Goal: Obtain resource: Download file/media

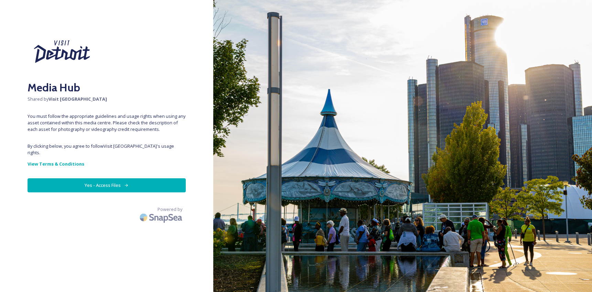
click at [128, 183] on icon at bounding box center [126, 185] width 4 height 4
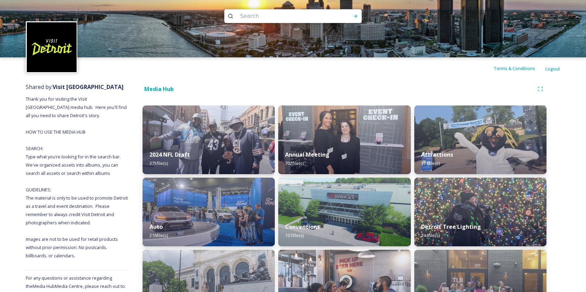
scroll to position [5, 0]
click at [266, 16] on input at bounding box center [284, 15] width 94 height 15
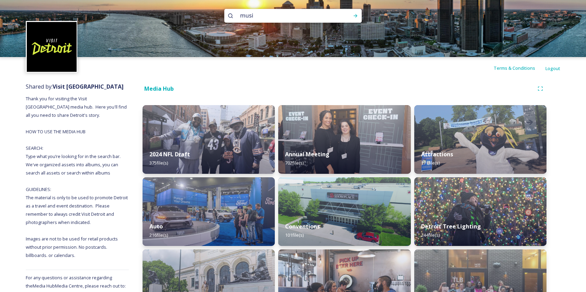
type input "music"
click at [354, 12] on div at bounding box center [356, 16] width 12 height 12
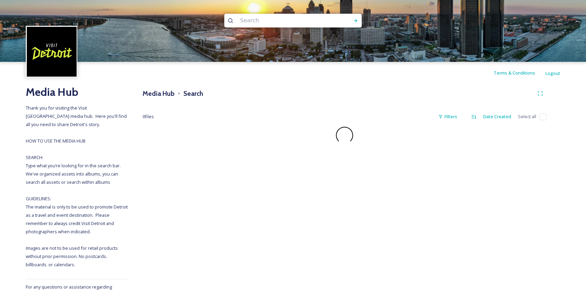
click at [63, 53] on img at bounding box center [52, 52] width 50 height 50
click at [161, 96] on h3 "Media Hub" at bounding box center [159, 94] width 32 height 10
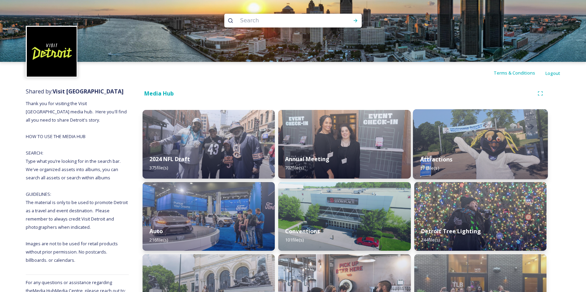
click at [537, 136] on img at bounding box center [480, 144] width 135 height 70
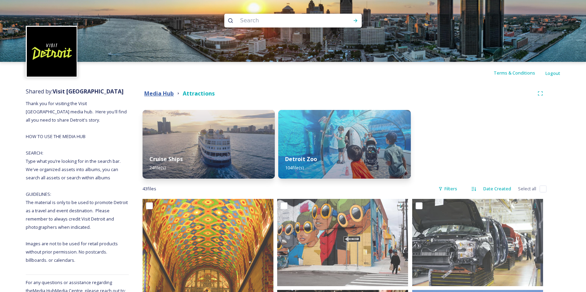
click at [160, 94] on strong "Media Hub" at bounding box center [159, 94] width 30 height 8
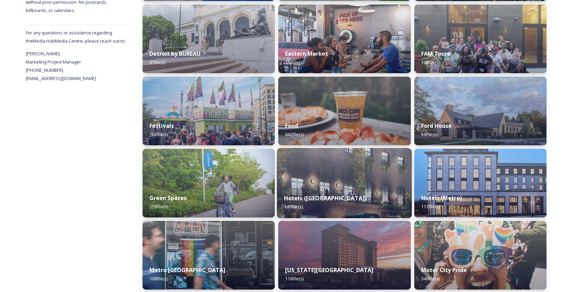
scroll to position [473, 0]
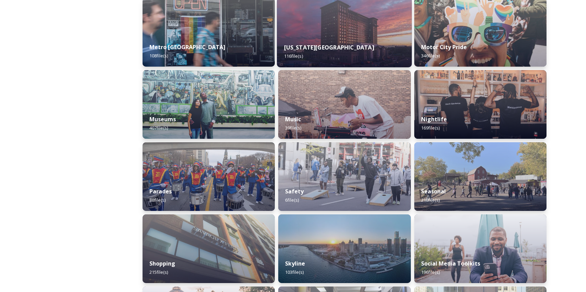
click at [321, 25] on img at bounding box center [344, 32] width 135 height 70
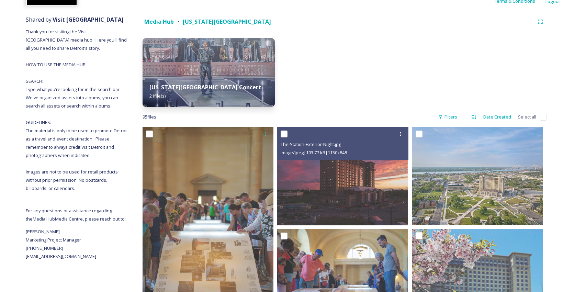
scroll to position [103, 0]
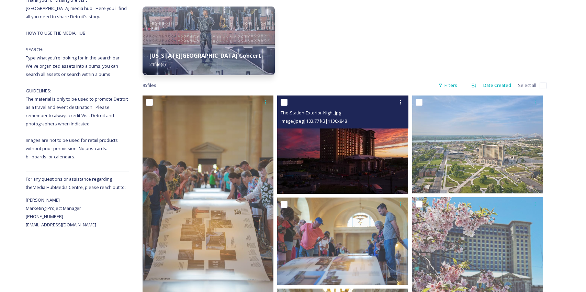
drag, startPoint x: 287, startPoint y: 102, endPoint x: 290, endPoint y: 104, distance: 3.7
click at [287, 102] on input "checkbox" at bounding box center [284, 102] width 7 height 7
checkbox input "true"
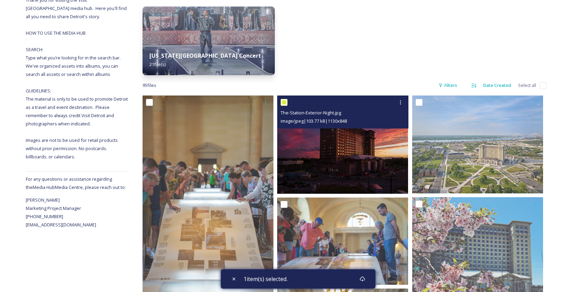
scroll to position [105, 0]
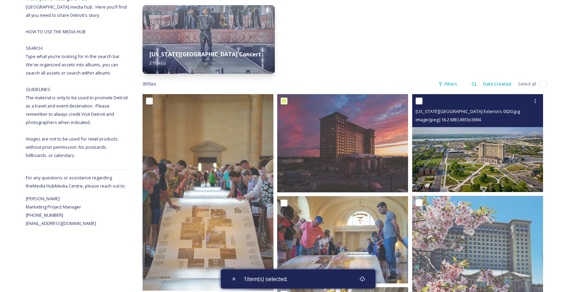
click at [419, 98] on input "checkbox" at bounding box center [419, 101] width 7 height 7
checkbox input "true"
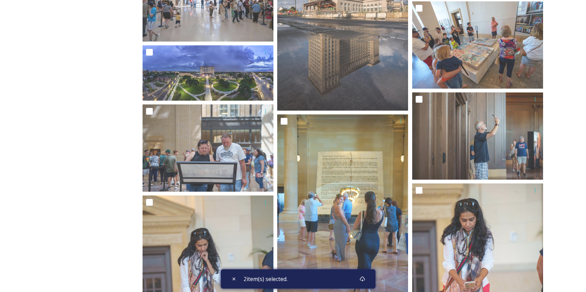
scroll to position [860, 0]
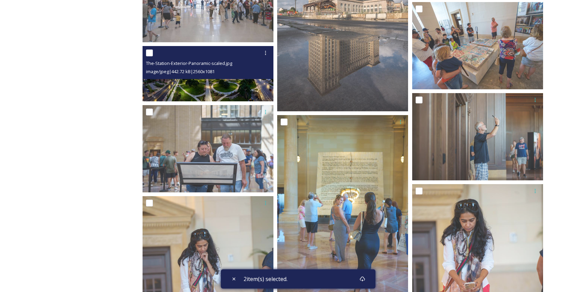
click at [148, 50] on input "checkbox" at bounding box center [149, 52] width 7 height 7
checkbox input "true"
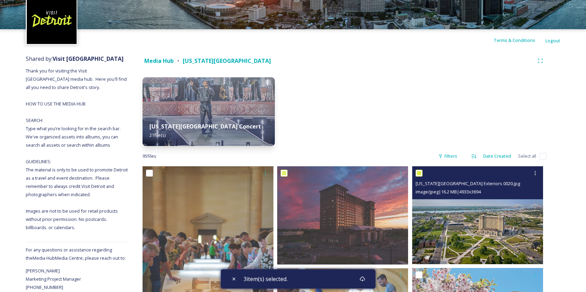
scroll to position [66, 0]
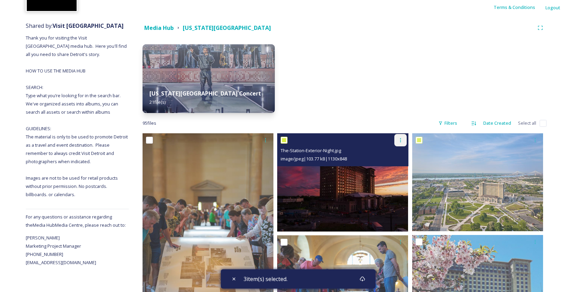
click at [401, 140] on icon at bounding box center [400, 139] width 5 height 5
click at [404, 167] on div "Download" at bounding box center [393, 168] width 28 height 13
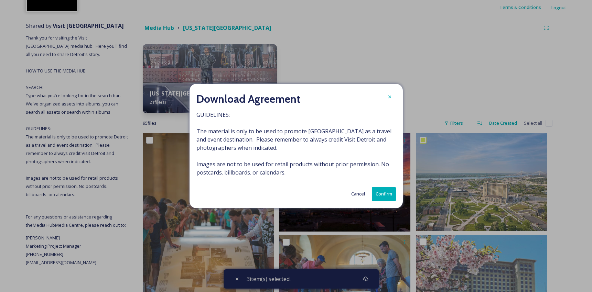
click at [385, 191] on button "Confirm" at bounding box center [384, 194] width 24 height 14
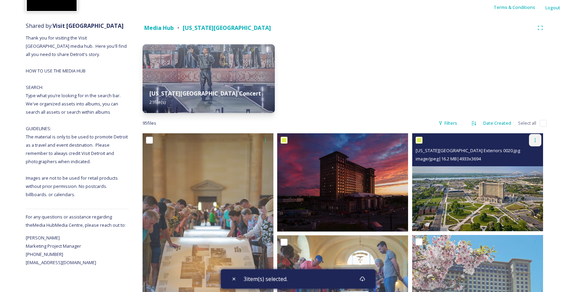
click at [534, 138] on icon at bounding box center [535, 139] width 5 height 5
click at [526, 167] on span "Download" at bounding box center [527, 168] width 21 height 7
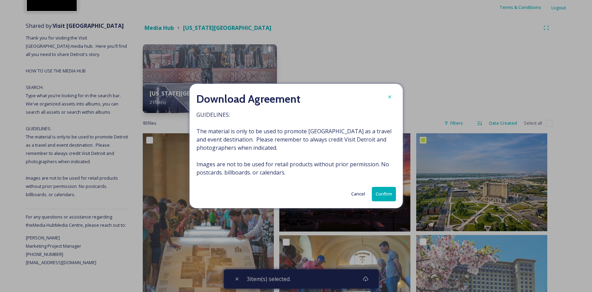
click at [385, 191] on button "Confirm" at bounding box center [384, 194] width 24 height 14
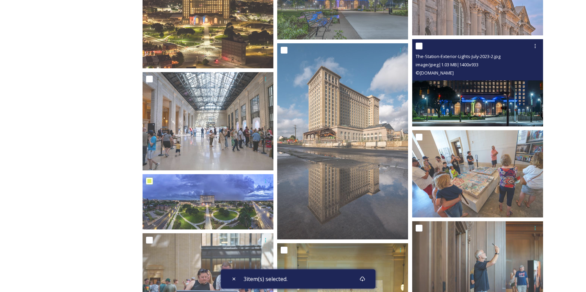
scroll to position [764, 0]
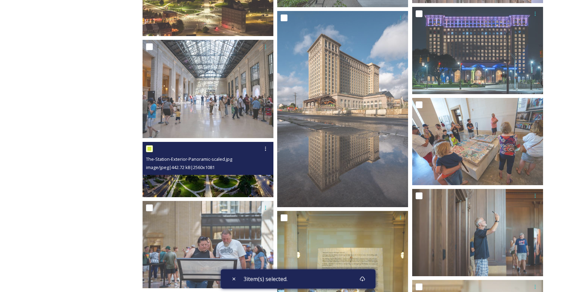
click at [206, 164] on div "image/jpeg | 442.72 kB | 2560 x 1081" at bounding box center [209, 167] width 126 height 8
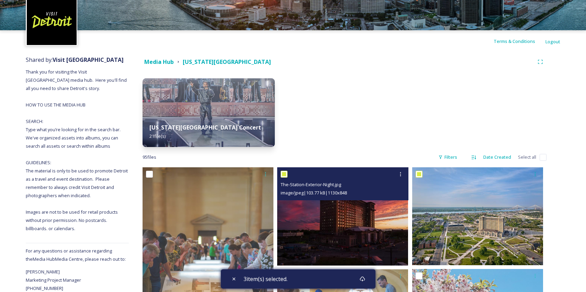
scroll to position [0, 0]
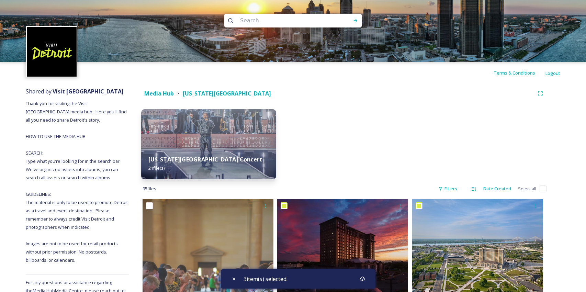
click at [230, 154] on div "[US_STATE][GEOGRAPHIC_DATA] Concert 21 file(s)" at bounding box center [208, 163] width 135 height 31
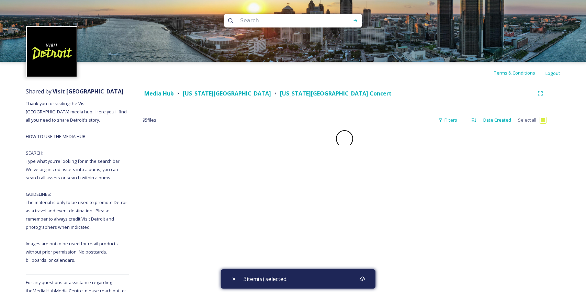
checkbox input "false"
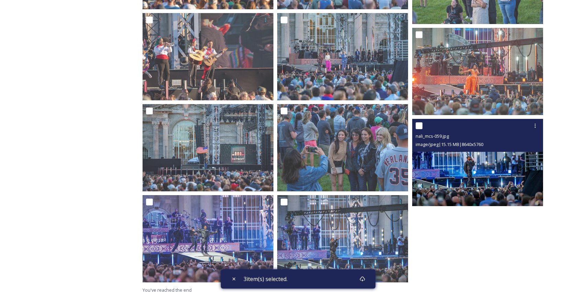
scroll to position [563, 0]
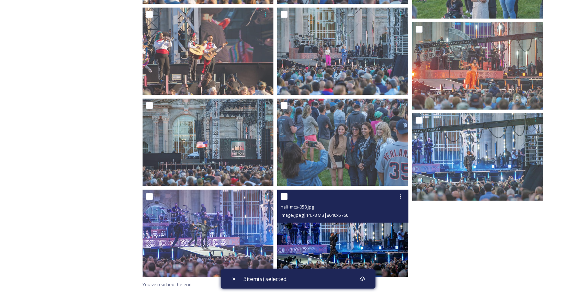
click at [330, 233] on img at bounding box center [342, 233] width 131 height 87
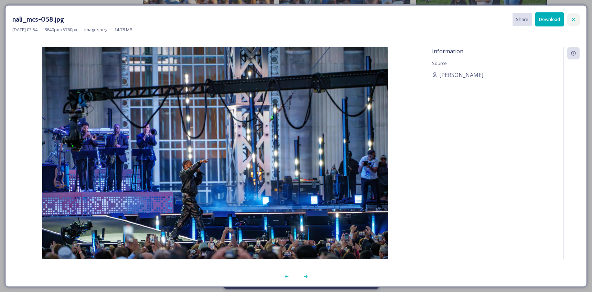
click at [576, 20] on div at bounding box center [573, 19] width 12 height 12
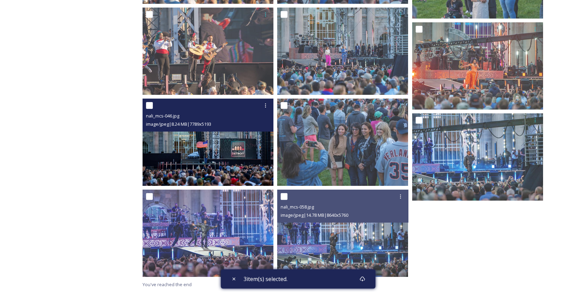
click at [225, 136] on img at bounding box center [208, 142] width 131 height 87
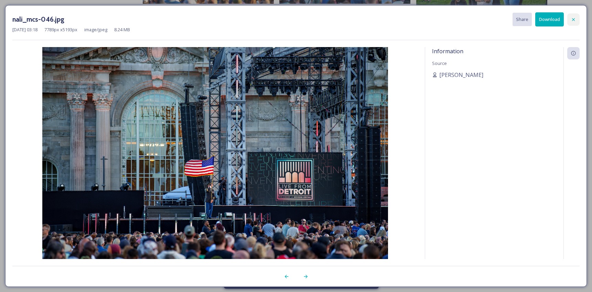
click at [576, 20] on div at bounding box center [573, 19] width 12 height 12
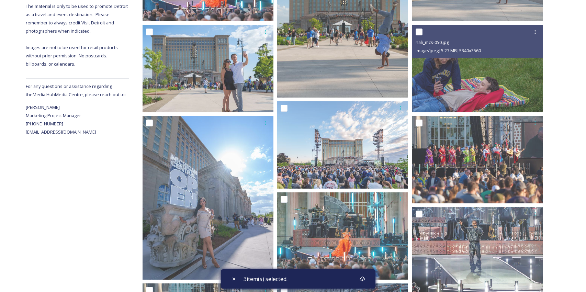
scroll to position [0, 0]
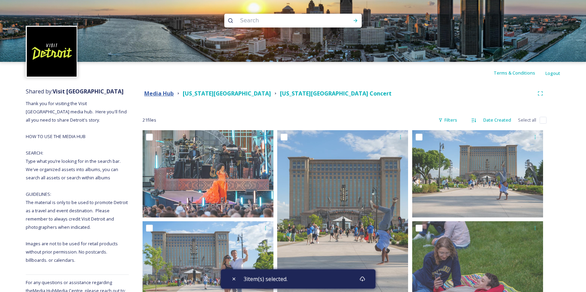
click at [167, 93] on strong "Media Hub" at bounding box center [159, 94] width 30 height 8
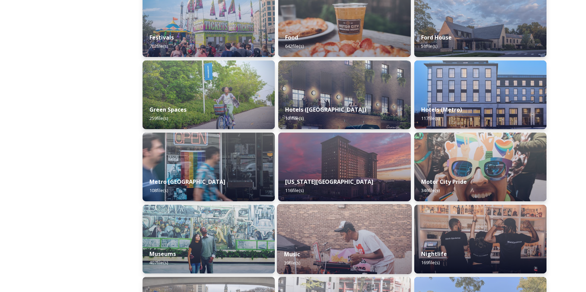
scroll to position [445, 0]
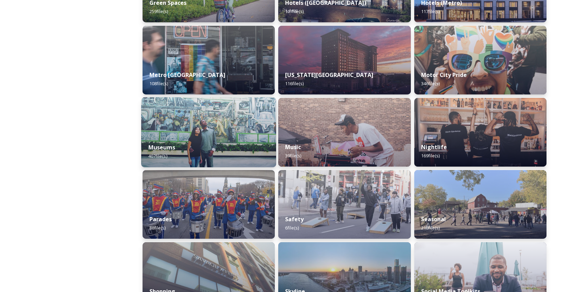
click at [207, 145] on div "Museums 407 file(s)" at bounding box center [208, 151] width 135 height 31
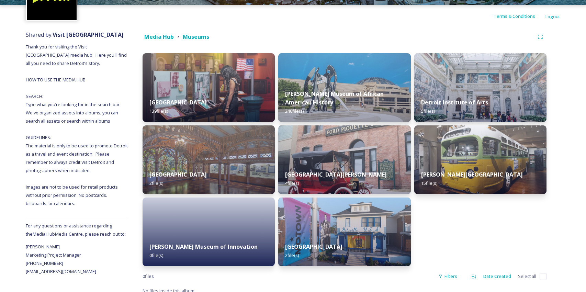
scroll to position [60, 0]
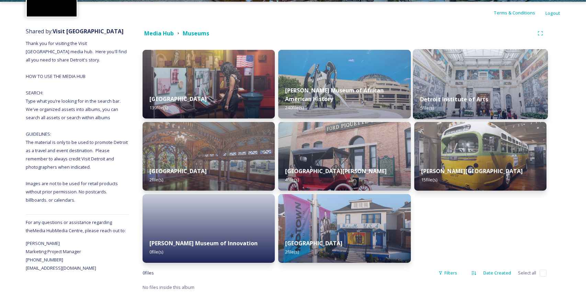
click at [434, 100] on strong "Detroit Institute of Arts" at bounding box center [454, 100] width 68 height 8
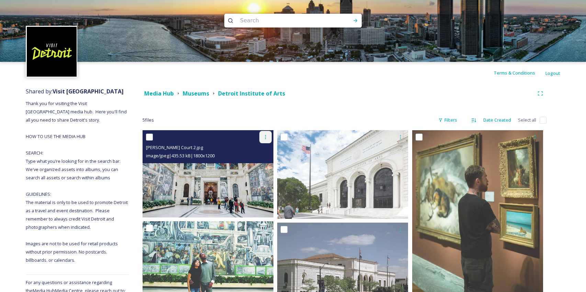
click at [267, 140] on icon at bounding box center [265, 136] width 5 height 5
click at [263, 165] on span "Download" at bounding box center [257, 165] width 21 height 7
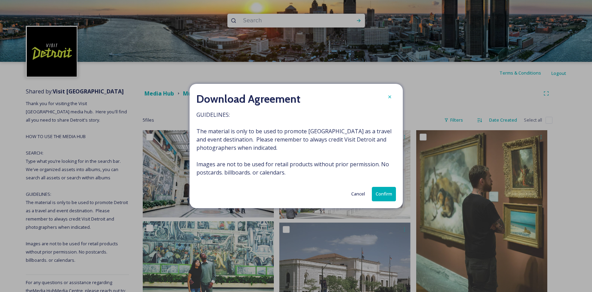
click at [376, 196] on button "Confirm" at bounding box center [384, 194] width 24 height 14
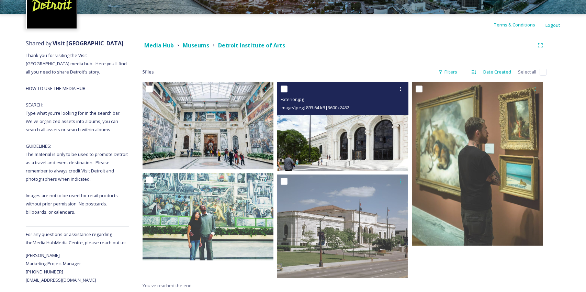
scroll to position [49, 0]
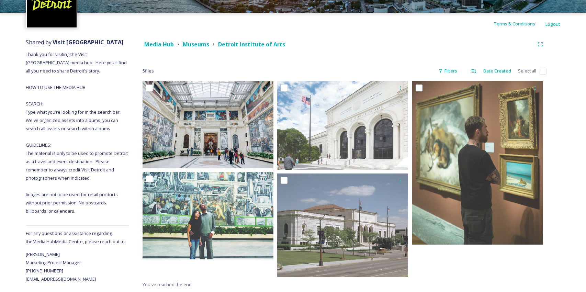
click at [561, 129] on div "Shared by: Visit [GEOGRAPHIC_DATA] Thank you for visiting the Visit [GEOGRAPHIC…" at bounding box center [293, 163] width 586 height 257
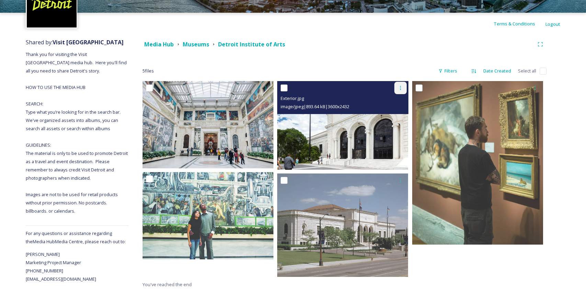
click at [406, 86] on div at bounding box center [401, 88] width 12 height 12
click at [392, 117] on span "Download" at bounding box center [392, 116] width 21 height 7
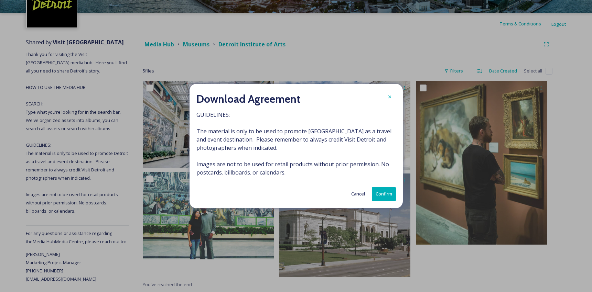
click at [376, 191] on button "Confirm" at bounding box center [384, 194] width 24 height 14
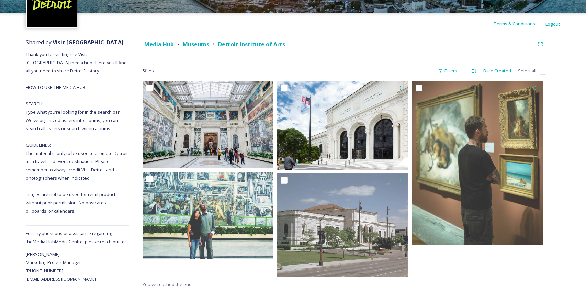
click at [197, 45] on strong "Museums" at bounding box center [196, 45] width 26 height 8
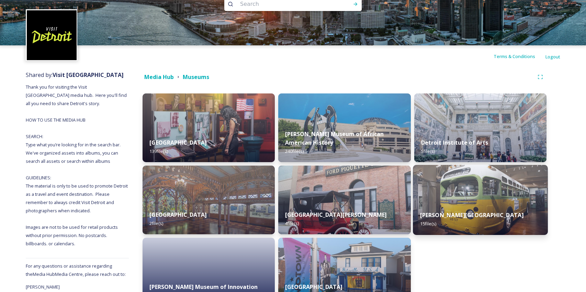
scroll to position [53, 0]
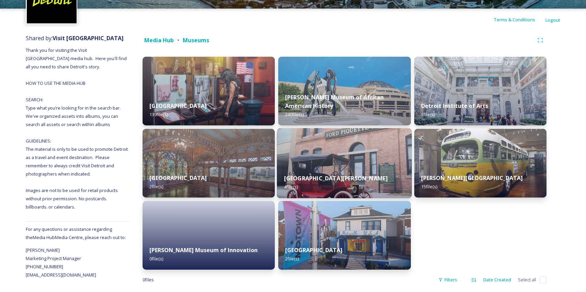
click at [338, 180] on strong "[GEOGRAPHIC_DATA][PERSON_NAME]" at bounding box center [336, 179] width 104 height 8
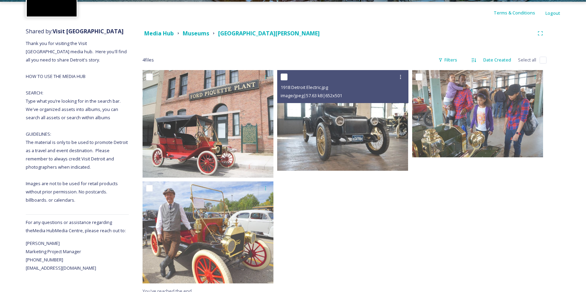
scroll to position [67, 0]
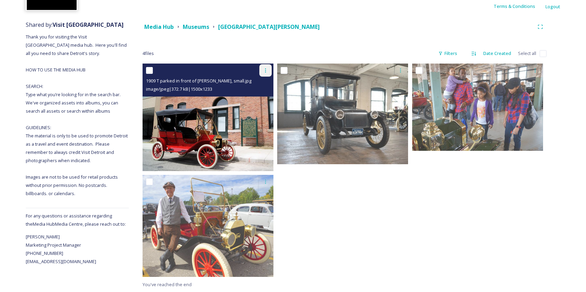
click at [262, 73] on div at bounding box center [266, 70] width 12 height 12
click at [265, 101] on span "Download" at bounding box center [257, 99] width 21 height 7
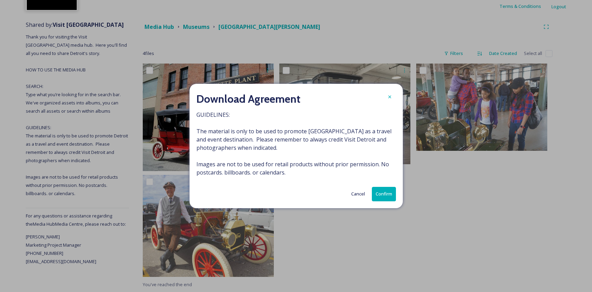
click at [388, 187] on button "Confirm" at bounding box center [384, 194] width 24 height 14
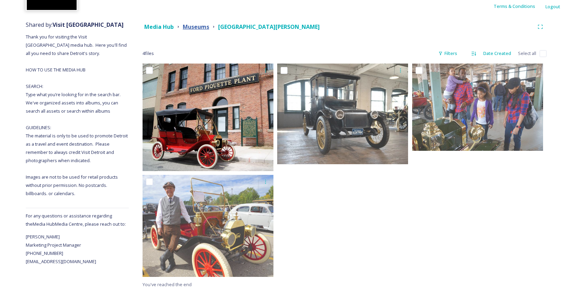
click at [199, 25] on strong "Museums" at bounding box center [196, 27] width 26 height 8
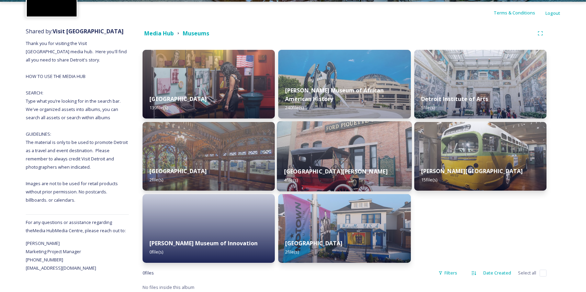
scroll to position [60, 0]
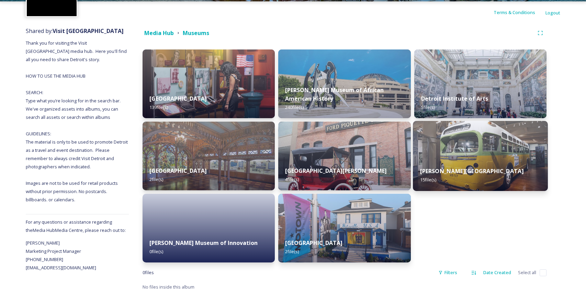
click at [456, 166] on div "[PERSON_NAME] Museum 15 file(s)" at bounding box center [480, 175] width 135 height 31
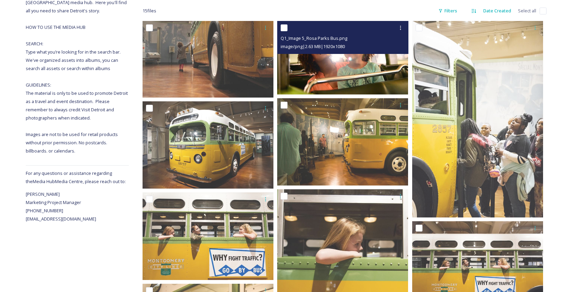
scroll to position [110, 0]
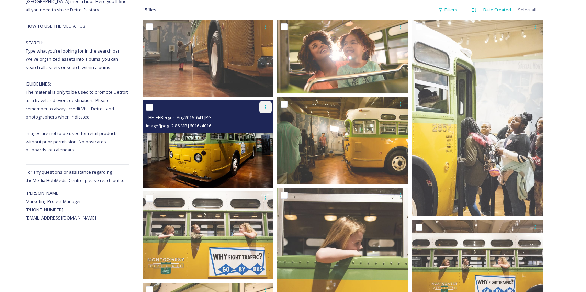
click at [266, 107] on icon at bounding box center [265, 106] width 5 height 5
click at [261, 137] on span "Download" at bounding box center [257, 135] width 21 height 7
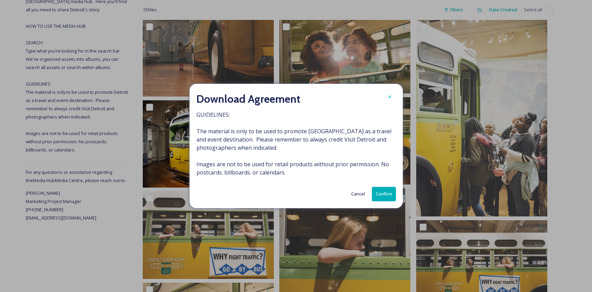
click at [389, 187] on button "Confirm" at bounding box center [384, 194] width 24 height 14
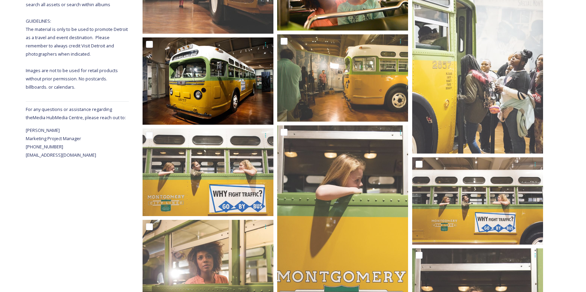
scroll to position [16, 0]
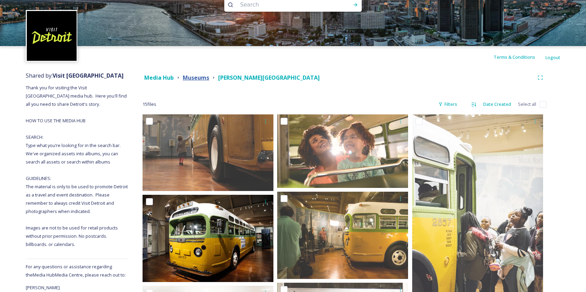
click at [199, 76] on strong "Museums" at bounding box center [196, 78] width 26 height 8
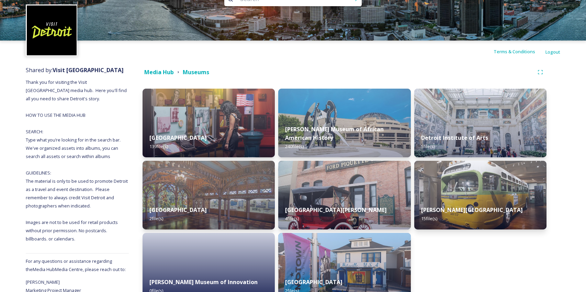
scroll to position [60, 0]
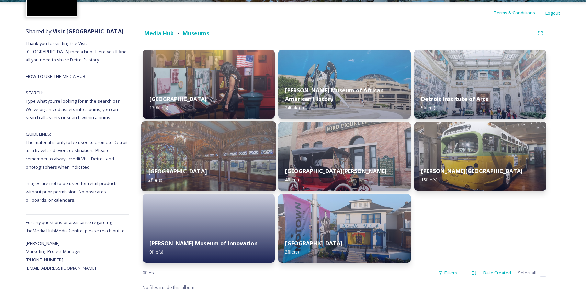
click at [267, 167] on div "[GEOGRAPHIC_DATA] 2 file(s)" at bounding box center [208, 175] width 135 height 31
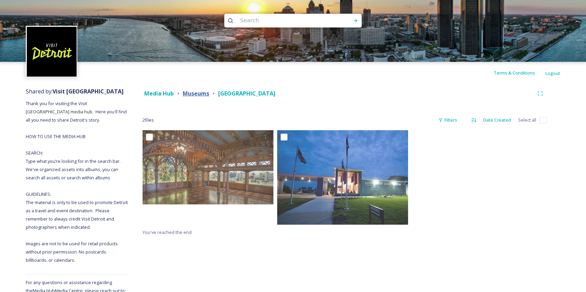
click at [202, 90] on strong "Museums" at bounding box center [196, 94] width 26 height 8
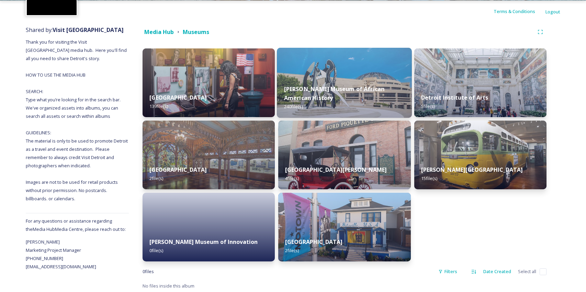
scroll to position [63, 0]
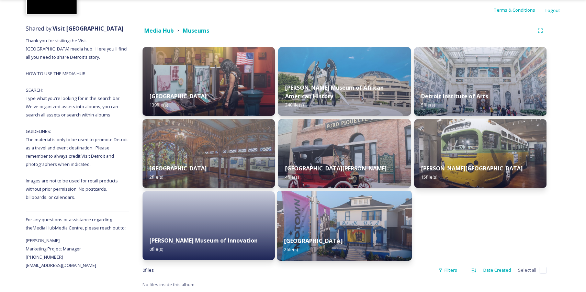
click at [344, 217] on img at bounding box center [344, 226] width 135 height 70
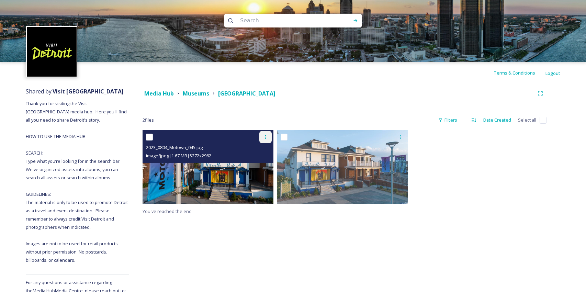
click at [263, 135] on icon at bounding box center [265, 136] width 5 height 5
click at [268, 164] on div "Download" at bounding box center [258, 165] width 28 height 13
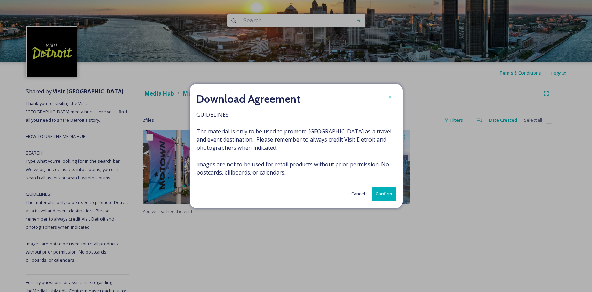
click at [389, 195] on button "Confirm" at bounding box center [384, 194] width 24 height 14
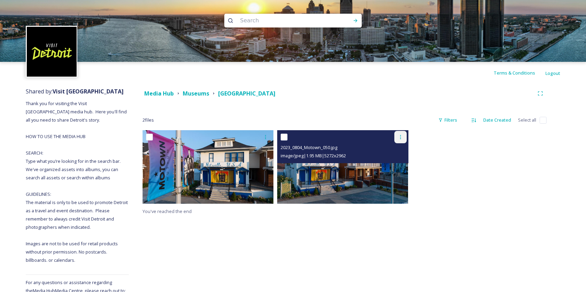
click at [399, 137] on icon at bounding box center [400, 136] width 5 height 5
click at [391, 160] on div "Download" at bounding box center [393, 165] width 28 height 13
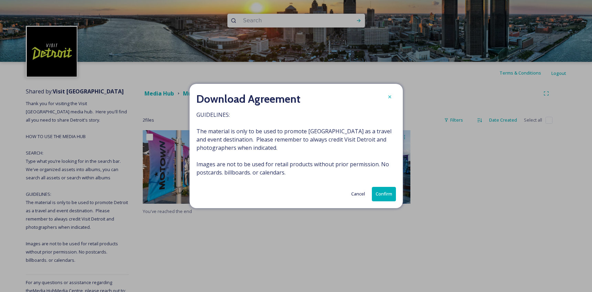
click at [368, 196] on div "Cancel Confirm" at bounding box center [295, 194] width 199 height 14
click at [378, 193] on button "Confirm" at bounding box center [384, 194] width 24 height 14
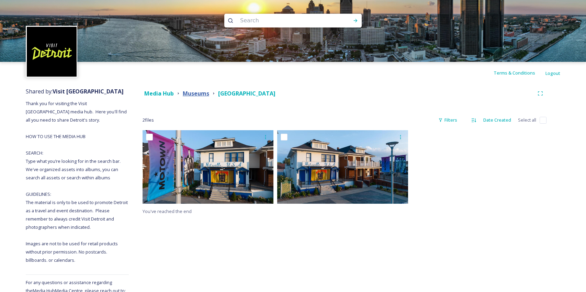
click at [183, 93] on strong "Museums" at bounding box center [196, 94] width 26 height 8
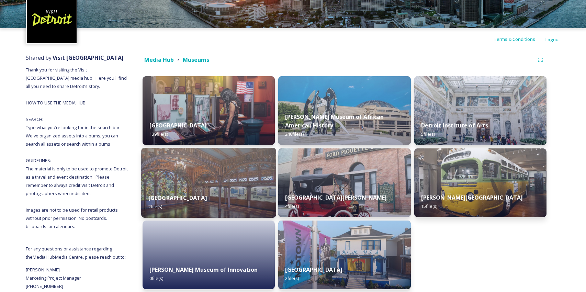
scroll to position [63, 0]
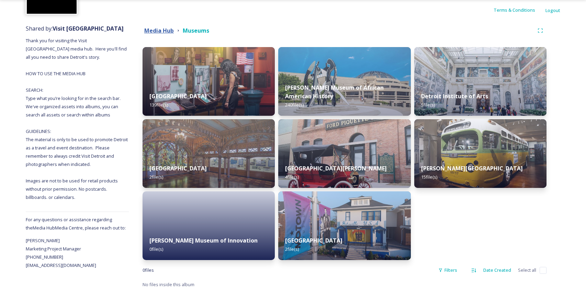
click at [150, 27] on strong "Media Hub" at bounding box center [159, 31] width 30 height 8
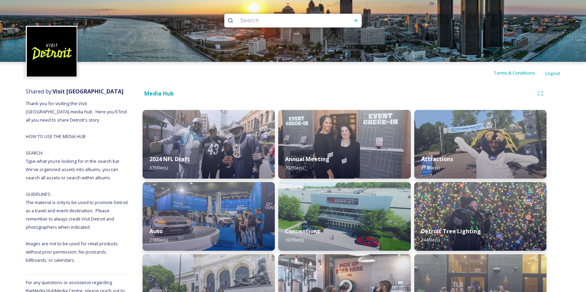
scroll to position [134, 0]
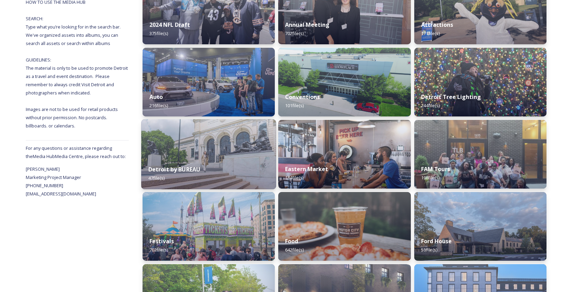
click at [251, 183] on div "Detroit by BUREAU 47 file(s)" at bounding box center [208, 173] width 135 height 31
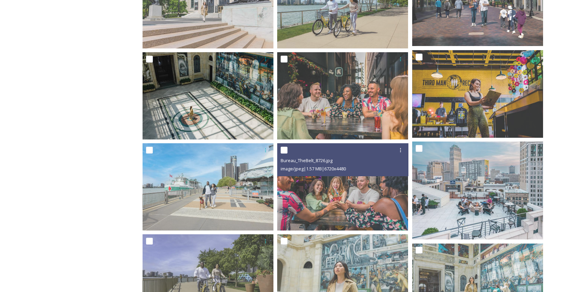
scroll to position [326, 0]
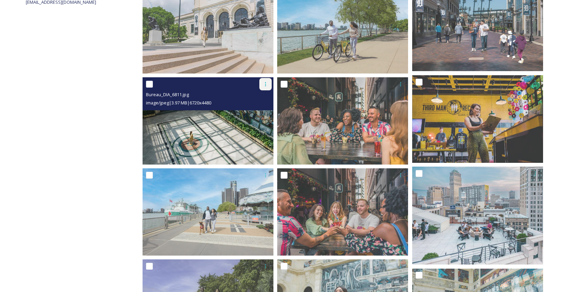
click at [267, 84] on icon at bounding box center [265, 83] width 5 height 5
click at [261, 114] on span "Download" at bounding box center [257, 112] width 21 height 7
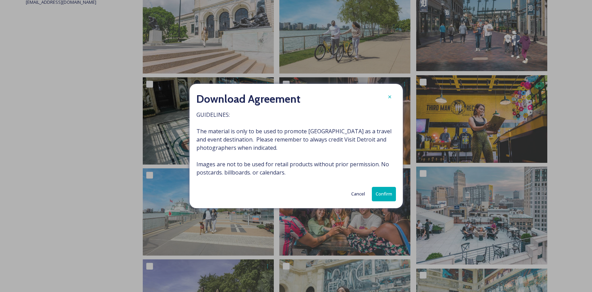
click at [394, 194] on button "Confirm" at bounding box center [384, 194] width 24 height 14
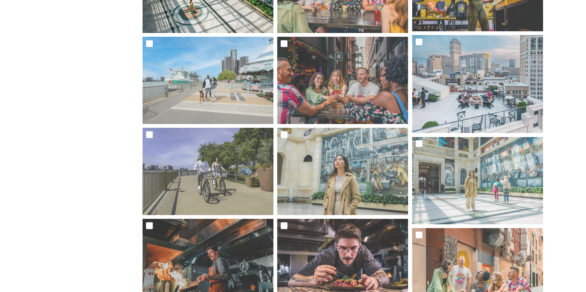
scroll to position [15, 0]
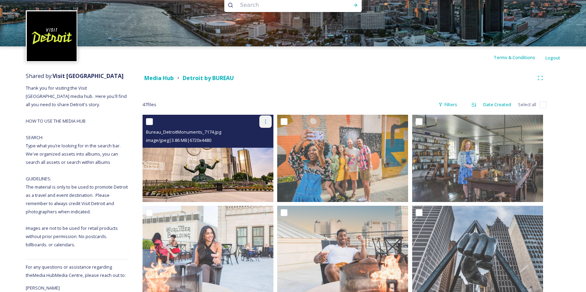
click at [266, 123] on icon at bounding box center [265, 121] width 5 height 5
click at [266, 149] on span "Download" at bounding box center [257, 150] width 21 height 7
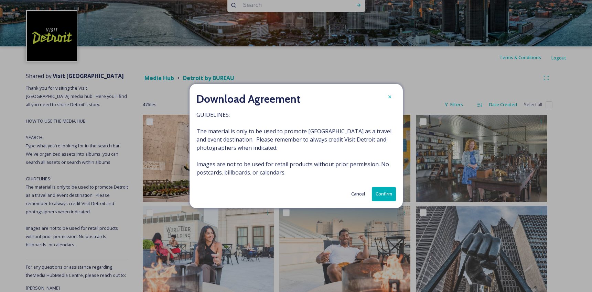
click at [386, 187] on button "Confirm" at bounding box center [384, 194] width 24 height 14
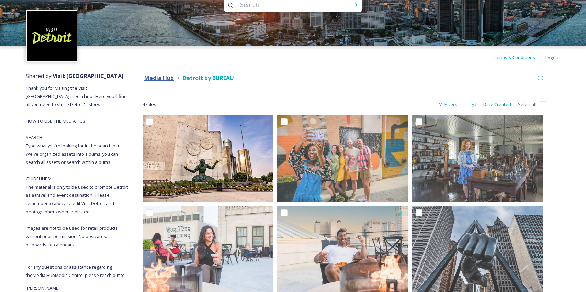
click at [167, 80] on strong "Media Hub" at bounding box center [159, 78] width 30 height 8
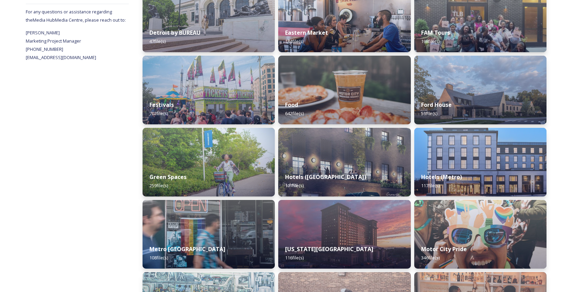
scroll to position [278, 0]
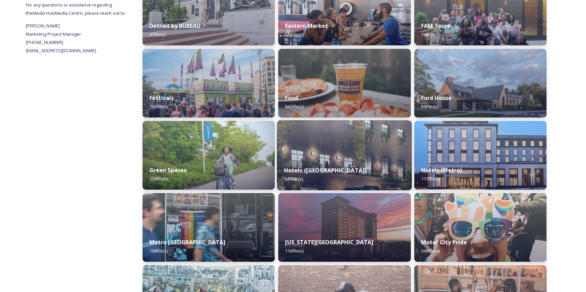
click at [371, 148] on img at bounding box center [344, 155] width 135 height 70
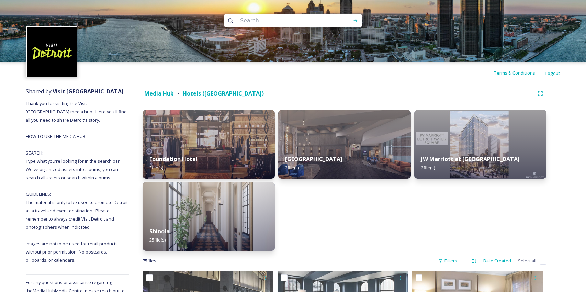
click at [200, 131] on img at bounding box center [209, 144] width 132 height 69
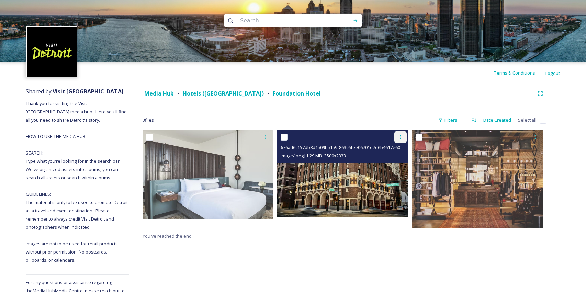
click at [398, 136] on icon at bounding box center [400, 136] width 5 height 5
click at [401, 163] on span "Download" at bounding box center [392, 165] width 21 height 7
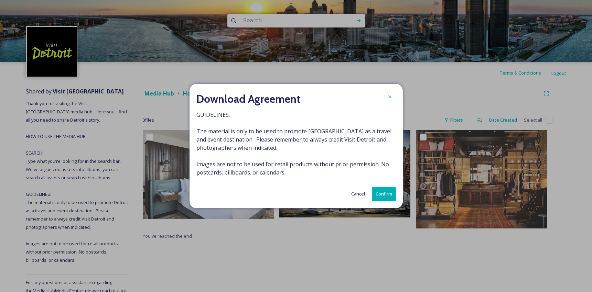
click at [391, 194] on button "Confirm" at bounding box center [384, 194] width 24 height 14
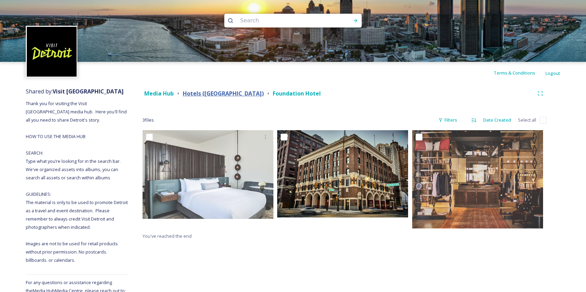
click at [190, 95] on strong "Hotels ([GEOGRAPHIC_DATA])" at bounding box center [223, 94] width 81 height 8
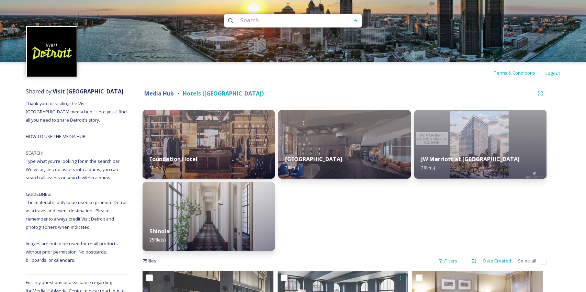
click at [173, 96] on strong "Media Hub" at bounding box center [159, 94] width 30 height 8
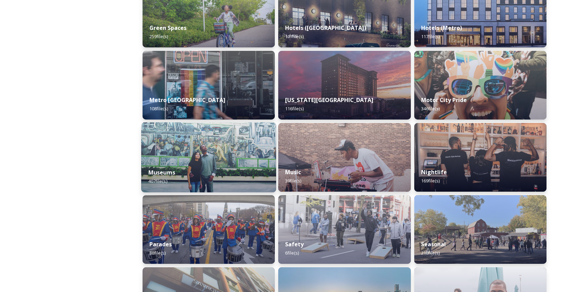
scroll to position [485, 0]
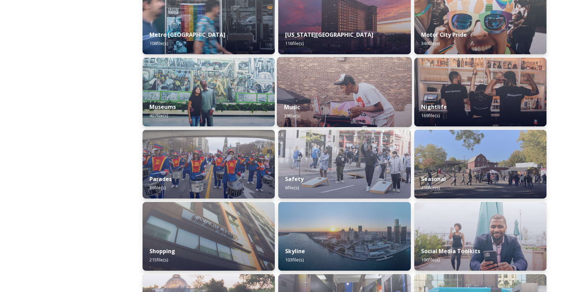
click at [332, 101] on div "Music 39 file(s)" at bounding box center [344, 111] width 135 height 31
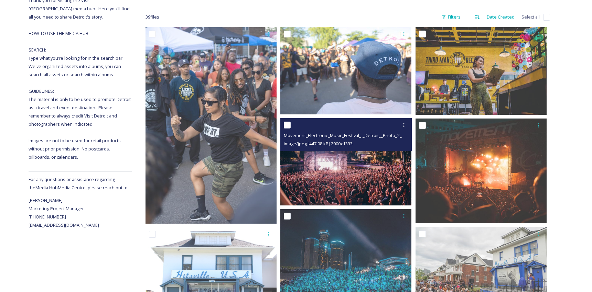
scroll to position [107, 0]
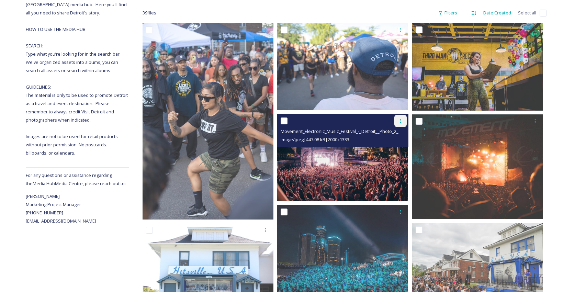
drag, startPoint x: 401, startPoint y: 121, endPoint x: 402, endPoint y: 126, distance: 5.3
click at [401, 121] on icon at bounding box center [400, 121] width 1 height 4
click at [402, 150] on span "Download" at bounding box center [392, 149] width 21 height 7
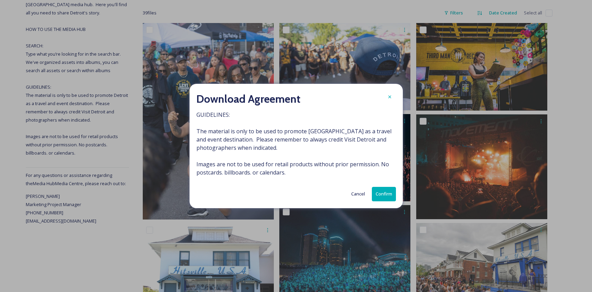
click at [386, 198] on button "Confirm" at bounding box center [384, 194] width 24 height 14
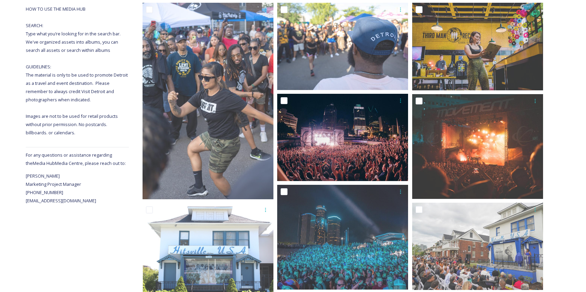
scroll to position [146, 0]
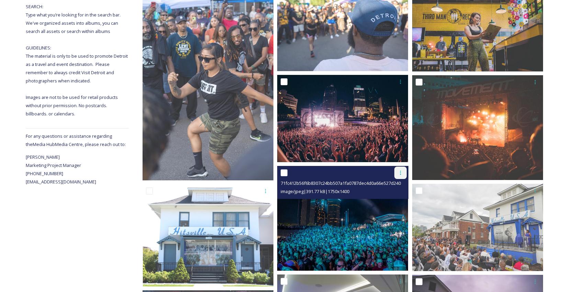
click at [399, 170] on icon at bounding box center [400, 172] width 5 height 5
click at [389, 207] on div "Download" at bounding box center [393, 201] width 28 height 13
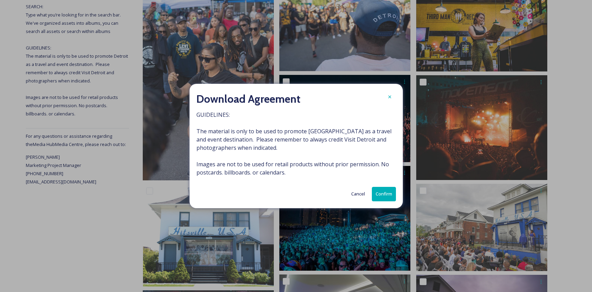
click at [386, 193] on button "Confirm" at bounding box center [384, 194] width 24 height 14
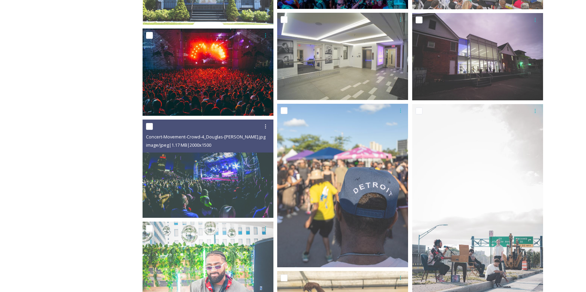
scroll to position [407, 0]
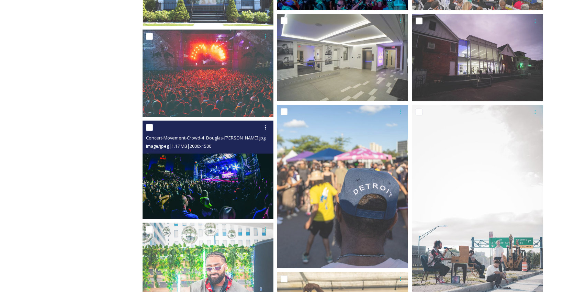
click at [244, 167] on img at bounding box center [208, 170] width 131 height 98
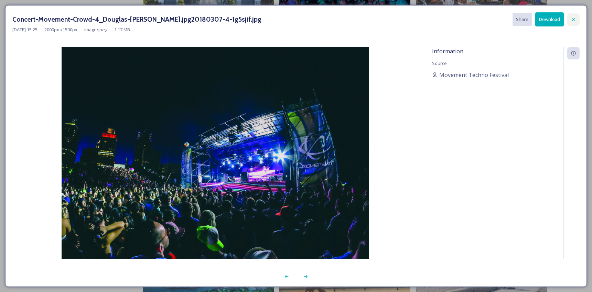
click at [570, 20] on icon at bounding box center [572, 19] width 5 height 5
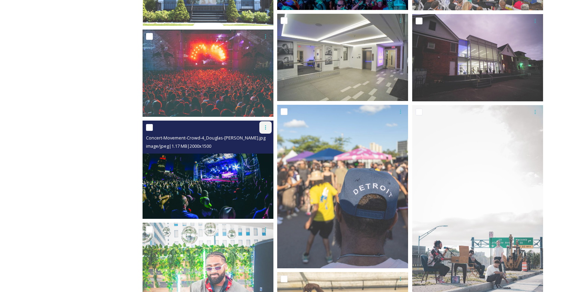
click at [263, 126] on icon at bounding box center [265, 127] width 5 height 5
click at [270, 154] on div "Download" at bounding box center [258, 155] width 28 height 13
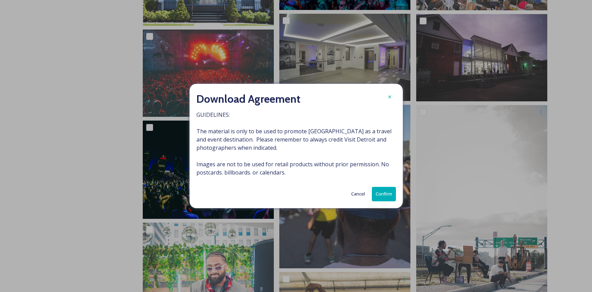
click at [380, 189] on button "Confirm" at bounding box center [384, 194] width 24 height 14
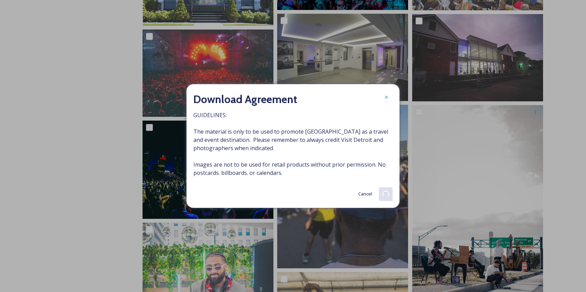
click at [475, 233] on img at bounding box center [477, 221] width 131 height 233
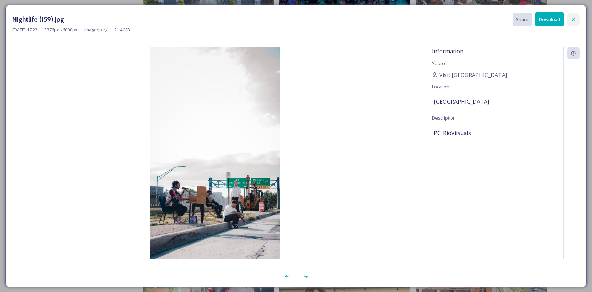
click at [573, 13] on div at bounding box center [573, 19] width 12 height 12
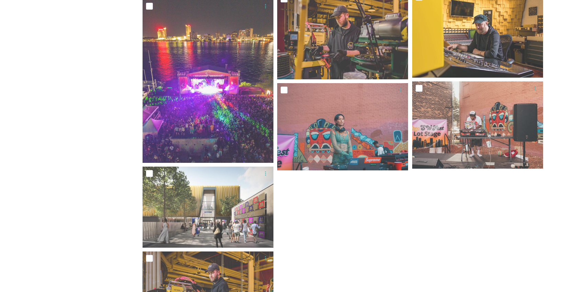
scroll to position [1490, 0]
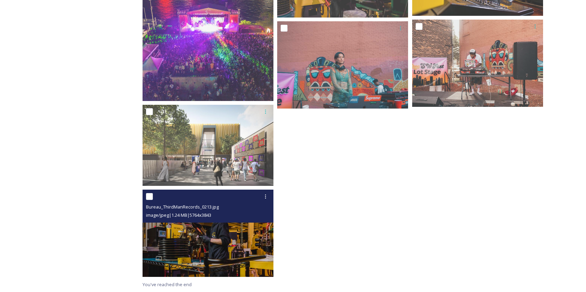
click at [262, 233] on img at bounding box center [208, 233] width 131 height 87
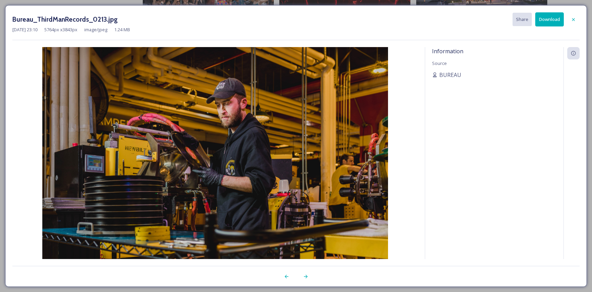
click at [544, 21] on button "Download" at bounding box center [549, 19] width 29 height 14
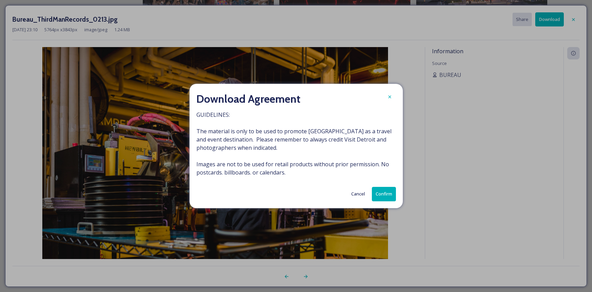
click at [390, 197] on button "Confirm" at bounding box center [384, 194] width 24 height 14
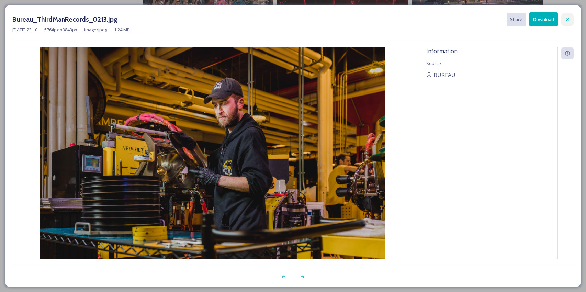
click at [564, 18] on div at bounding box center [568, 19] width 12 height 12
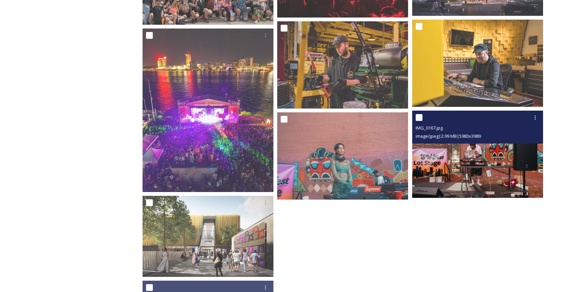
click at [496, 170] on img at bounding box center [477, 154] width 131 height 87
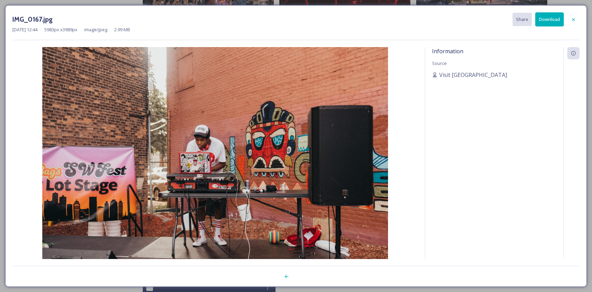
click at [552, 19] on button "Download" at bounding box center [549, 19] width 29 height 14
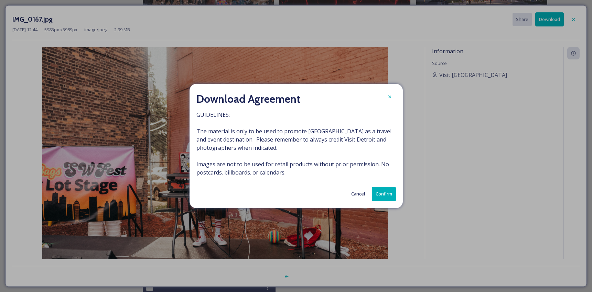
click at [384, 191] on button "Confirm" at bounding box center [384, 194] width 24 height 14
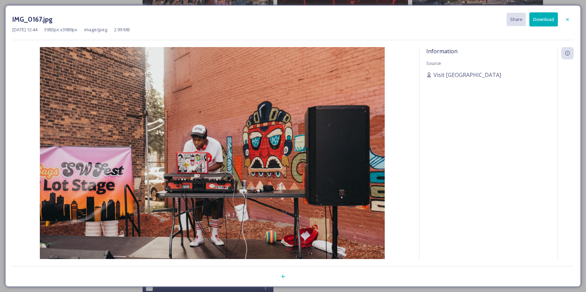
click at [566, 17] on icon at bounding box center [567, 19] width 5 height 5
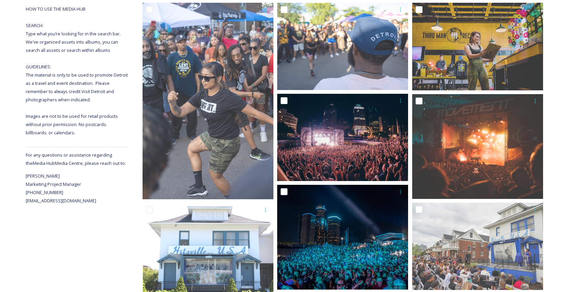
scroll to position [0, 0]
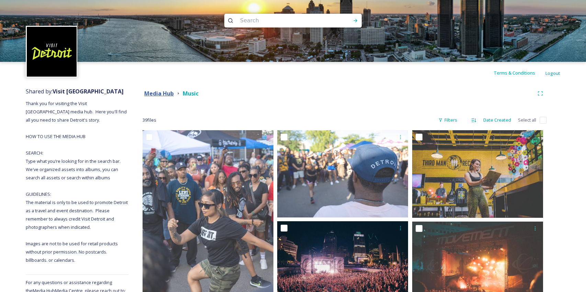
click at [162, 96] on strong "Media Hub" at bounding box center [159, 94] width 30 height 8
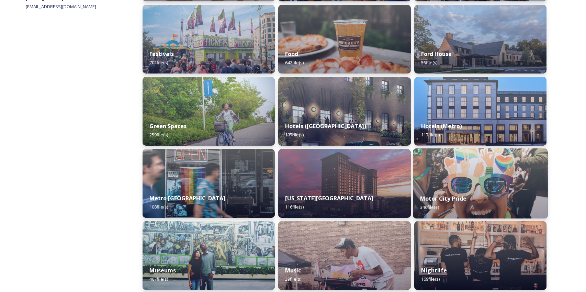
scroll to position [455, 0]
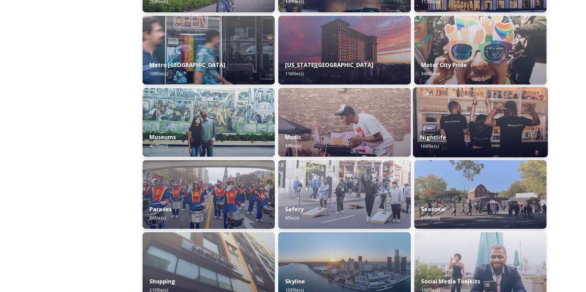
click at [438, 141] on div "Nightlife 169 file(s)" at bounding box center [480, 141] width 135 height 31
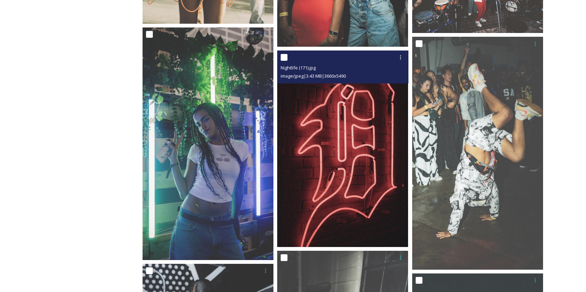
scroll to position [541, 0]
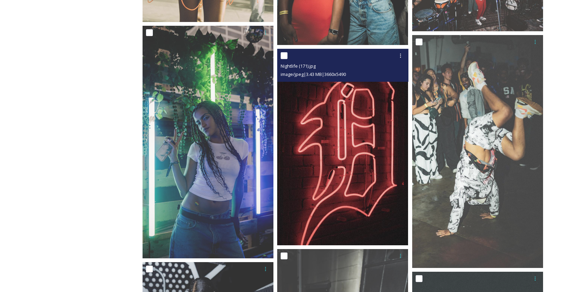
click at [352, 99] on img at bounding box center [342, 147] width 131 height 197
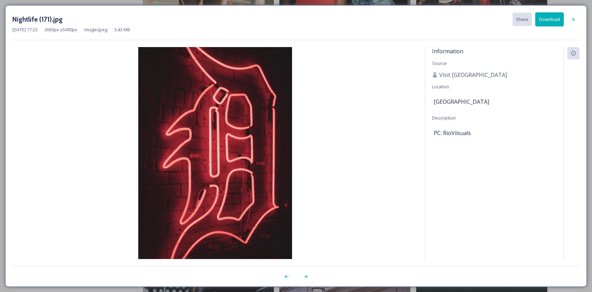
click at [559, 22] on button "Download" at bounding box center [549, 19] width 29 height 14
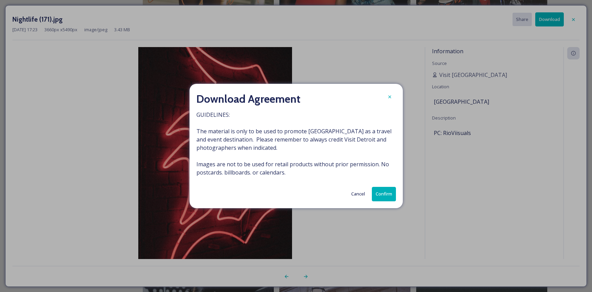
click at [393, 196] on button "Confirm" at bounding box center [384, 194] width 24 height 14
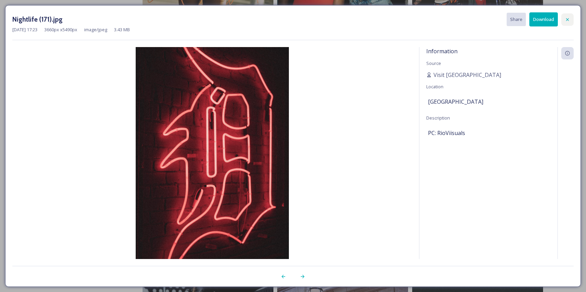
click at [566, 17] on icon at bounding box center [567, 19] width 5 height 5
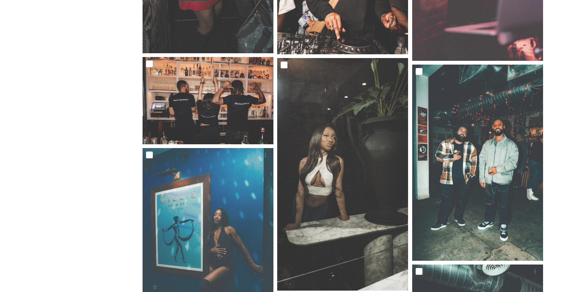
scroll to position [0, 0]
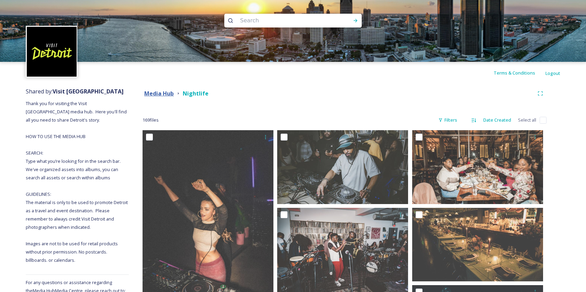
click at [152, 90] on strong "Media Hub" at bounding box center [159, 94] width 30 height 8
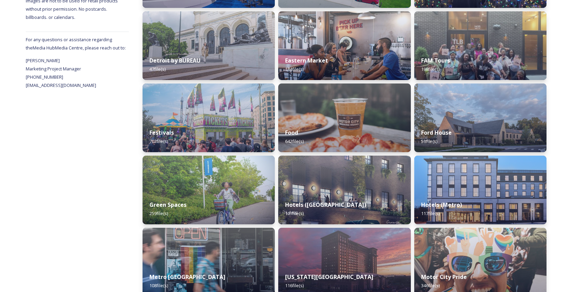
scroll to position [284, 0]
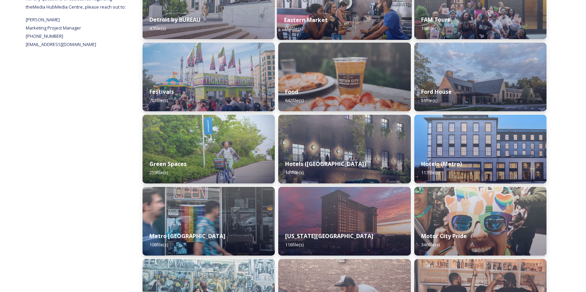
click at [308, 25] on div "Eastern Market 184 file(s)" at bounding box center [344, 24] width 135 height 31
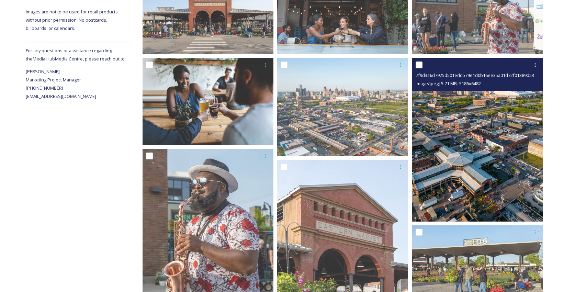
scroll to position [102, 0]
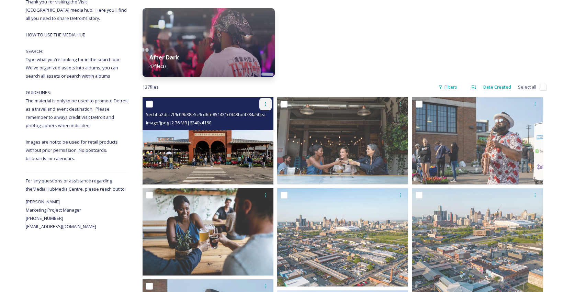
click at [267, 101] on icon at bounding box center [265, 103] width 5 height 5
click at [261, 134] on span "Download" at bounding box center [257, 132] width 21 height 7
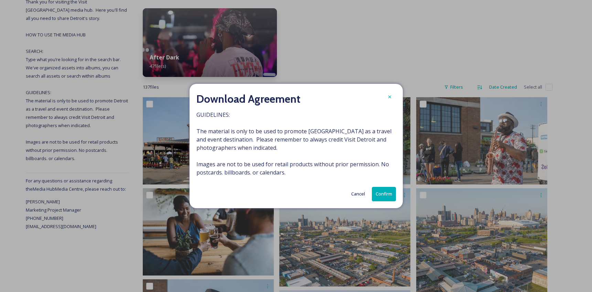
click at [372, 190] on button "Confirm" at bounding box center [384, 194] width 24 height 14
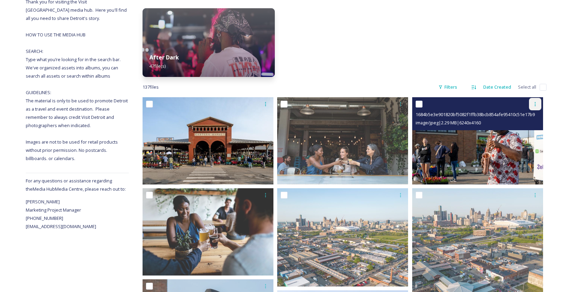
click at [536, 103] on icon at bounding box center [535, 103] width 5 height 5
click at [529, 132] on span "Download" at bounding box center [527, 132] width 21 height 7
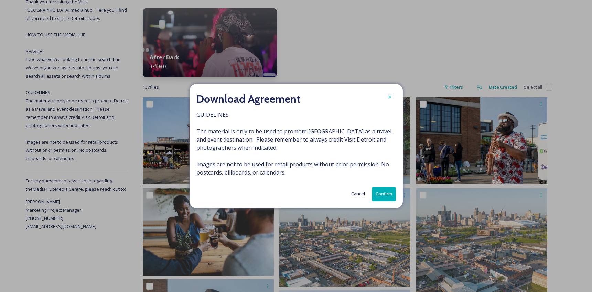
click at [386, 193] on button "Confirm" at bounding box center [384, 194] width 24 height 14
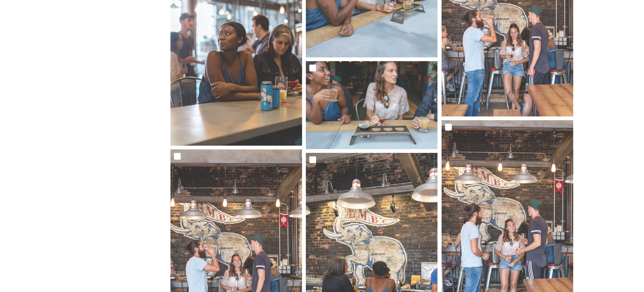
scroll to position [3864, 0]
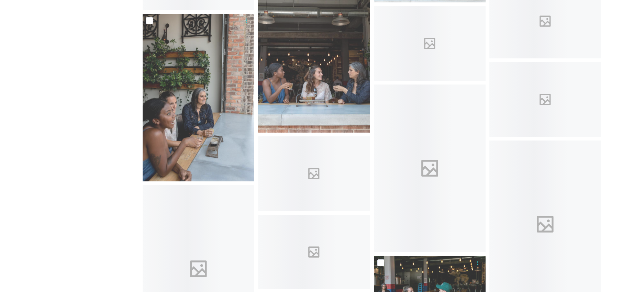
scroll to position [0, 0]
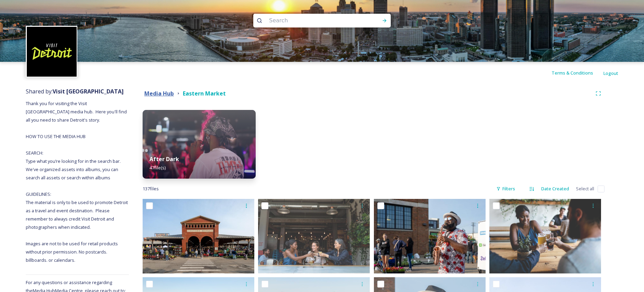
click at [159, 93] on strong "Media Hub" at bounding box center [159, 94] width 30 height 8
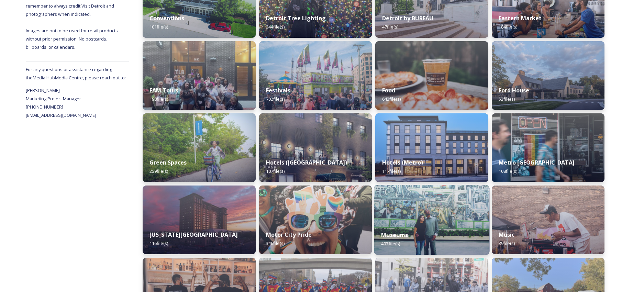
scroll to position [399, 0]
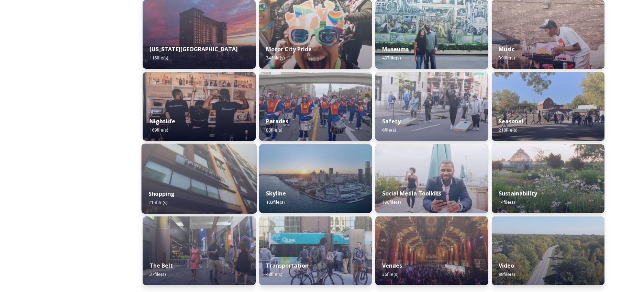
click at [247, 209] on div "Shopping 215 file(s)" at bounding box center [199, 198] width 115 height 31
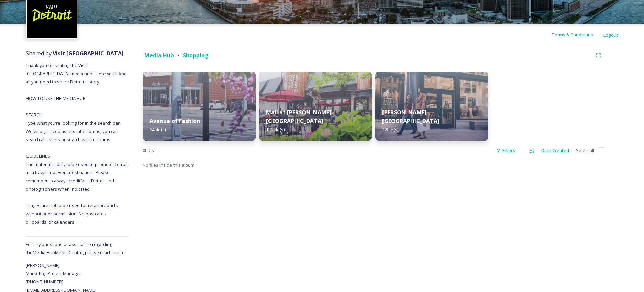
scroll to position [40, 0]
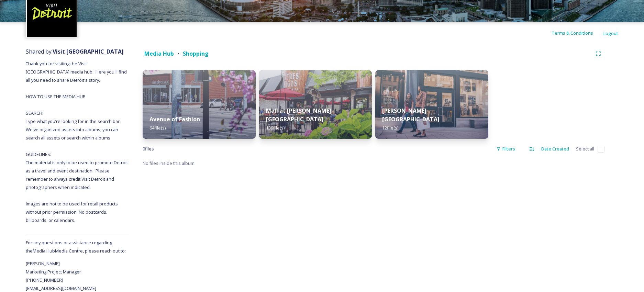
click at [160, 52] on strong "Media Hub" at bounding box center [159, 54] width 30 height 8
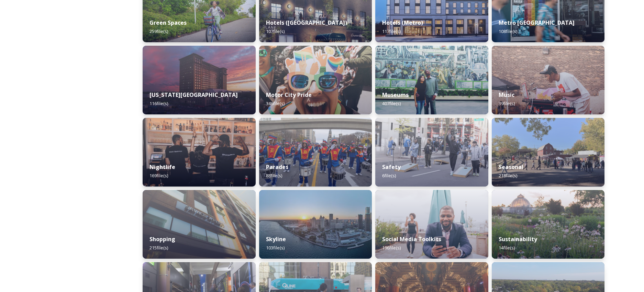
scroll to position [399, 0]
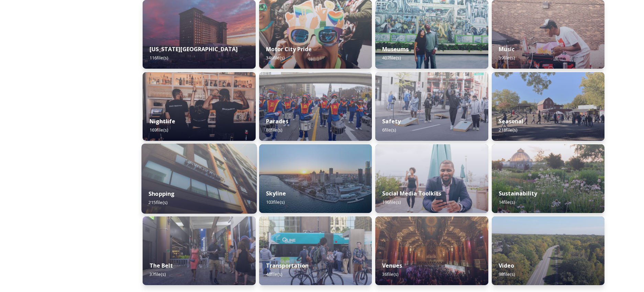
click at [224, 168] on img at bounding box center [199, 179] width 115 height 70
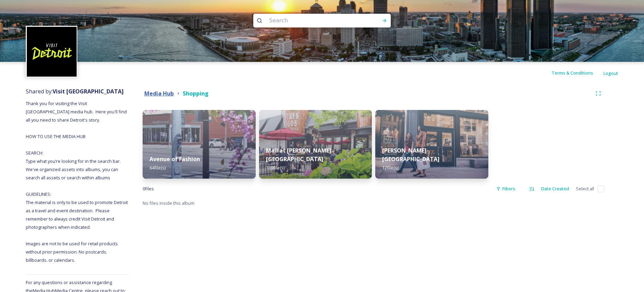
click at [168, 90] on strong "Media Hub" at bounding box center [159, 94] width 30 height 8
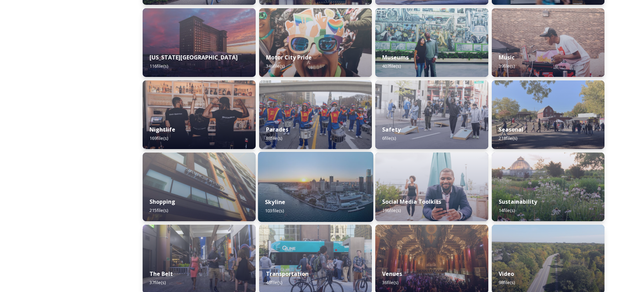
scroll to position [399, 0]
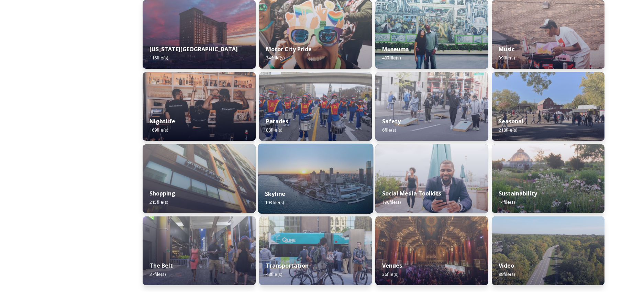
click at [312, 196] on div "Skyline 103 file(s)" at bounding box center [315, 198] width 115 height 31
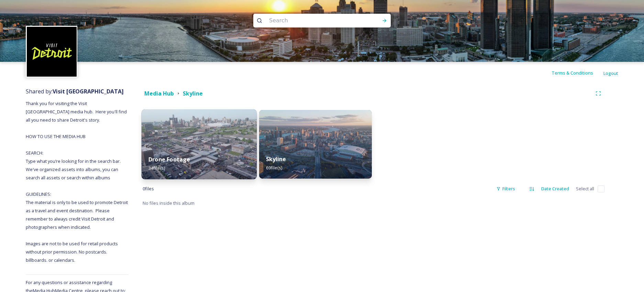
click at [236, 159] on div "Drone Footage 34 file(s)" at bounding box center [199, 163] width 115 height 31
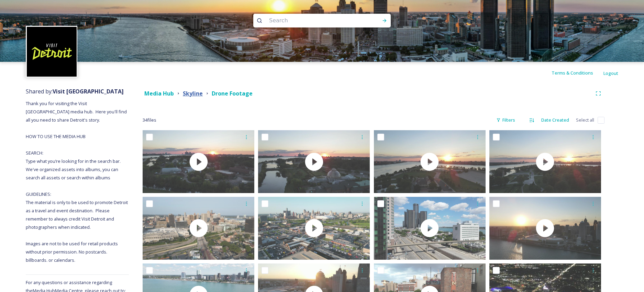
click at [190, 91] on strong "Skyline" at bounding box center [193, 94] width 20 height 8
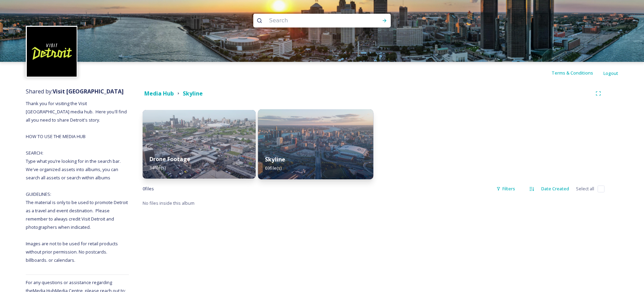
click at [330, 174] on div "Skyline 69 file(s)" at bounding box center [315, 163] width 115 height 31
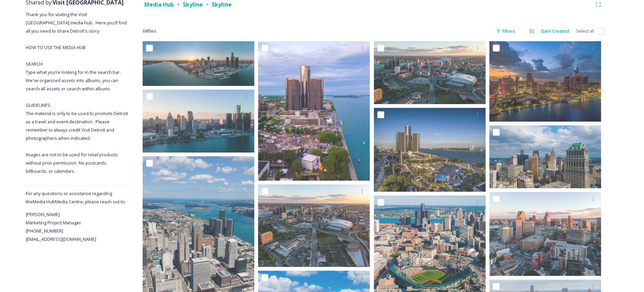
scroll to position [117, 0]
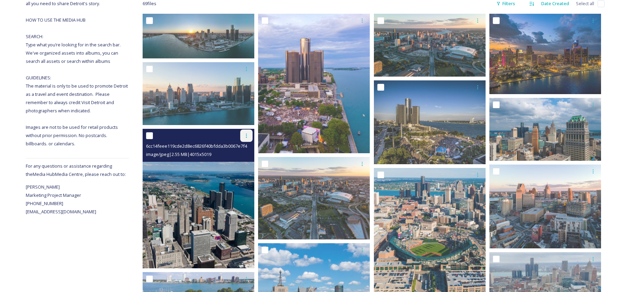
drag, startPoint x: 249, startPoint y: 133, endPoint x: 247, endPoint y: 137, distance: 4.3
click at [249, 133] on icon at bounding box center [246, 135] width 5 height 5
click at [245, 163] on span "Download" at bounding box center [238, 164] width 21 height 7
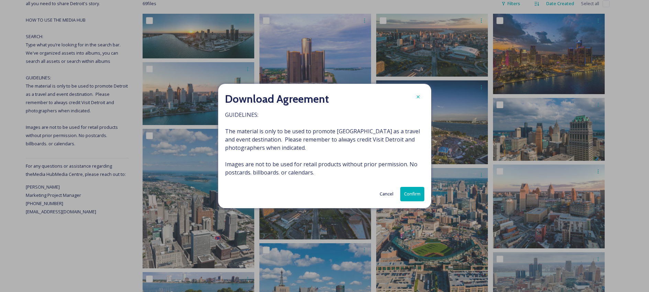
click at [417, 196] on button "Confirm" at bounding box center [412, 194] width 24 height 14
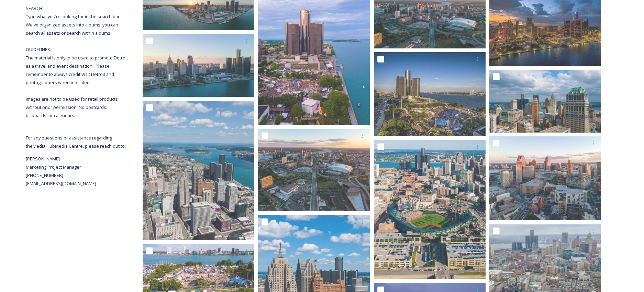
scroll to position [175, 0]
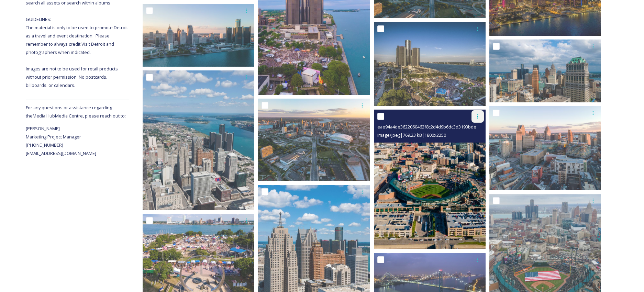
click at [476, 116] on icon at bounding box center [477, 116] width 5 height 5
click at [465, 149] on div "Download" at bounding box center [470, 144] width 28 height 13
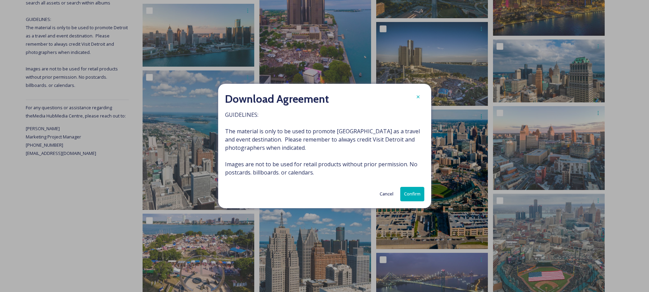
click at [396, 197] on button "Cancel" at bounding box center [386, 193] width 21 height 13
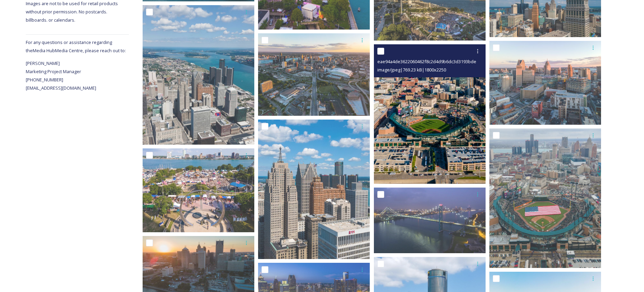
scroll to position [310, 0]
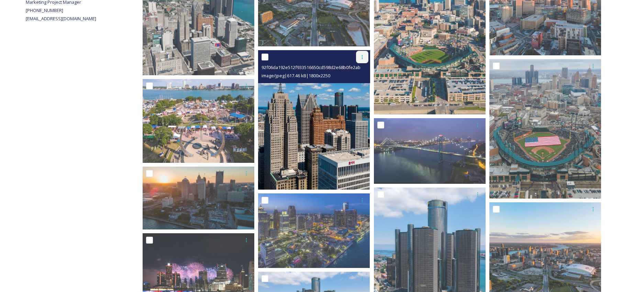
click at [363, 58] on icon at bounding box center [362, 56] width 5 height 5
click at [362, 87] on span "Download" at bounding box center [354, 85] width 21 height 7
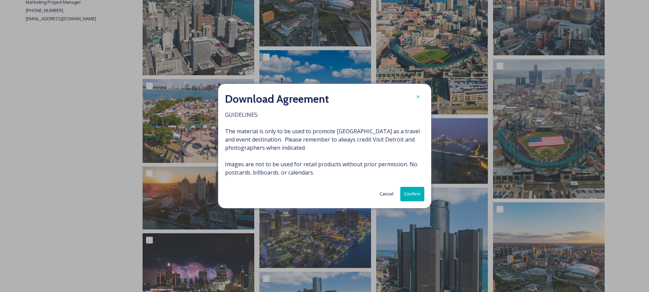
click at [409, 194] on button "Confirm" at bounding box center [412, 194] width 24 height 14
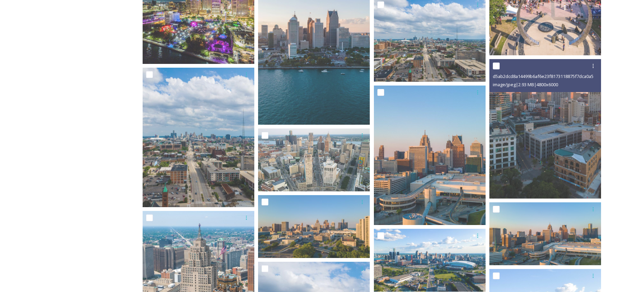
scroll to position [886, 0]
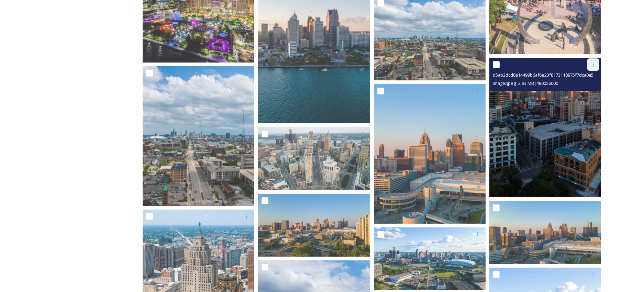
click at [591, 62] on div at bounding box center [593, 64] width 12 height 12
click at [580, 93] on span "Download" at bounding box center [585, 93] width 21 height 7
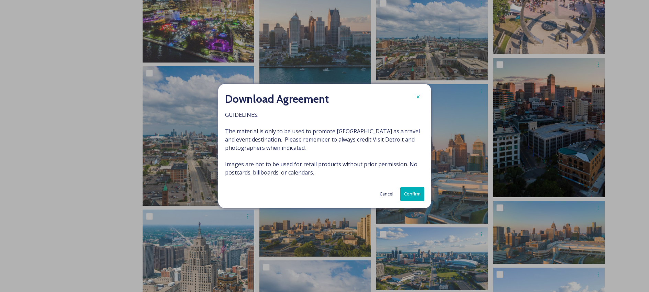
click at [403, 192] on button "Confirm" at bounding box center [412, 194] width 24 height 14
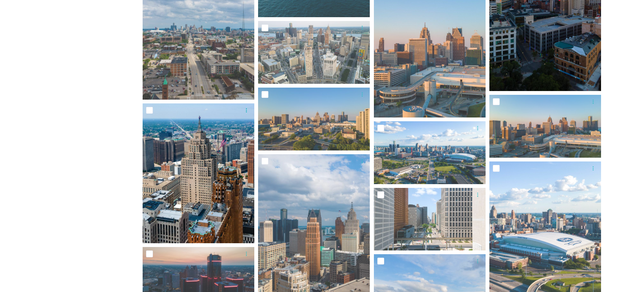
scroll to position [961, 0]
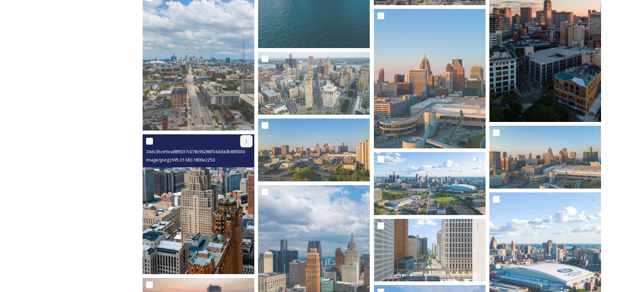
click at [243, 140] on div at bounding box center [246, 141] width 12 height 12
click at [245, 170] on span "Download" at bounding box center [238, 170] width 21 height 7
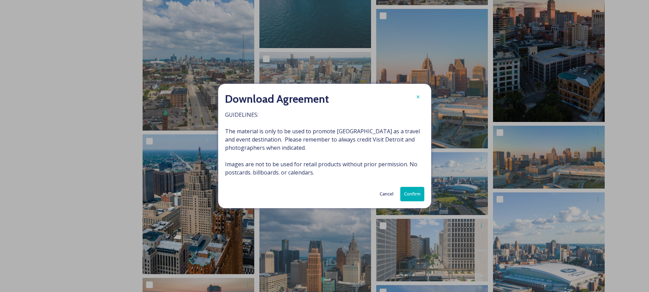
click at [411, 194] on button "Confirm" at bounding box center [412, 194] width 24 height 14
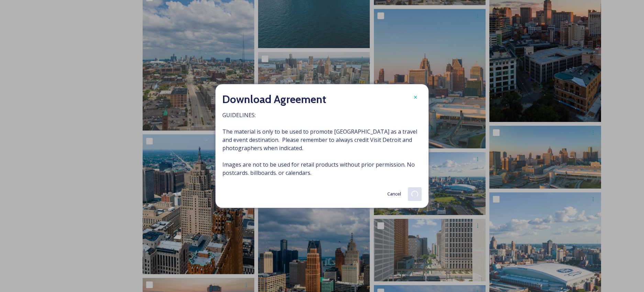
click at [323, 255] on img at bounding box center [314, 255] width 112 height 140
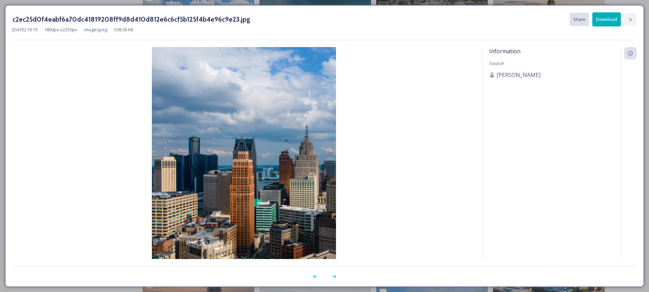
click at [591, 16] on div at bounding box center [631, 19] width 12 height 12
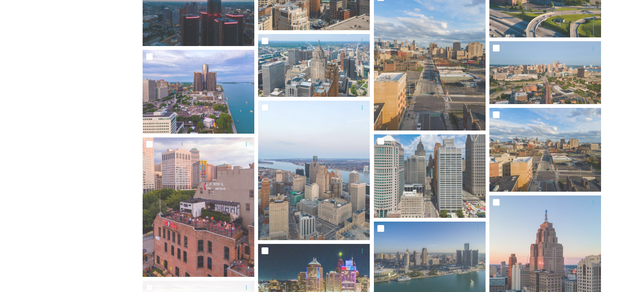
scroll to position [1261, 0]
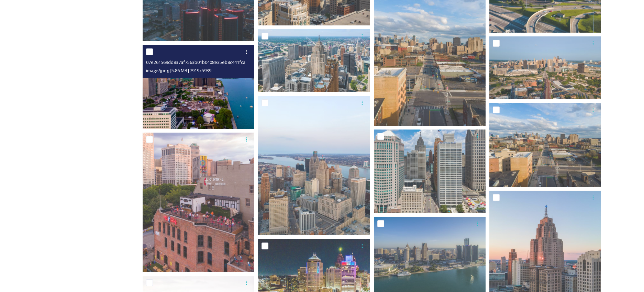
click at [218, 91] on img at bounding box center [199, 87] width 112 height 84
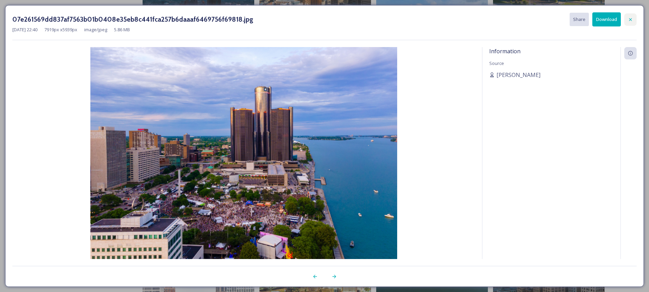
click at [591, 17] on icon at bounding box center [630, 19] width 5 height 5
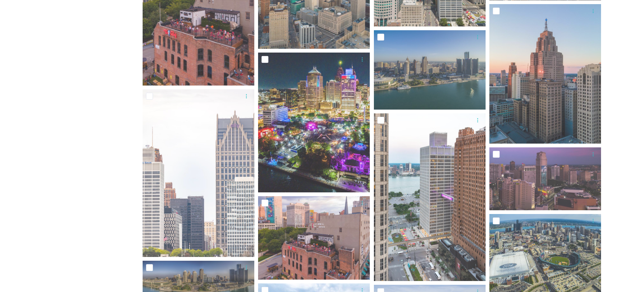
scroll to position [1514, 0]
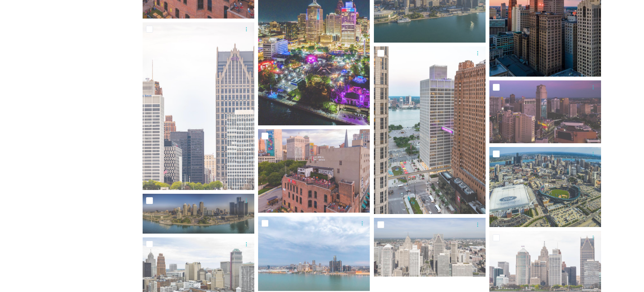
click at [526, 54] on img at bounding box center [545, 7] width 112 height 140
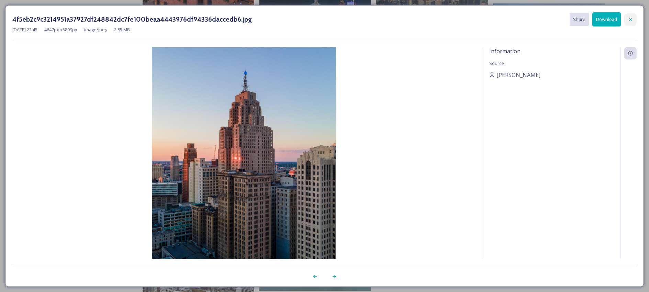
click at [591, 19] on icon at bounding box center [630, 19] width 5 height 5
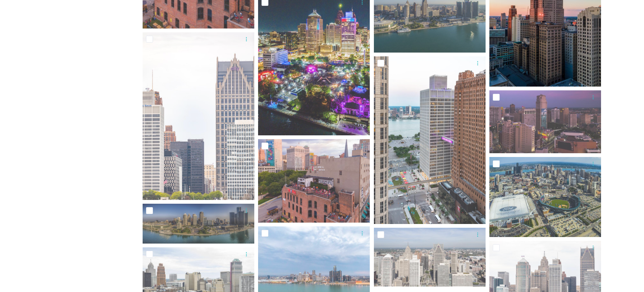
scroll to position [1456, 0]
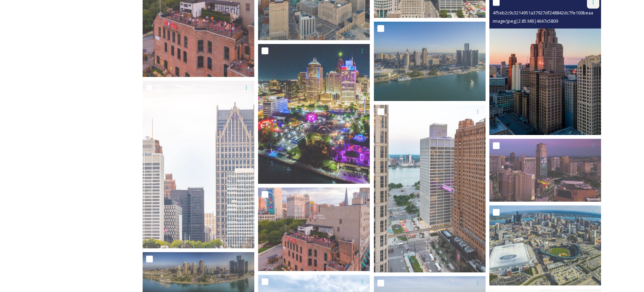
click at [591, 7] on div at bounding box center [593, 2] width 12 height 12
click at [584, 29] on span "Download" at bounding box center [585, 30] width 21 height 7
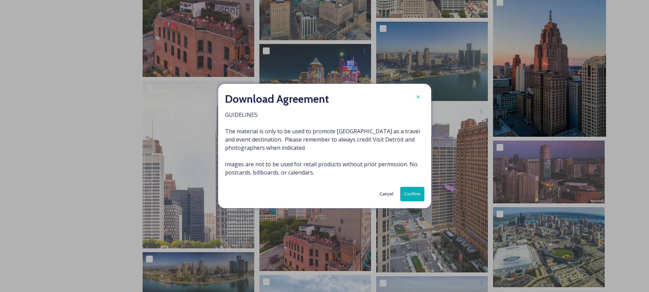
click at [416, 187] on button "Confirm" at bounding box center [412, 194] width 24 height 14
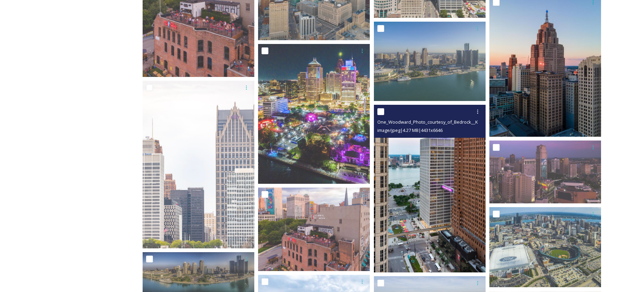
click at [450, 190] on img at bounding box center [430, 189] width 112 height 168
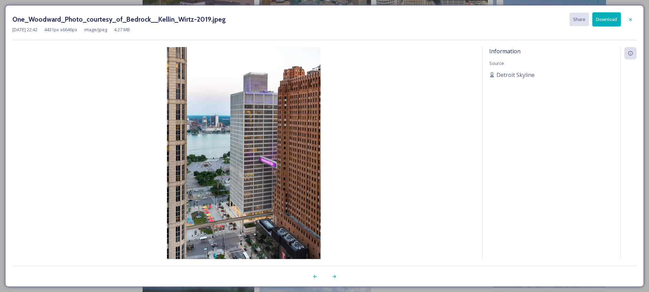
click at [591, 22] on button "Download" at bounding box center [607, 19] width 29 height 14
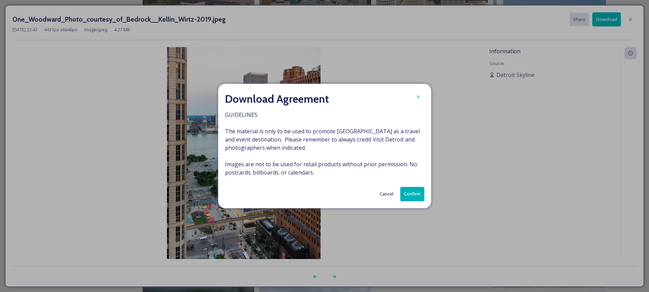
click at [395, 198] on button "Cancel" at bounding box center [386, 193] width 21 height 13
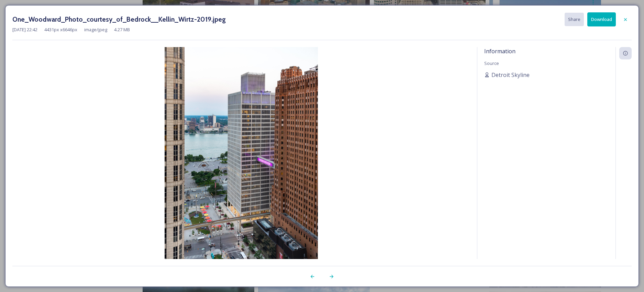
click at [591, 23] on button "Download" at bounding box center [601, 19] width 29 height 14
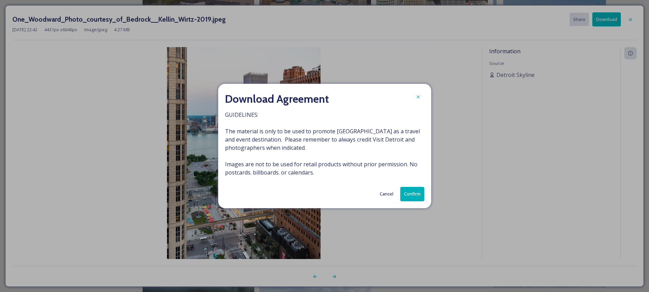
click at [415, 194] on button "Confirm" at bounding box center [412, 194] width 24 height 14
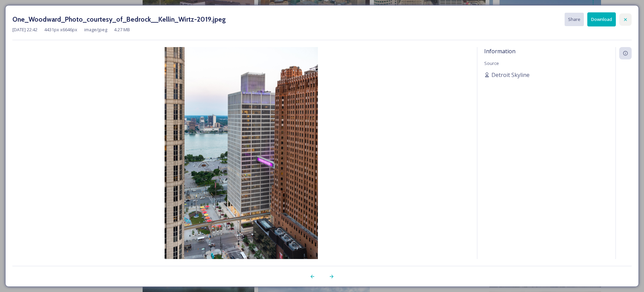
click at [591, 19] on div at bounding box center [625, 19] width 12 height 12
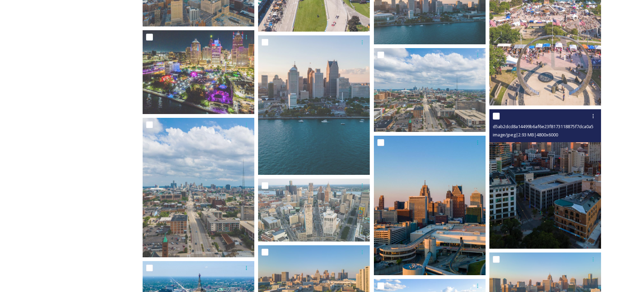
scroll to position [866, 0]
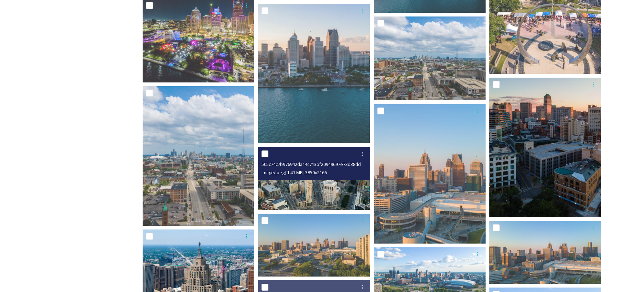
click at [346, 187] on img at bounding box center [314, 178] width 112 height 63
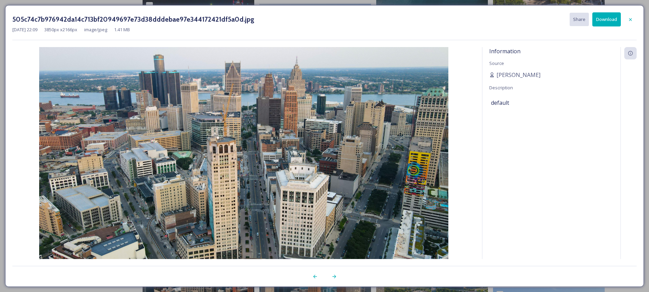
click at [591, 17] on button "Download" at bounding box center [607, 19] width 29 height 14
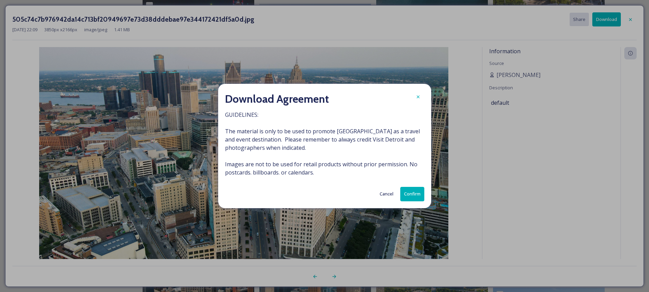
click at [414, 195] on button "Confirm" at bounding box center [412, 194] width 24 height 14
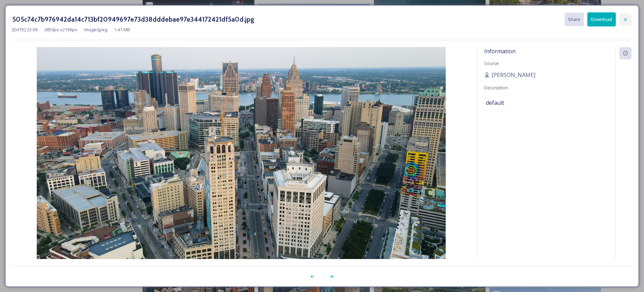
click at [591, 16] on div at bounding box center [625, 19] width 12 height 12
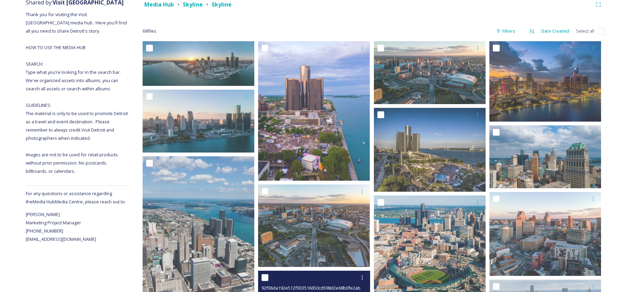
scroll to position [0, 0]
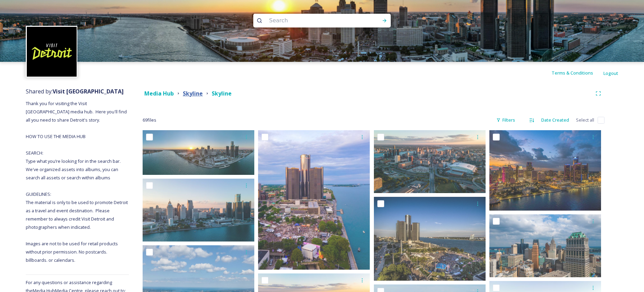
click at [200, 96] on strong "Skyline" at bounding box center [193, 94] width 20 height 8
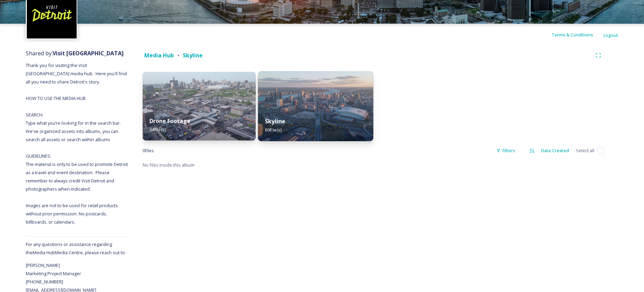
scroll to position [40, 0]
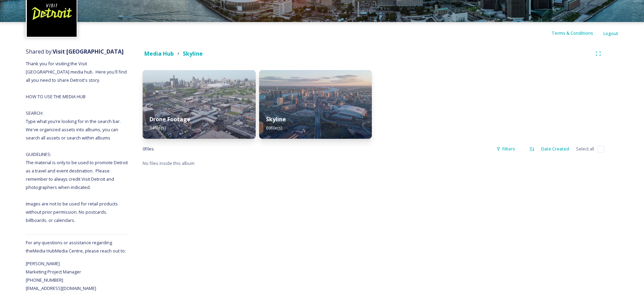
click at [164, 53] on strong "Media Hub" at bounding box center [159, 54] width 30 height 8
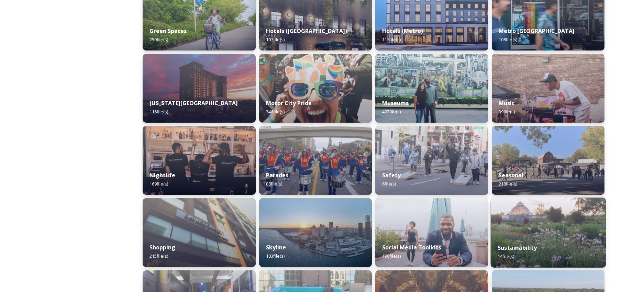
scroll to position [399, 0]
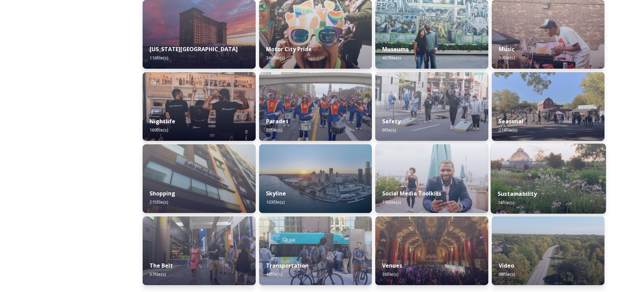
click at [546, 164] on img at bounding box center [548, 179] width 115 height 70
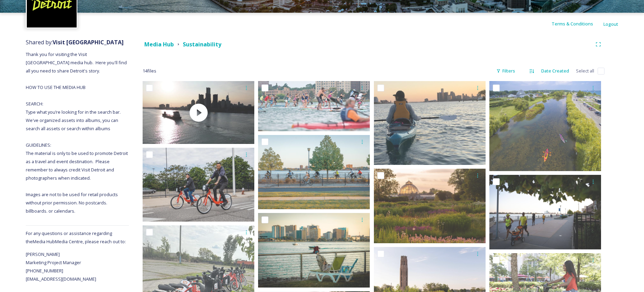
scroll to position [128, 0]
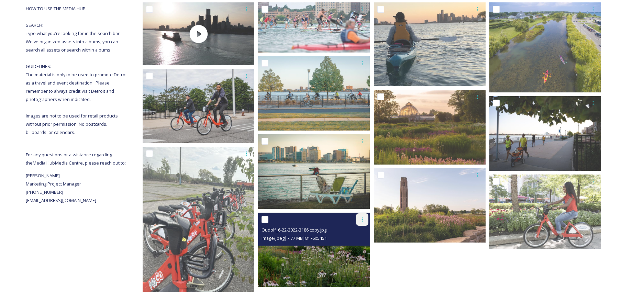
click at [362, 222] on div at bounding box center [362, 219] width 12 height 12
click at [366, 244] on div "Download" at bounding box center [354, 247] width 28 height 13
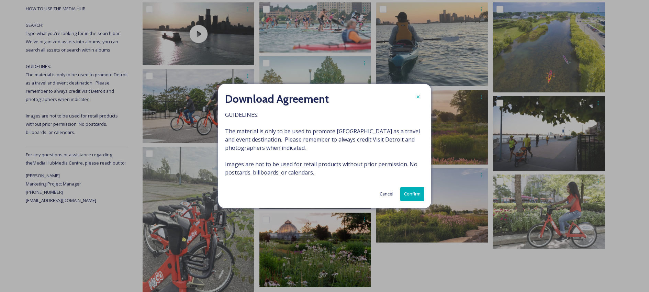
click at [410, 194] on button "Confirm" at bounding box center [412, 194] width 24 height 14
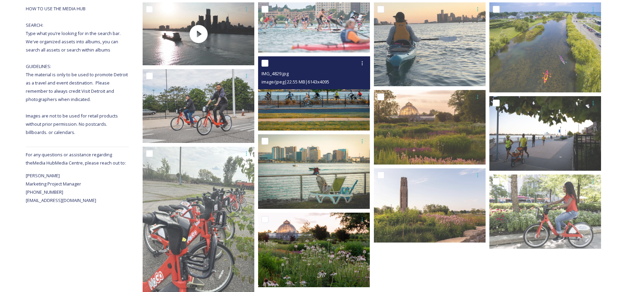
click at [348, 73] on div "IMG_4829.jpg" at bounding box center [315, 73] width 107 height 8
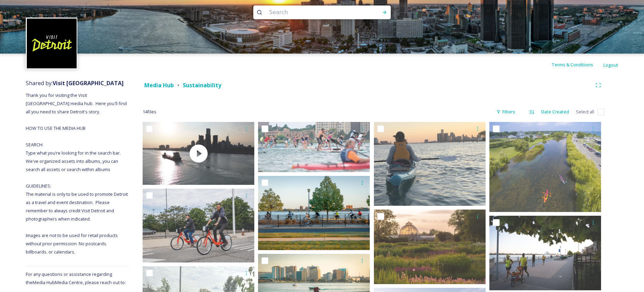
scroll to position [0, 0]
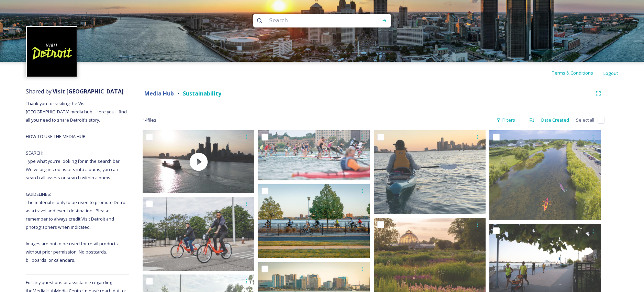
click at [166, 91] on strong "Media Hub" at bounding box center [159, 94] width 30 height 8
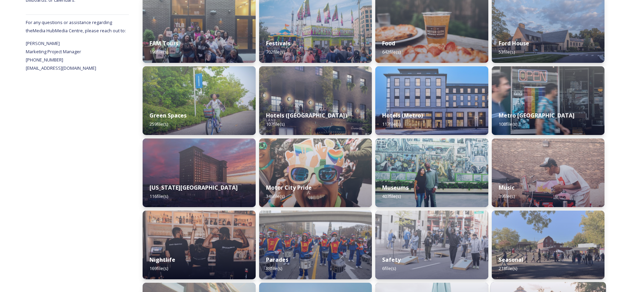
scroll to position [399, 0]
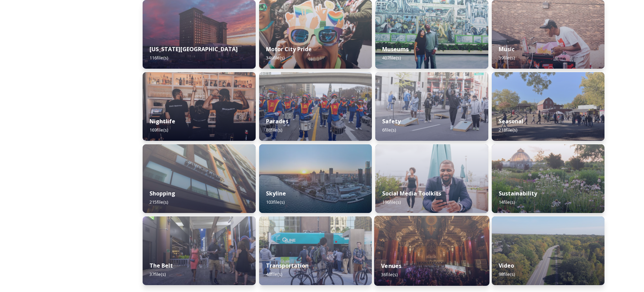
click at [398, 251] on img at bounding box center [431, 251] width 115 height 70
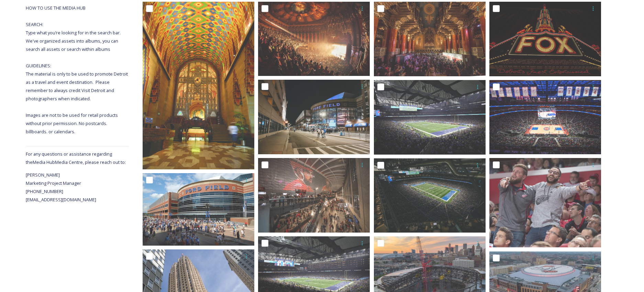
scroll to position [80, 0]
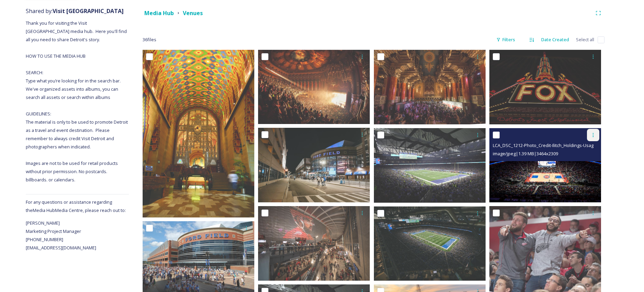
click at [591, 134] on div at bounding box center [593, 135] width 12 height 12
click at [584, 163] on span "Download" at bounding box center [585, 163] width 21 height 7
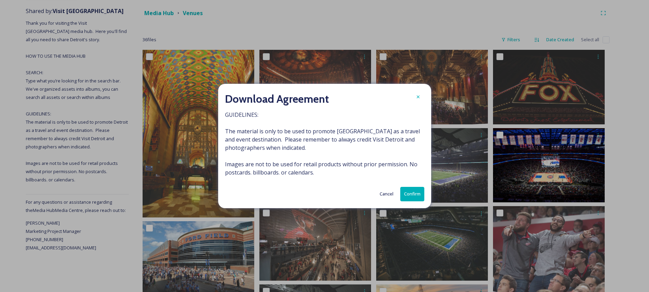
click at [407, 194] on button "Confirm" at bounding box center [412, 194] width 24 height 14
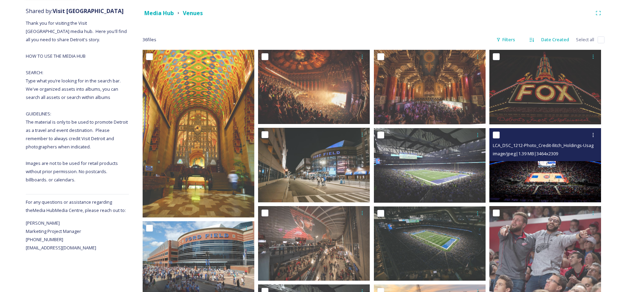
click at [536, 174] on img at bounding box center [545, 165] width 112 height 75
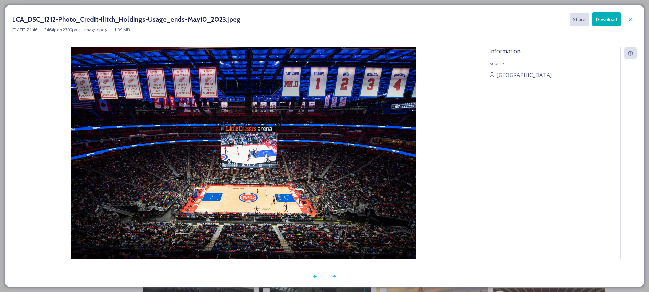
click at [591, 17] on icon at bounding box center [630, 19] width 5 height 5
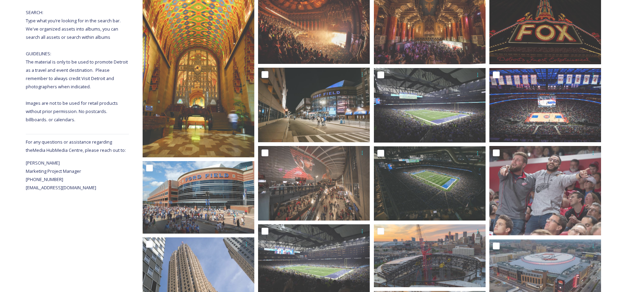
scroll to position [0, 0]
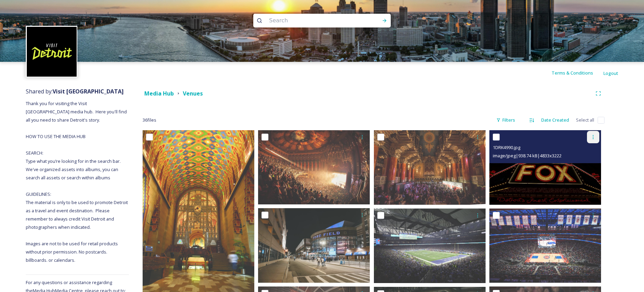
click at [591, 137] on icon at bounding box center [593, 136] width 5 height 5
click at [574, 163] on div "Download" at bounding box center [585, 165] width 28 height 13
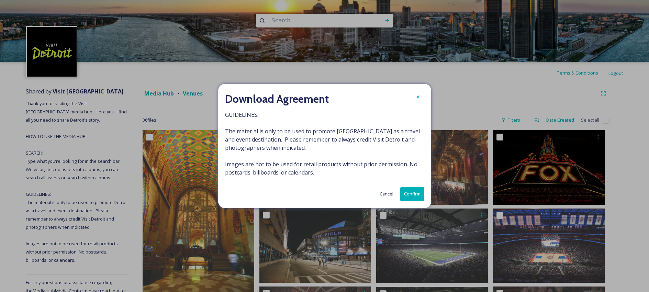
click at [418, 193] on button "Confirm" at bounding box center [412, 194] width 24 height 14
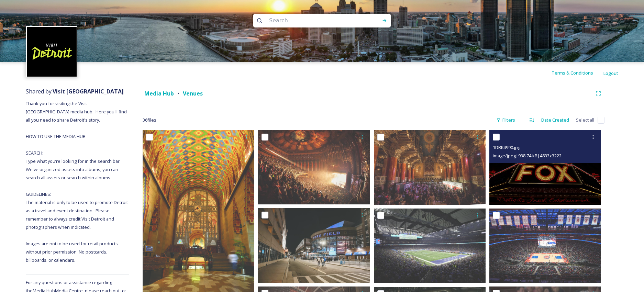
click at [531, 177] on img at bounding box center [545, 167] width 112 height 75
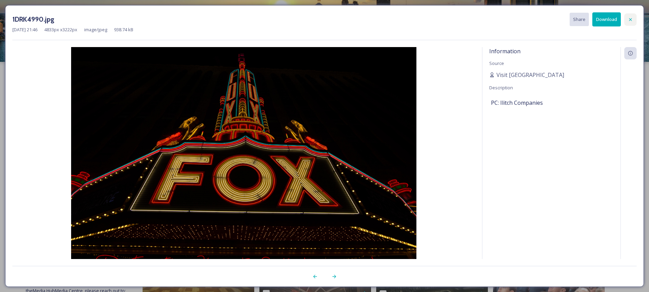
click at [591, 18] on icon at bounding box center [630, 19] width 5 height 5
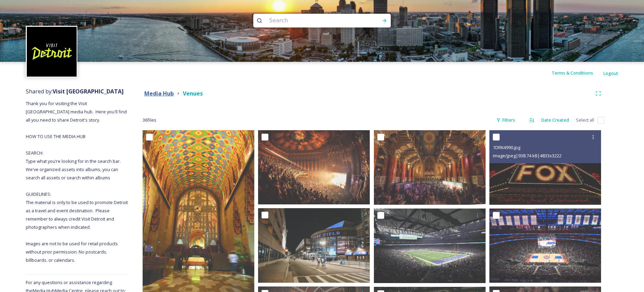
click at [163, 90] on strong "Media Hub" at bounding box center [159, 94] width 30 height 8
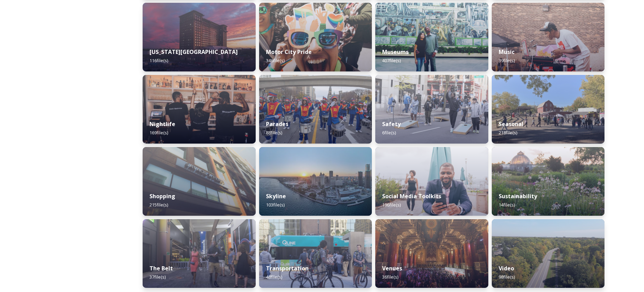
scroll to position [399, 0]
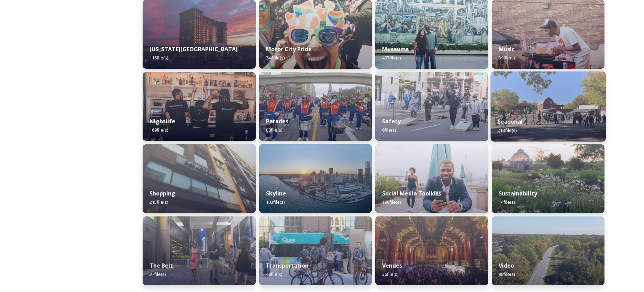
click at [529, 114] on div "Seasonal 218 file(s)" at bounding box center [548, 125] width 115 height 31
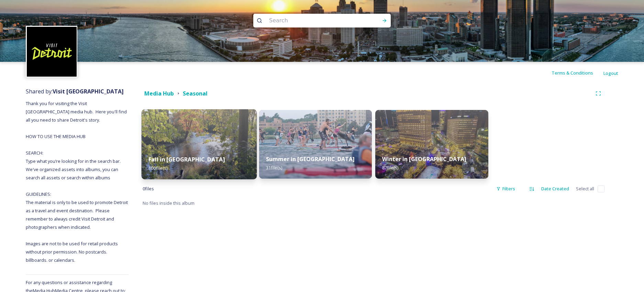
click at [207, 151] on div "Fall in [GEOGRAPHIC_DATA] 100 file(s)" at bounding box center [199, 163] width 115 height 31
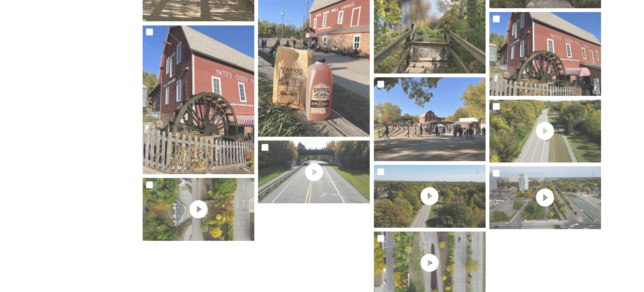
scroll to position [3039, 0]
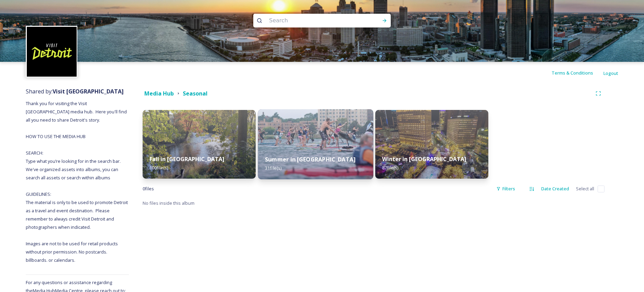
click at [348, 154] on div "Summer in [GEOGRAPHIC_DATA] 31 file(s)" at bounding box center [315, 163] width 115 height 31
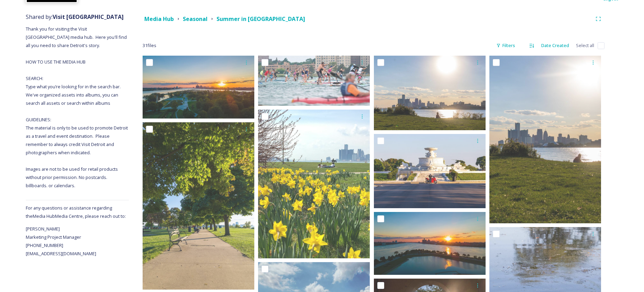
scroll to position [72, 0]
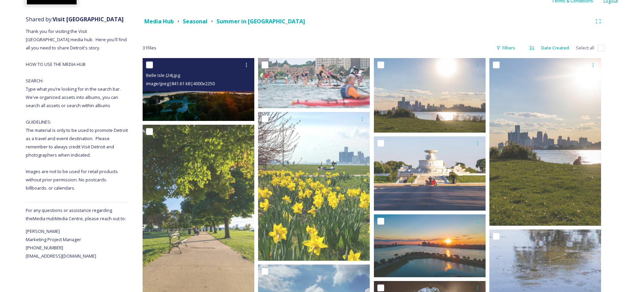
click at [234, 97] on img at bounding box center [199, 89] width 112 height 63
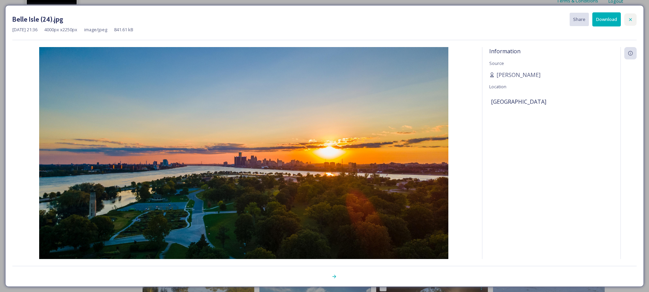
click at [591, 19] on icon at bounding box center [630, 19] width 5 height 5
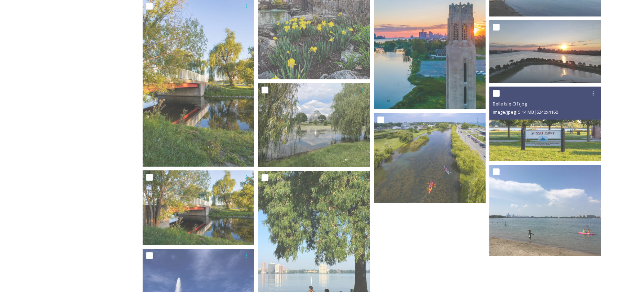
scroll to position [902, 0]
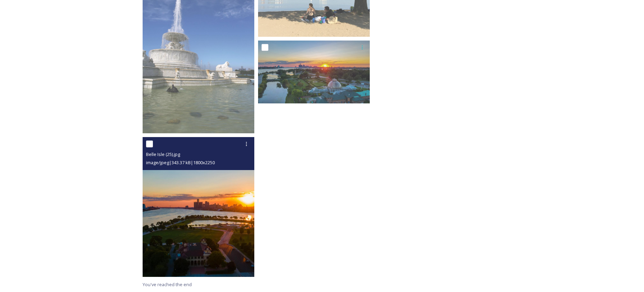
click at [209, 186] on img at bounding box center [199, 207] width 112 height 140
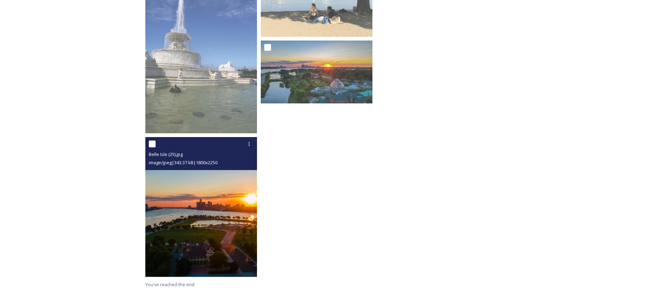
scroll to position [758, 0]
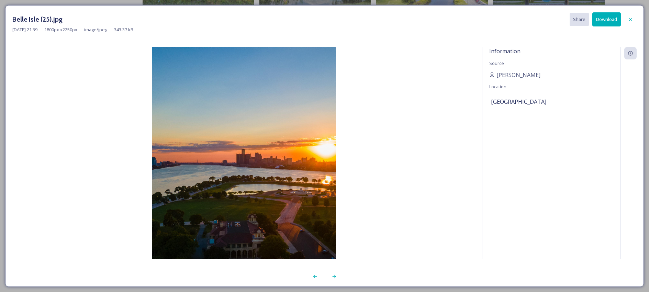
click at [591, 18] on icon at bounding box center [630, 19] width 5 height 5
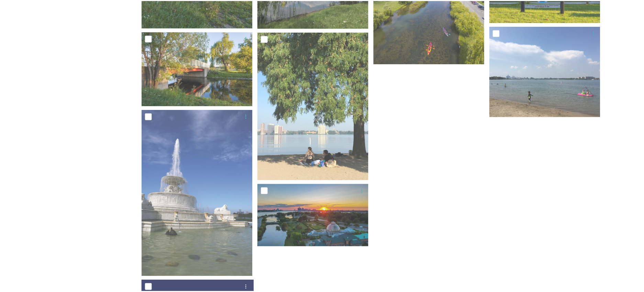
scroll to position [902, 0]
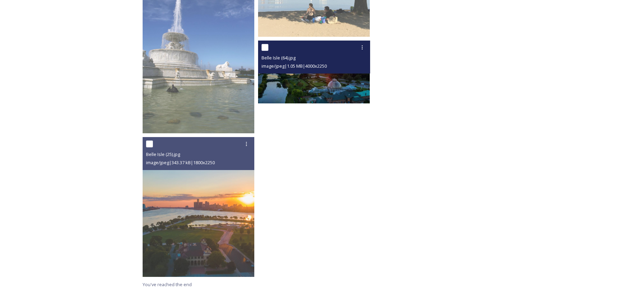
click at [306, 80] on img at bounding box center [314, 72] width 112 height 63
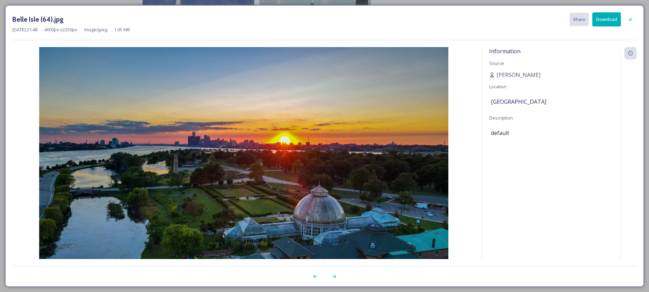
click at [591, 14] on div at bounding box center [631, 19] width 12 height 12
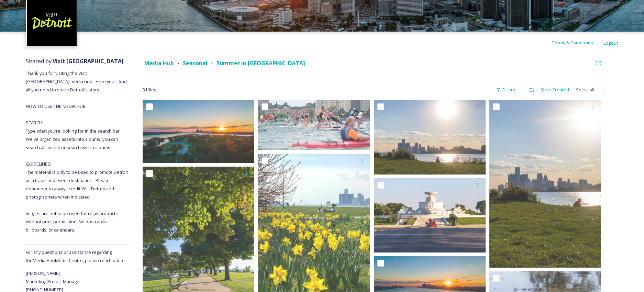
scroll to position [31, 0]
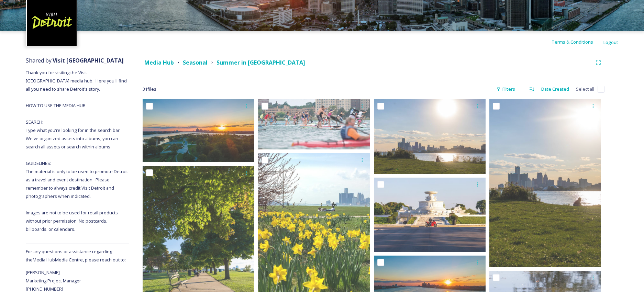
click at [59, 25] on img at bounding box center [52, 21] width 50 height 50
click at [159, 63] on strong "Media Hub" at bounding box center [159, 63] width 30 height 8
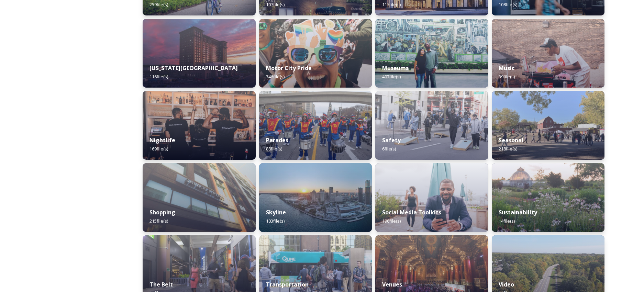
scroll to position [363, 0]
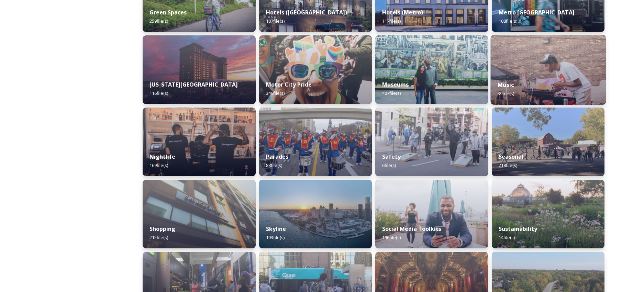
click at [542, 88] on div "Music 39 file(s)" at bounding box center [548, 89] width 115 height 31
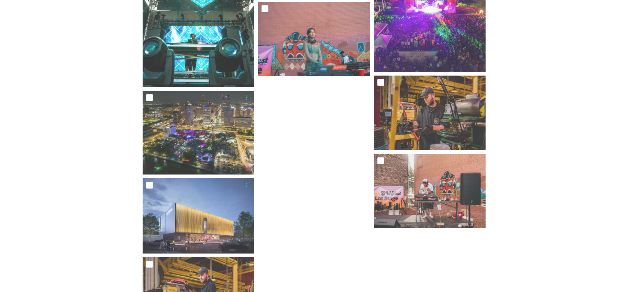
scroll to position [1005, 0]
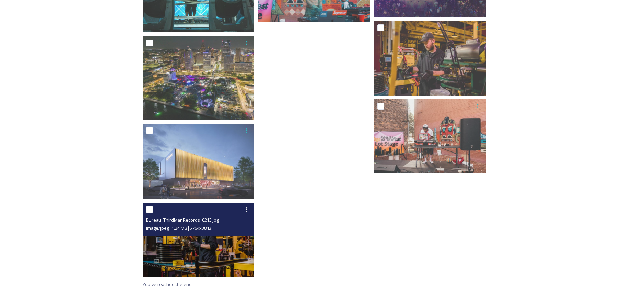
click at [186, 235] on div "Bureau_ThirdManRecords_0213.jpg image/jpeg | 1.24 MB | 5764 x 3843" at bounding box center [199, 219] width 112 height 33
click at [225, 252] on img at bounding box center [199, 239] width 112 height 75
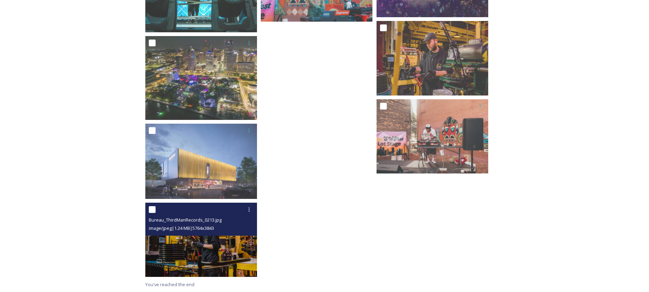
scroll to position [927, 0]
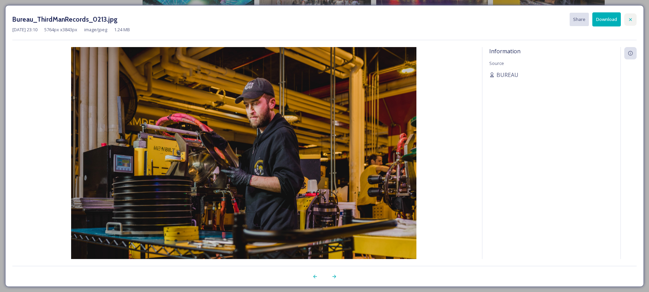
click at [591, 20] on icon at bounding box center [630, 19] width 5 height 5
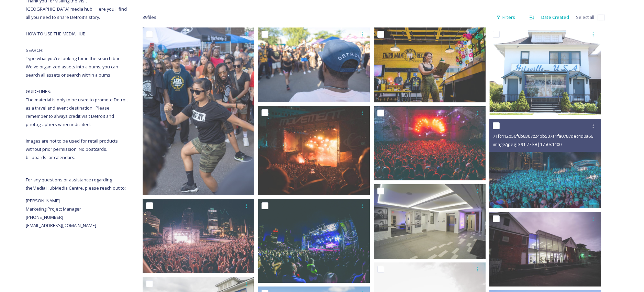
scroll to position [0, 0]
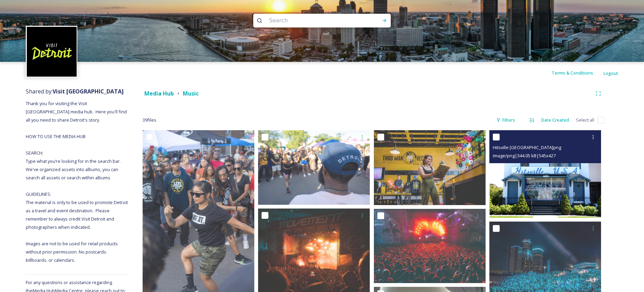
click at [542, 177] on img at bounding box center [545, 174] width 112 height 88
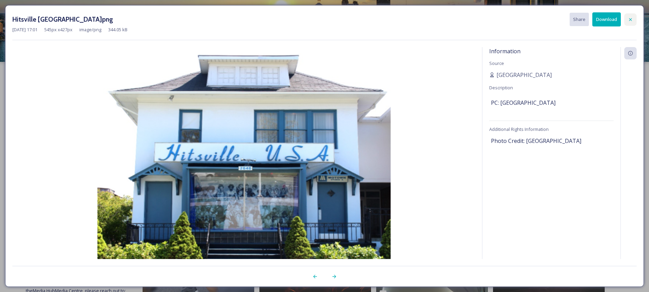
click at [591, 21] on div at bounding box center [631, 19] width 12 height 12
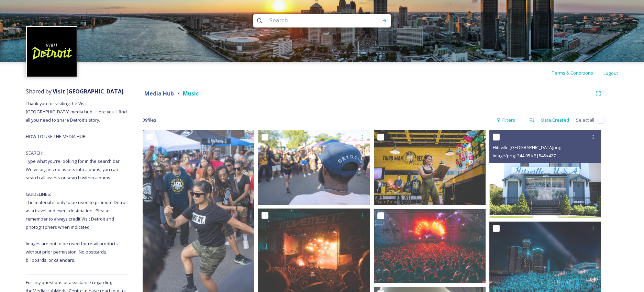
click at [170, 95] on strong "Media Hub" at bounding box center [159, 94] width 30 height 8
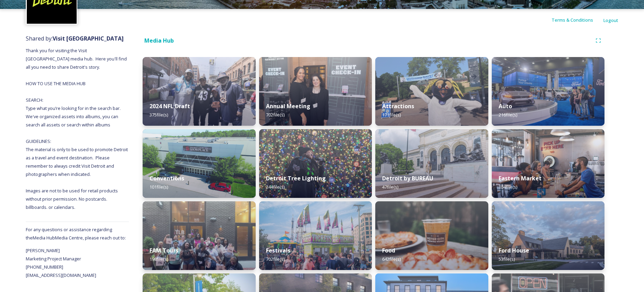
scroll to position [280, 0]
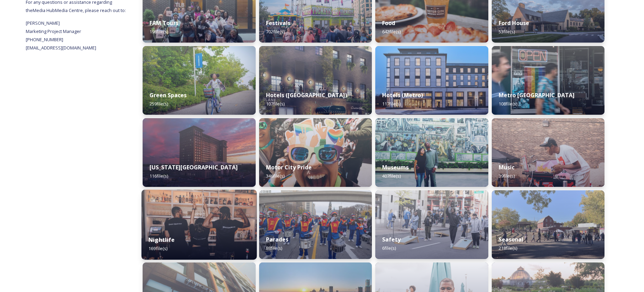
click at [180, 223] on img at bounding box center [199, 225] width 115 height 70
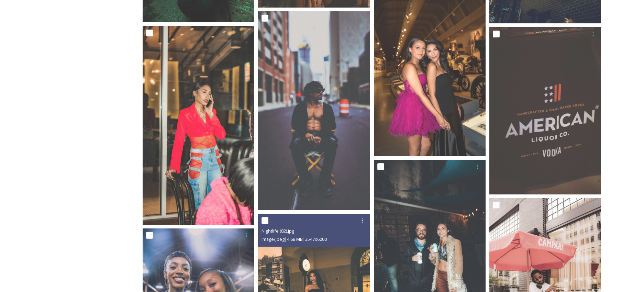
scroll to position [3490, 0]
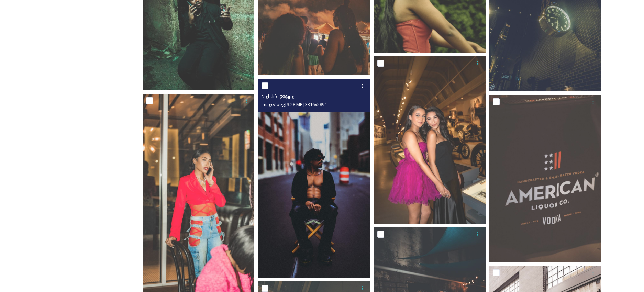
click at [327, 174] on img at bounding box center [314, 178] width 112 height 199
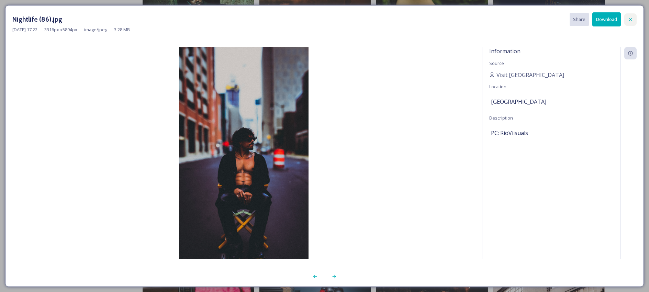
click at [591, 21] on icon at bounding box center [630, 19] width 5 height 5
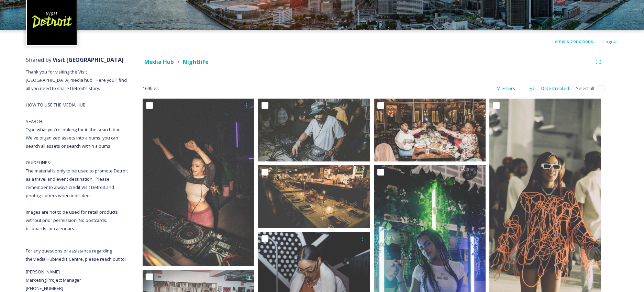
scroll to position [0, 0]
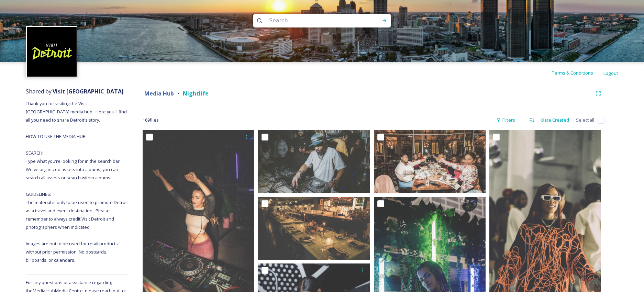
click at [163, 90] on strong "Media Hub" at bounding box center [159, 94] width 30 height 8
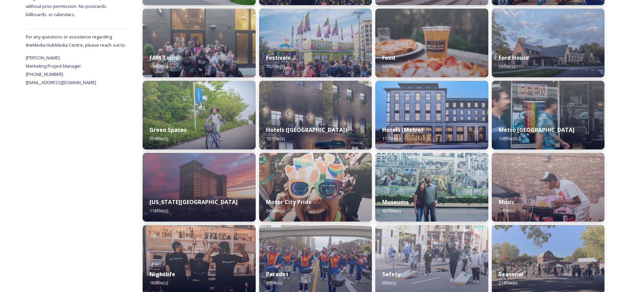
scroll to position [399, 0]
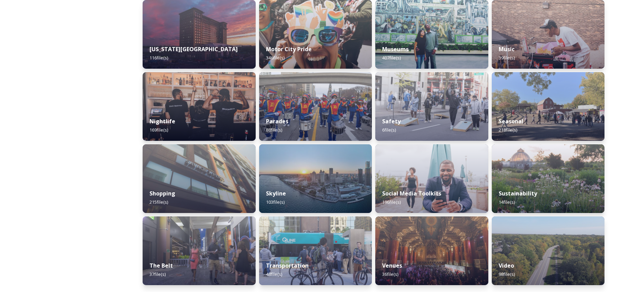
click at [217, 54] on div "[US_STATE][GEOGRAPHIC_DATA] 116 file(s)" at bounding box center [199, 53] width 113 height 31
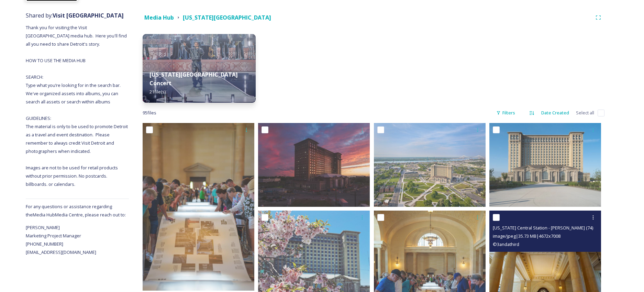
scroll to position [107, 0]
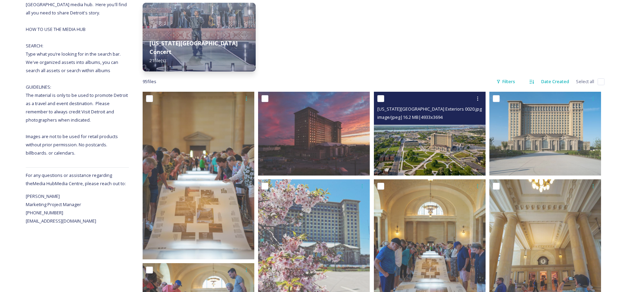
click at [447, 151] on img at bounding box center [430, 134] width 112 height 84
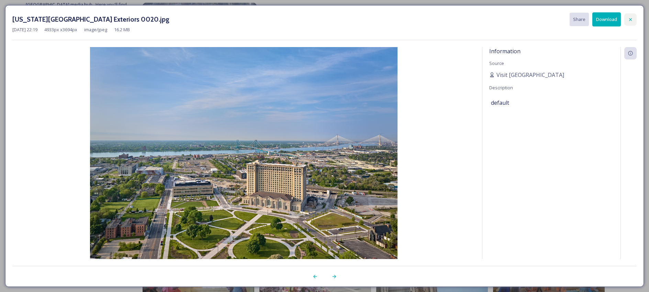
click at [591, 21] on icon at bounding box center [630, 19] width 5 height 5
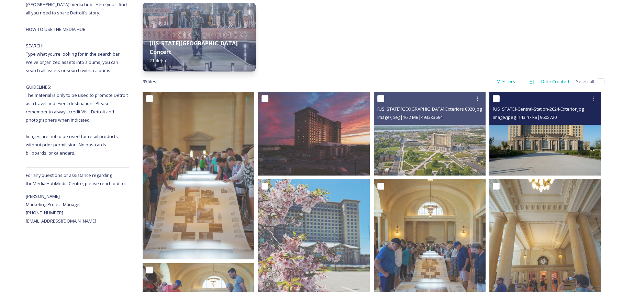
click at [573, 127] on img at bounding box center [545, 134] width 112 height 84
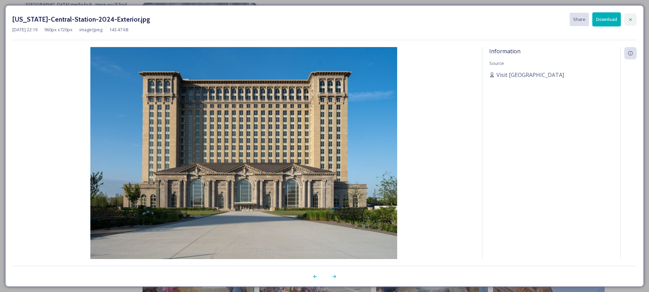
click at [591, 15] on div at bounding box center [631, 19] width 12 height 12
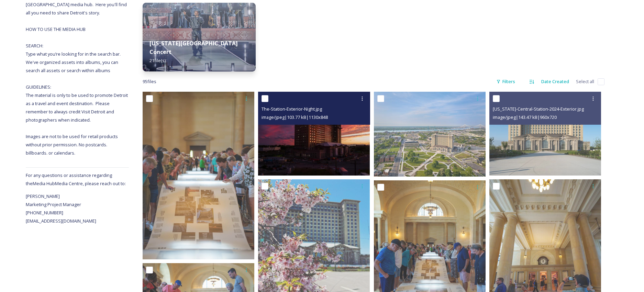
click at [323, 142] on img at bounding box center [314, 134] width 112 height 84
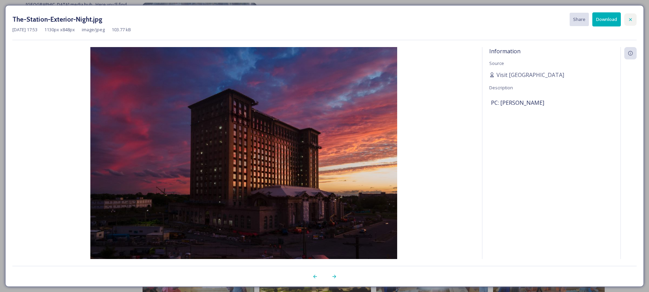
click at [591, 17] on icon at bounding box center [630, 19] width 5 height 5
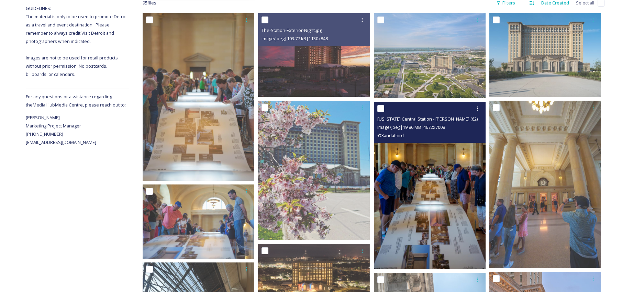
scroll to position [238, 0]
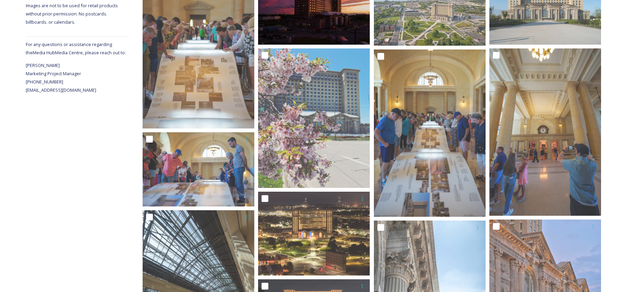
click at [338, 30] on img at bounding box center [314, 3] width 112 height 84
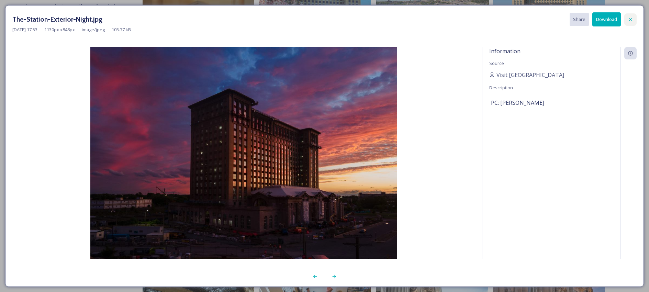
click at [591, 19] on icon at bounding box center [630, 19] width 3 height 3
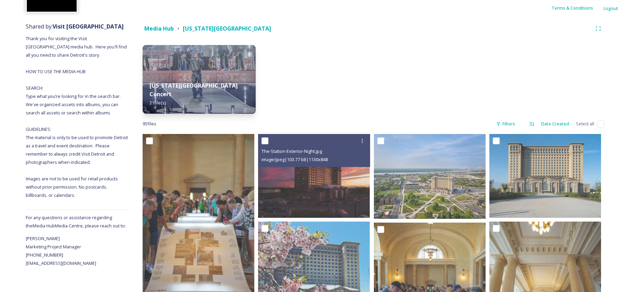
scroll to position [0, 0]
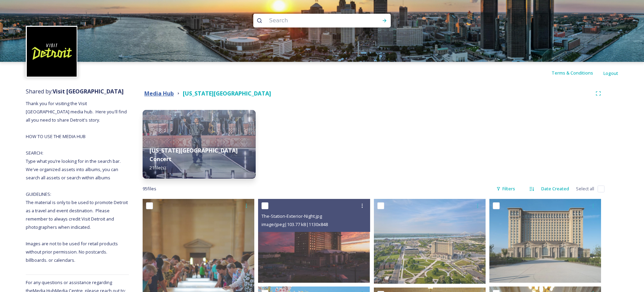
click at [155, 92] on strong "Media Hub" at bounding box center [159, 94] width 30 height 8
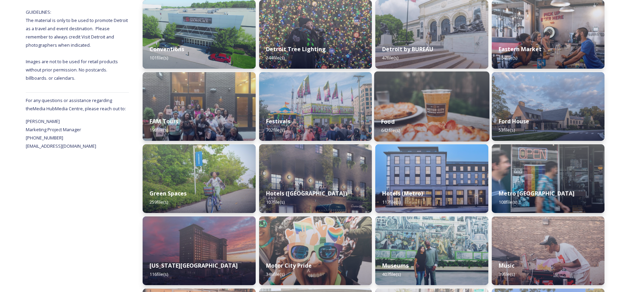
scroll to position [399, 0]
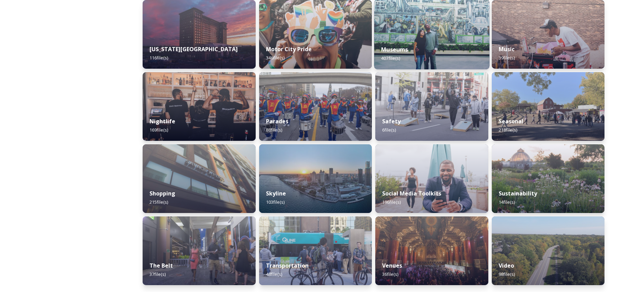
click at [443, 44] on div "Museums 407 file(s)" at bounding box center [431, 53] width 115 height 31
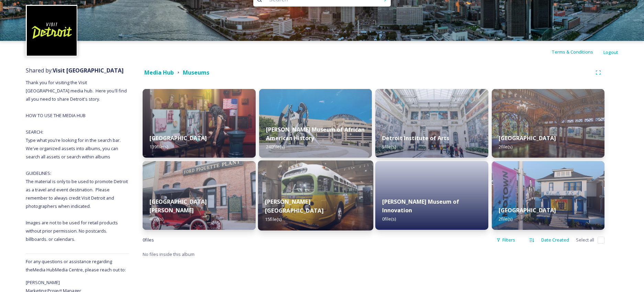
scroll to position [40, 0]
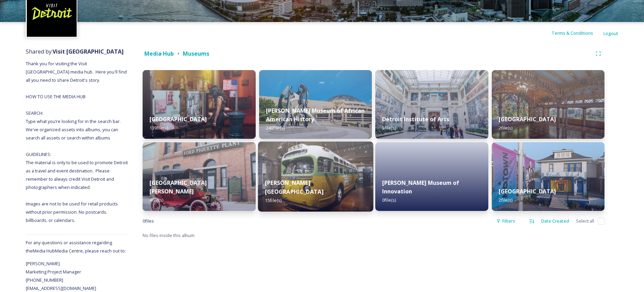
click at [325, 163] on img at bounding box center [315, 177] width 115 height 70
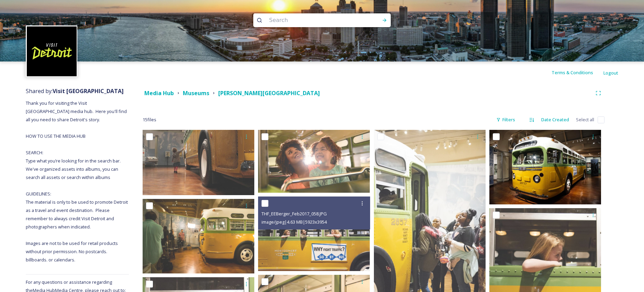
scroll to position [1, 0]
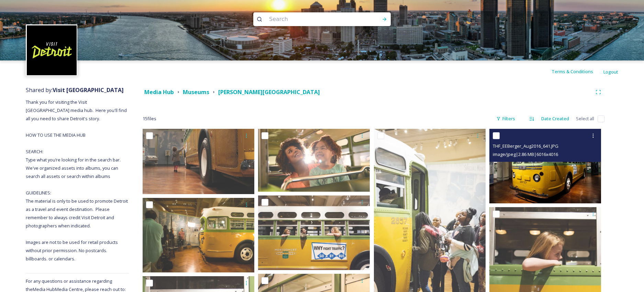
click at [521, 169] on img at bounding box center [545, 166] width 112 height 75
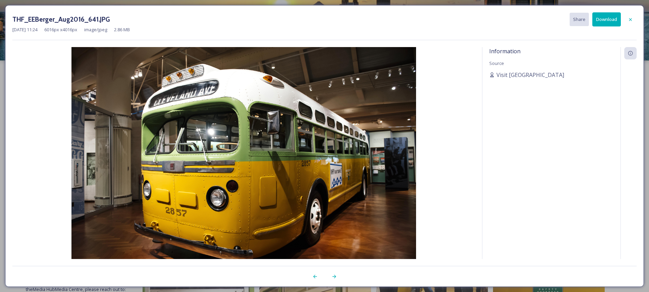
click at [591, 18] on div "THF_EEBerger_Aug2016_641.JPG Share Download [DATE] 11:24 6016 px x 4016 px imag…" at bounding box center [324, 146] width 639 height 282
click at [591, 19] on icon at bounding box center [630, 19] width 5 height 5
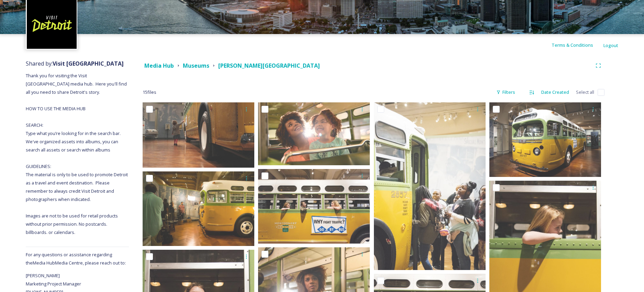
scroll to position [0, 0]
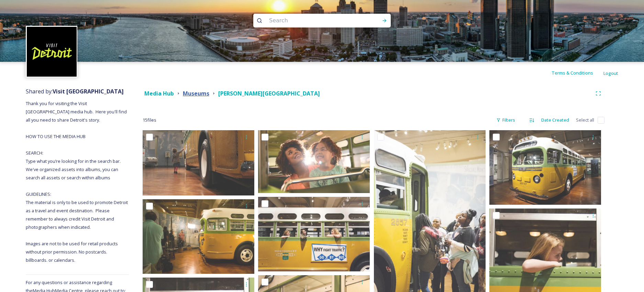
click at [199, 94] on strong "Museums" at bounding box center [196, 94] width 26 height 8
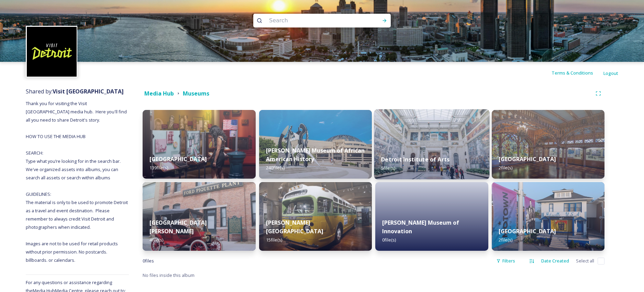
click at [452, 162] on div "Detroit Institute of Arts 5 file(s)" at bounding box center [431, 163] width 115 height 31
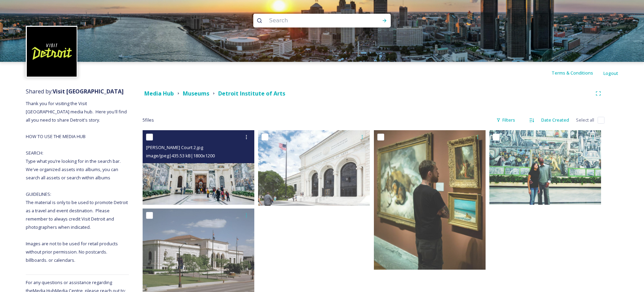
click at [208, 181] on img at bounding box center [199, 167] width 112 height 75
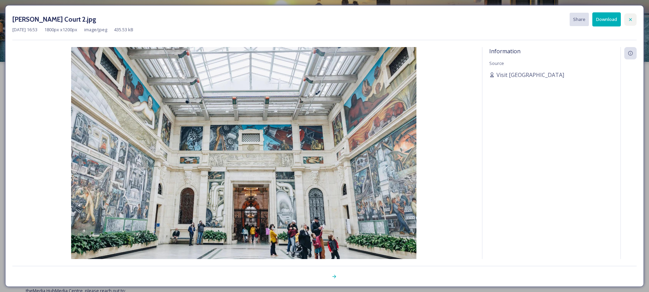
click at [591, 21] on icon at bounding box center [630, 19] width 5 height 5
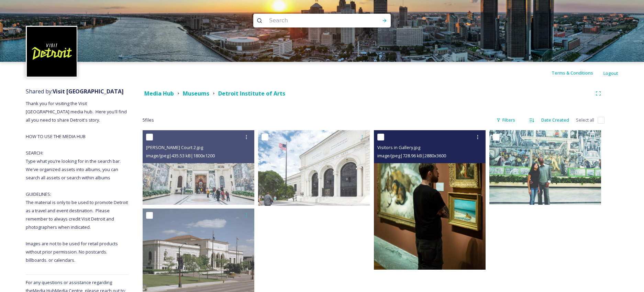
scroll to position [40, 0]
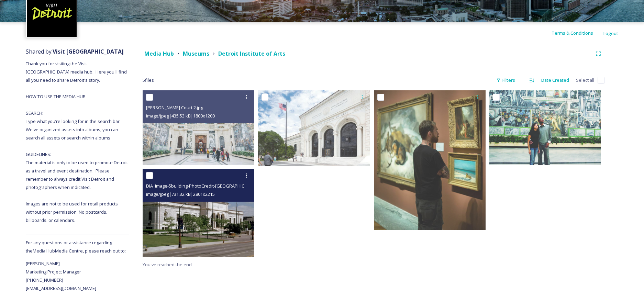
click at [201, 200] on div "DIA_image-5building-PhotoCredit-Detroit_Institute_of_Arts-UsageExpires4-14-22.j…" at bounding box center [199, 185] width 112 height 33
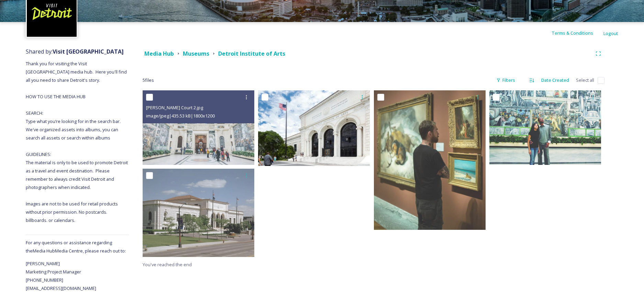
click at [302, 139] on img at bounding box center [314, 128] width 112 height 76
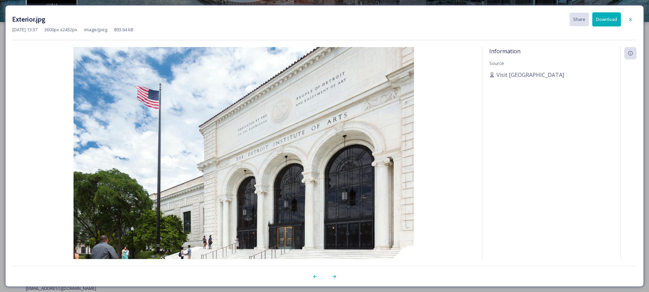
click at [591, 20] on icon at bounding box center [630, 19] width 5 height 5
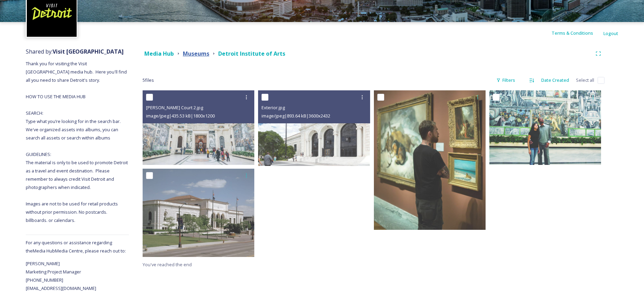
click at [199, 52] on strong "Museums" at bounding box center [196, 54] width 26 height 8
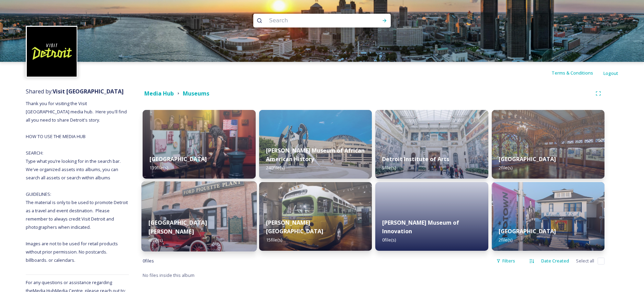
click at [186, 225] on strong "[GEOGRAPHIC_DATA][PERSON_NAME]" at bounding box center [177, 227] width 58 height 16
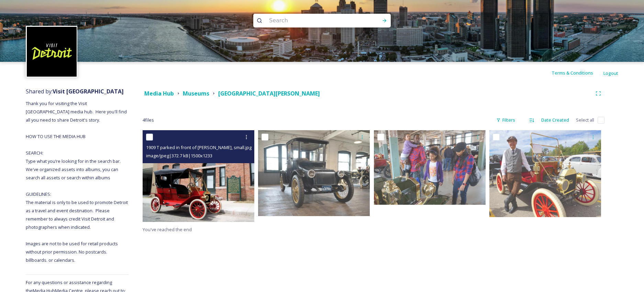
click at [198, 199] on img at bounding box center [199, 176] width 112 height 92
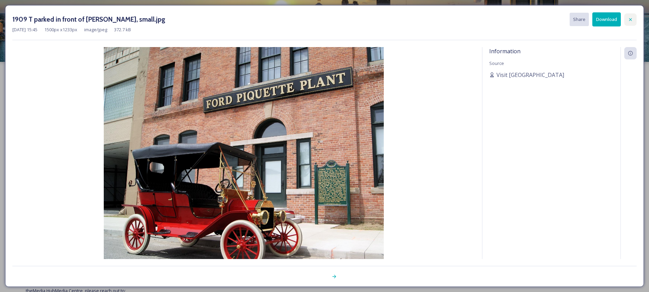
click at [591, 21] on icon at bounding box center [630, 19] width 5 height 5
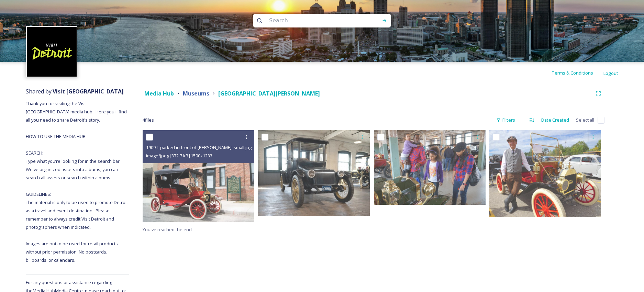
click at [188, 95] on strong "Museums" at bounding box center [196, 94] width 26 height 8
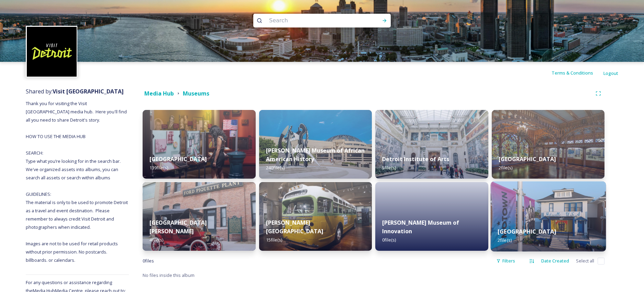
click at [515, 196] on img at bounding box center [548, 216] width 115 height 70
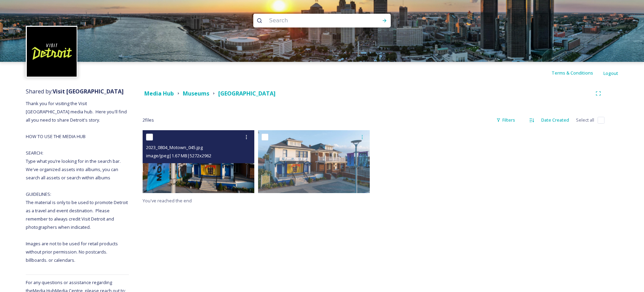
click at [241, 171] on img at bounding box center [199, 161] width 112 height 63
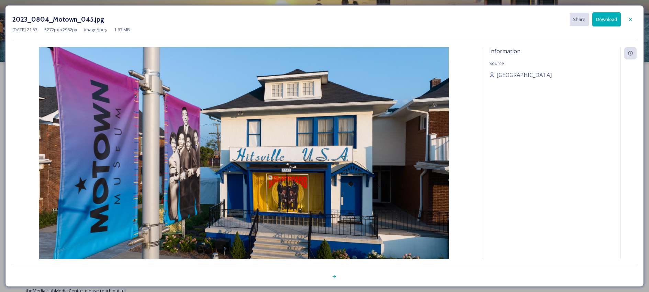
click at [591, 18] on icon at bounding box center [630, 19] width 5 height 5
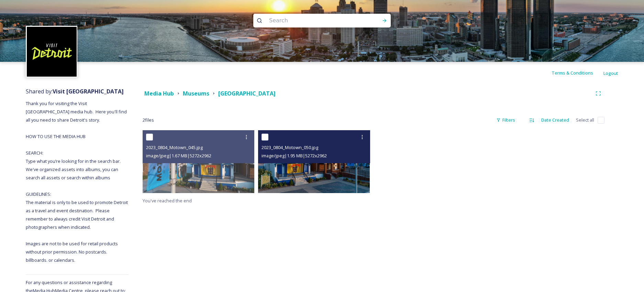
click at [341, 161] on div "2023_0804_Motown_050.jpg image/jpeg | 1.95 MB | 5272 x 2962" at bounding box center [314, 146] width 112 height 33
click at [333, 171] on img at bounding box center [314, 161] width 112 height 63
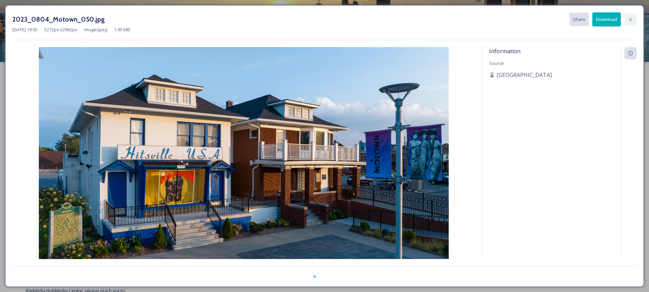
click at [591, 22] on icon at bounding box center [630, 19] width 5 height 5
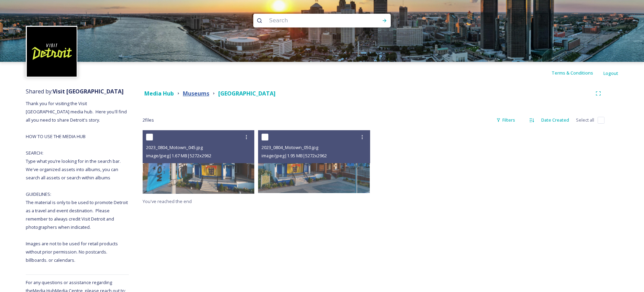
click at [187, 93] on strong "Museums" at bounding box center [196, 94] width 26 height 8
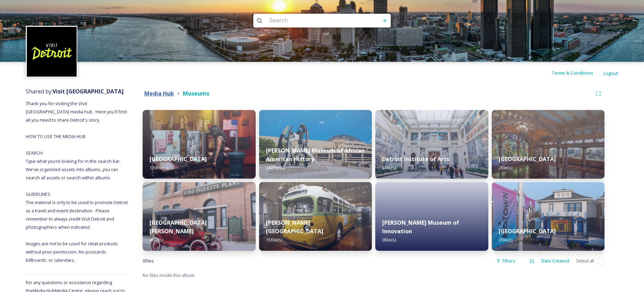
click at [165, 93] on strong "Media Hub" at bounding box center [159, 94] width 30 height 8
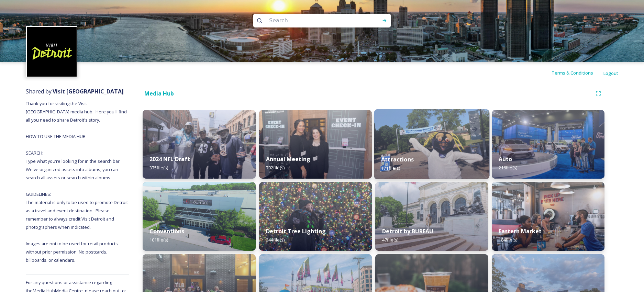
click at [441, 153] on div "Attractions 171 file(s)" at bounding box center [431, 163] width 115 height 31
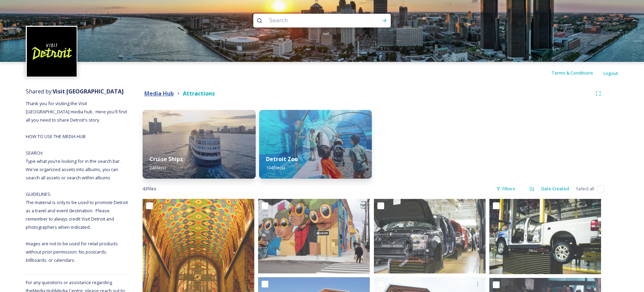
click at [158, 94] on strong "Media Hub" at bounding box center [159, 94] width 30 height 8
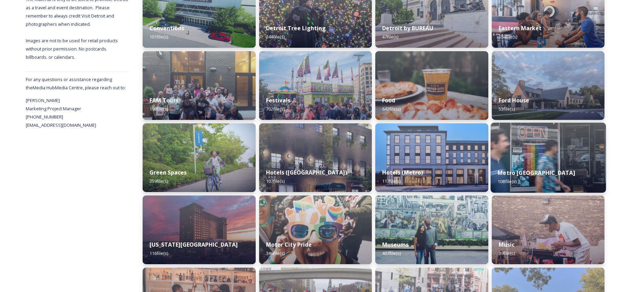
scroll to position [277, 0]
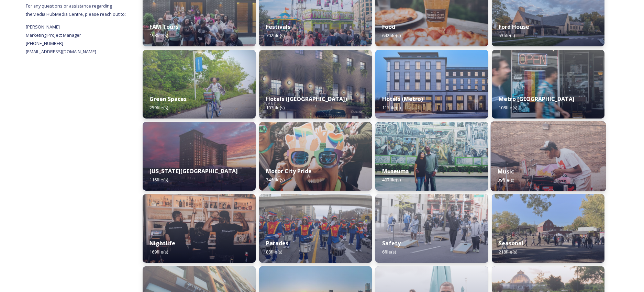
click at [549, 156] on img at bounding box center [548, 156] width 115 height 70
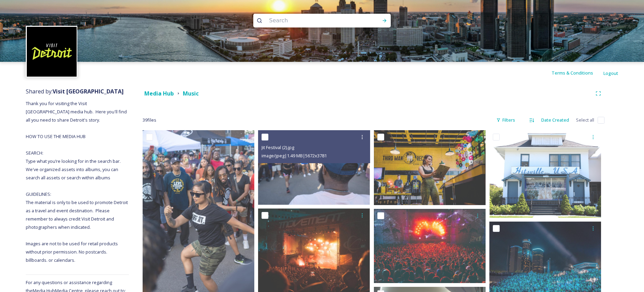
scroll to position [1, 0]
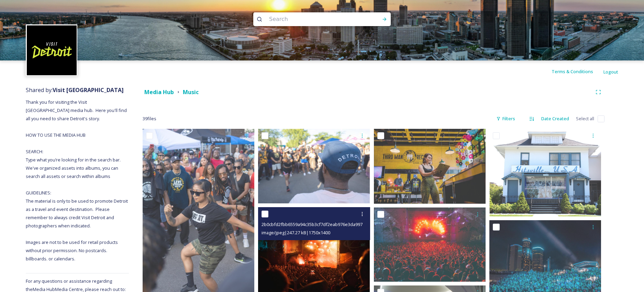
click at [324, 242] on img at bounding box center [314, 251] width 112 height 89
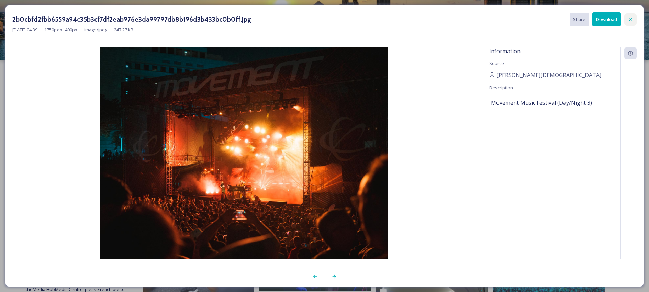
click at [591, 15] on div at bounding box center [631, 19] width 12 height 12
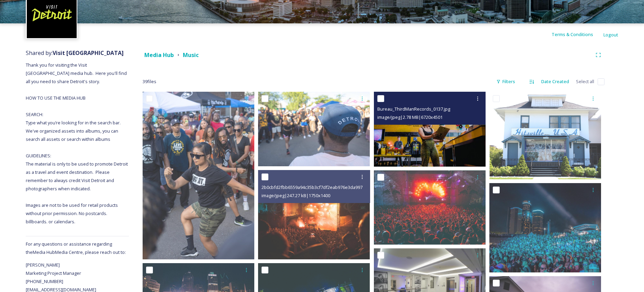
scroll to position [240, 0]
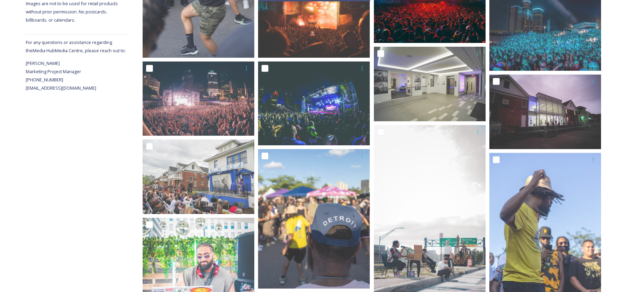
click at [442, 30] on img at bounding box center [430, 6] width 112 height 75
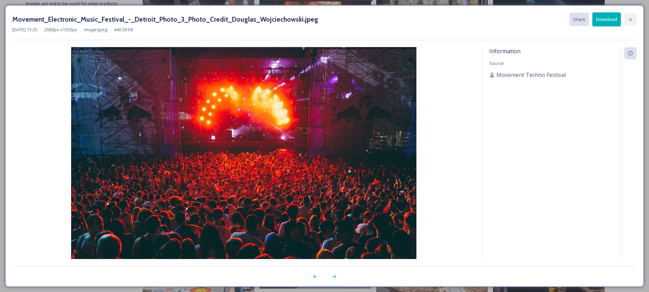
click at [591, 18] on icon at bounding box center [630, 19] width 5 height 5
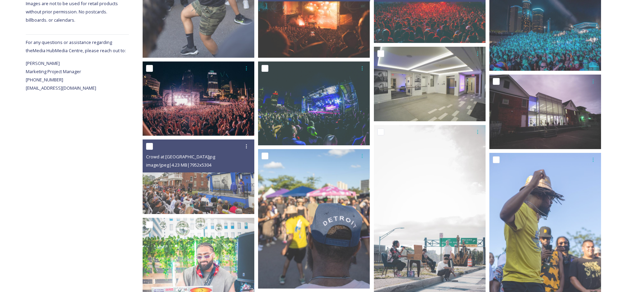
click at [175, 118] on img at bounding box center [199, 99] width 112 height 75
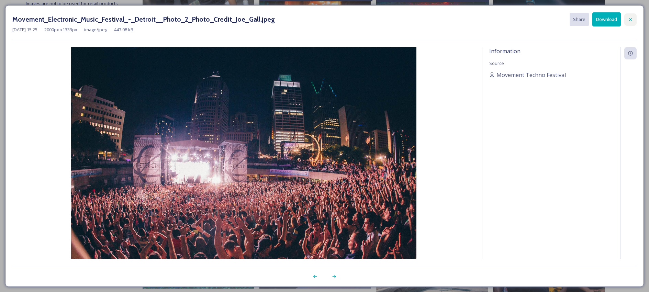
click at [591, 20] on icon at bounding box center [630, 19] width 3 height 3
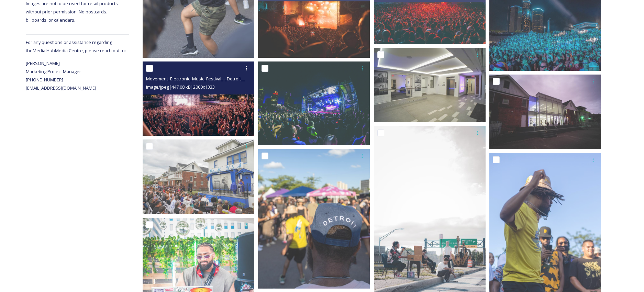
click at [205, 125] on img at bounding box center [199, 99] width 112 height 75
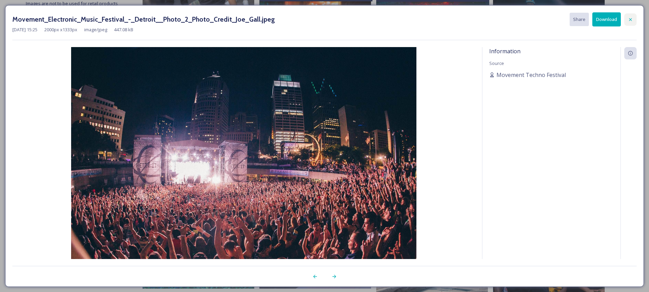
click at [591, 18] on icon at bounding box center [630, 19] width 5 height 5
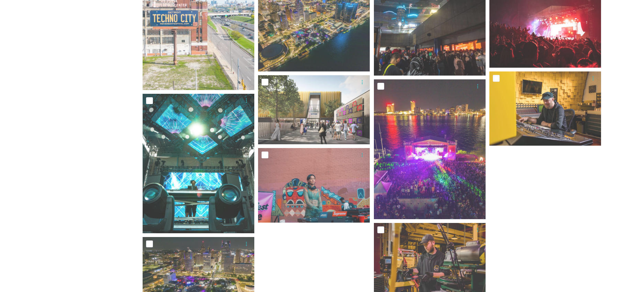
scroll to position [1005, 0]
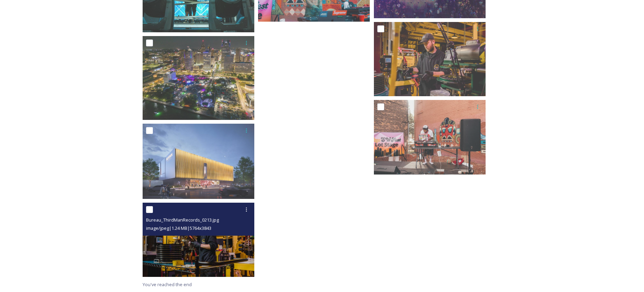
click at [223, 258] on img at bounding box center [199, 239] width 112 height 75
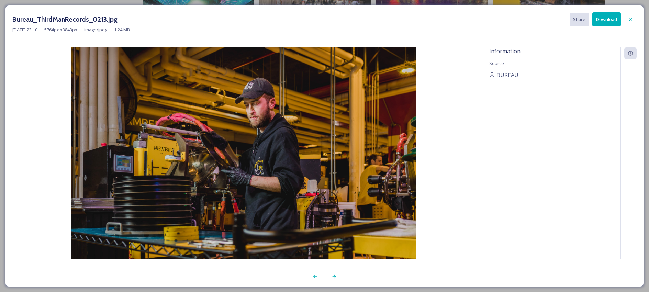
click at [591, 20] on div at bounding box center [631, 19] width 12 height 12
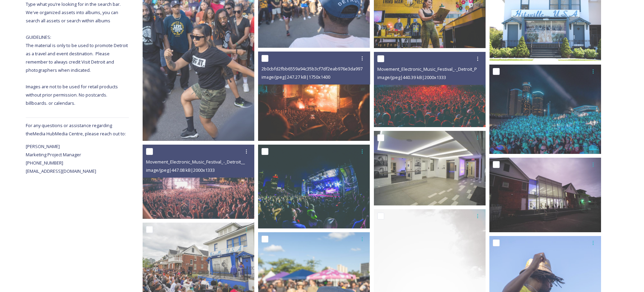
scroll to position [53, 0]
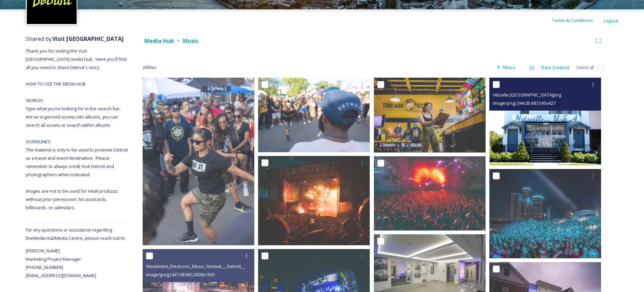
click at [537, 147] on img at bounding box center [545, 122] width 112 height 88
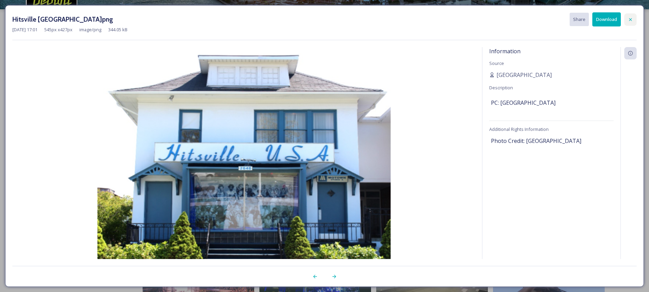
click at [591, 20] on icon at bounding box center [630, 19] width 5 height 5
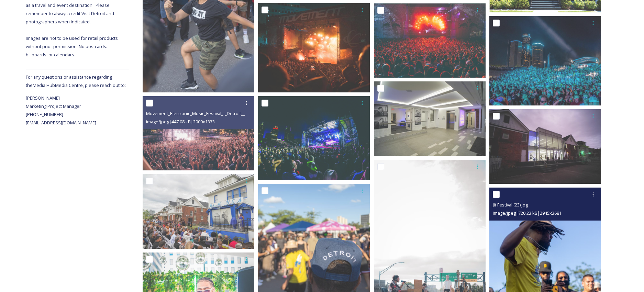
scroll to position [207, 0]
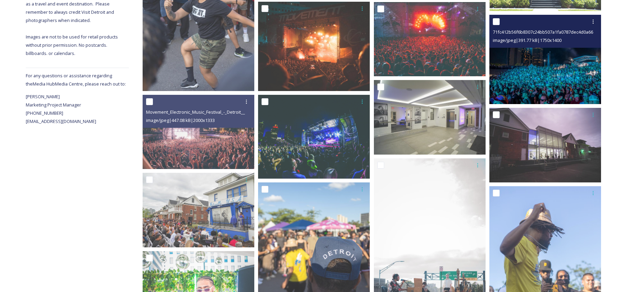
click at [533, 67] on img at bounding box center [545, 59] width 112 height 89
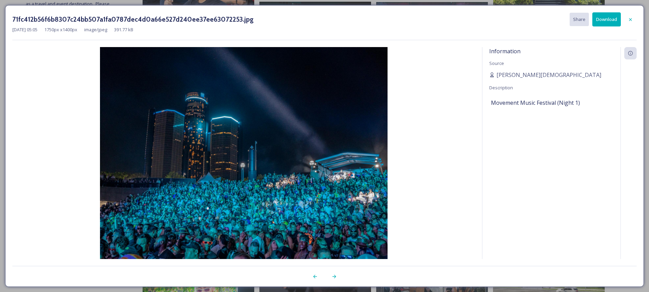
click at [591, 17] on icon at bounding box center [630, 19] width 5 height 5
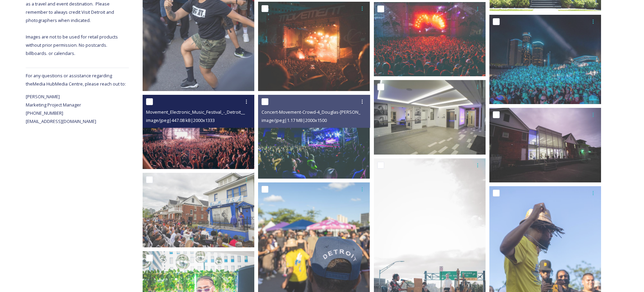
click at [144, 144] on img at bounding box center [199, 132] width 112 height 75
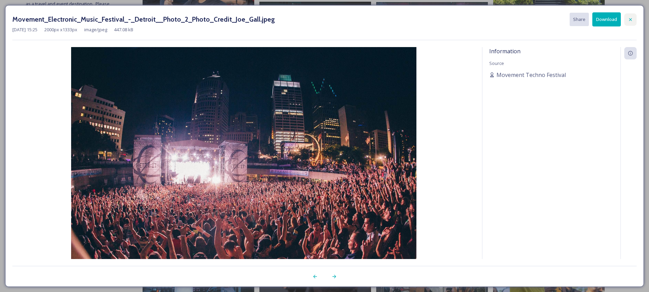
click at [591, 19] on icon at bounding box center [630, 19] width 3 height 3
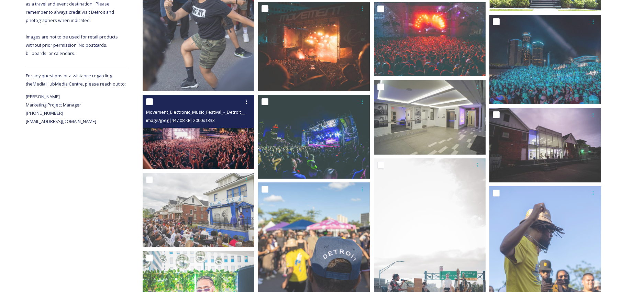
click at [214, 129] on img at bounding box center [199, 132] width 112 height 75
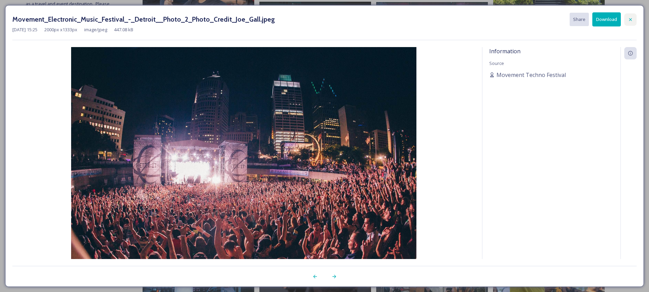
click at [591, 19] on icon at bounding box center [630, 19] width 5 height 5
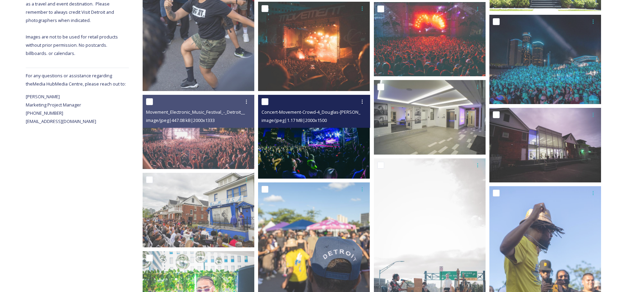
click at [326, 141] on img at bounding box center [314, 137] width 112 height 84
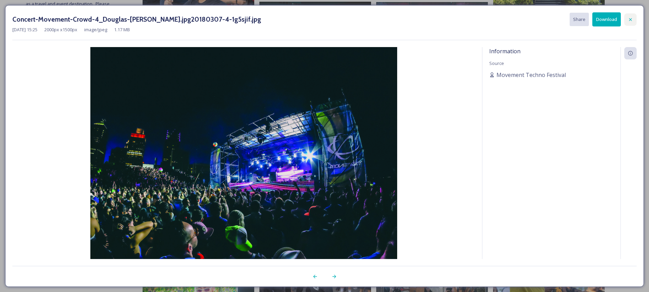
click at [591, 19] on div at bounding box center [631, 19] width 12 height 12
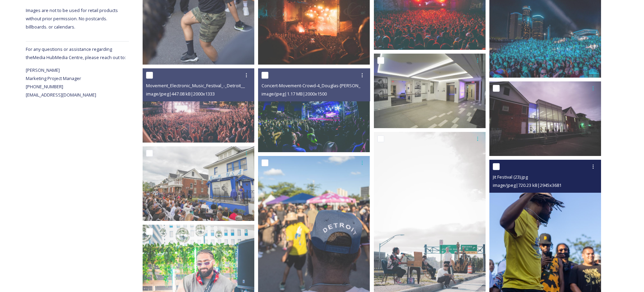
scroll to position [276, 0]
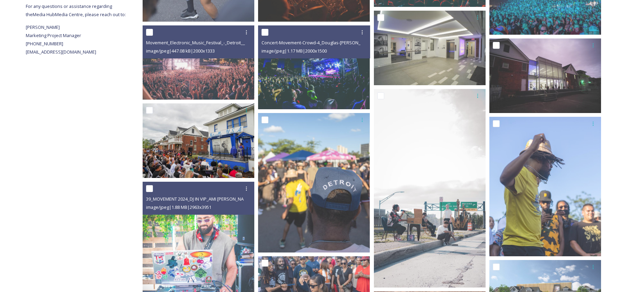
click at [202, 175] on img at bounding box center [199, 140] width 112 height 75
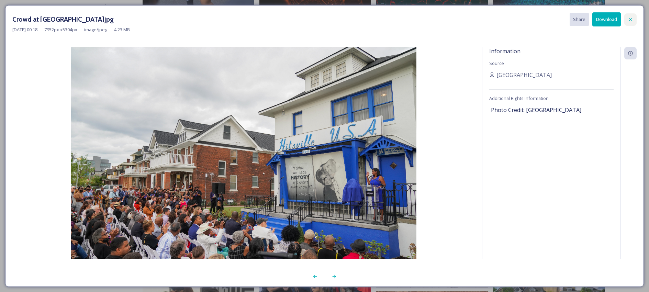
click at [591, 20] on icon at bounding box center [630, 19] width 3 height 3
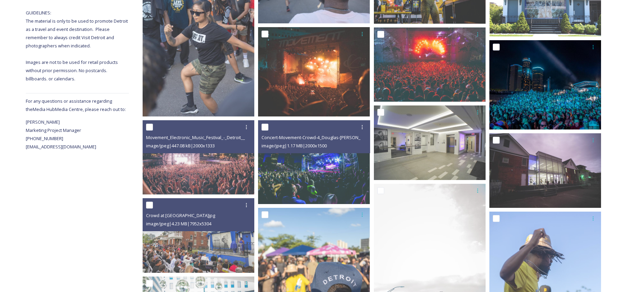
scroll to position [180, 0]
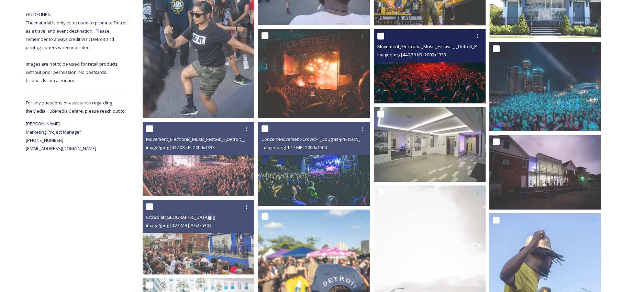
click at [443, 71] on img at bounding box center [430, 66] width 112 height 75
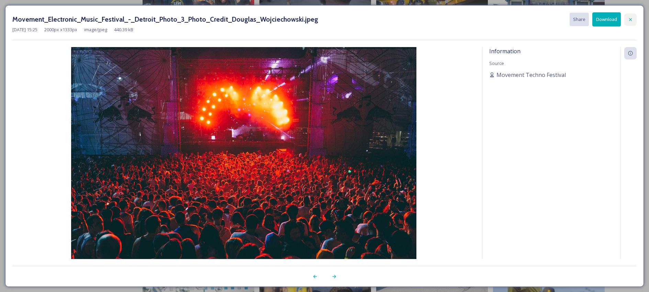
click at [591, 15] on div at bounding box center [631, 19] width 12 height 12
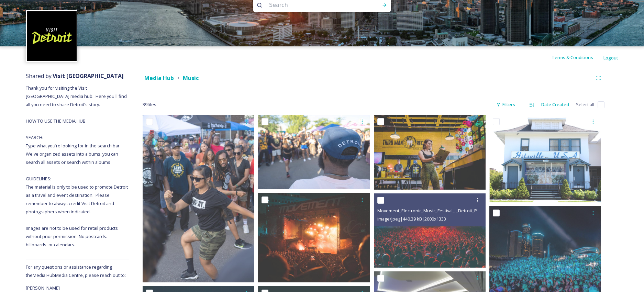
scroll to position [0, 0]
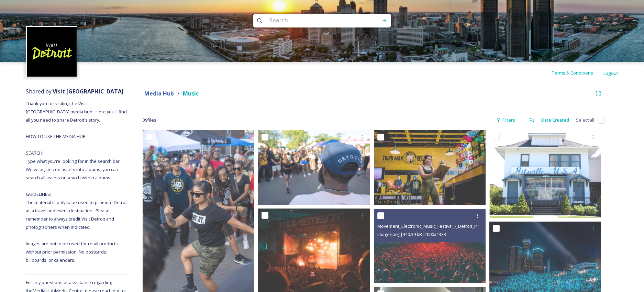
click at [163, 90] on strong "Media Hub" at bounding box center [159, 94] width 30 height 8
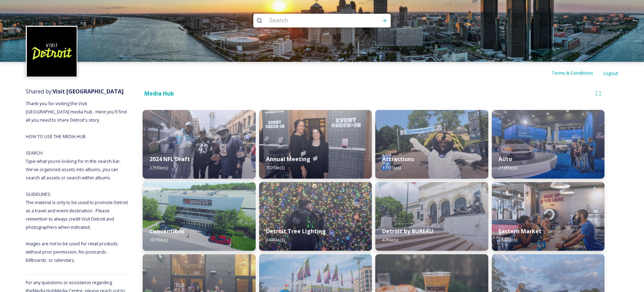
click at [323, 25] on input at bounding box center [313, 20] width 94 height 15
type input "fox"
click at [385, 20] on icon at bounding box center [385, 20] width 4 height 3
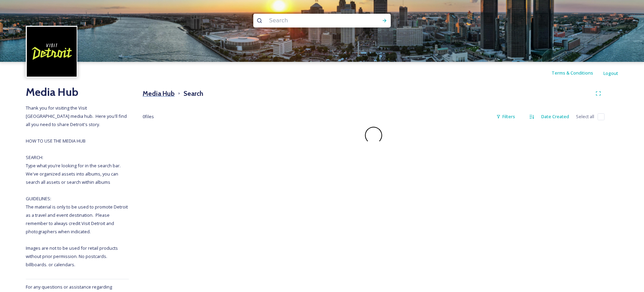
click at [165, 92] on h3 "Media Hub" at bounding box center [159, 94] width 32 height 10
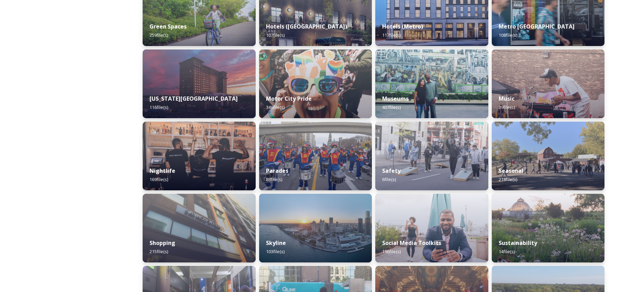
scroll to position [399, 0]
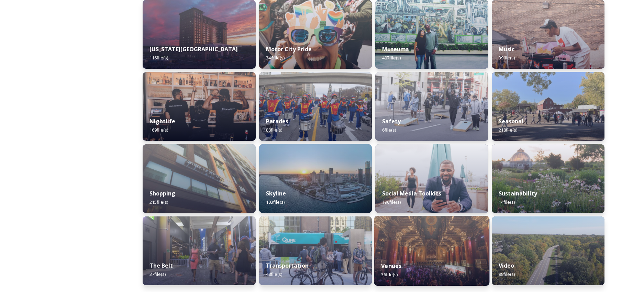
click at [440, 263] on div "Venues 36 file(s)" at bounding box center [431, 270] width 115 height 31
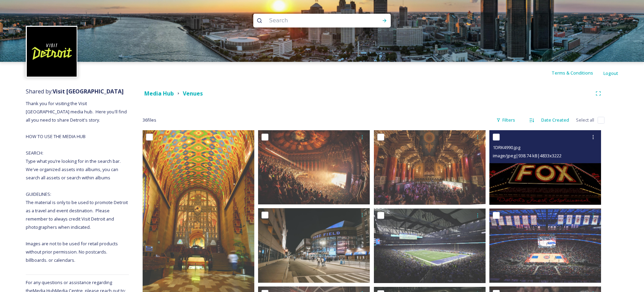
click at [518, 162] on div "1DRK4990.jpg image/jpeg | 938.74 kB | 4833 x 3222" at bounding box center [545, 146] width 112 height 33
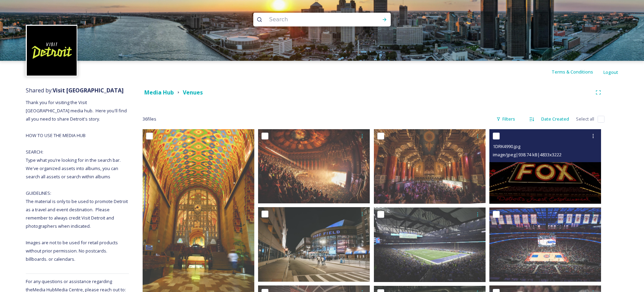
scroll to position [1, 0]
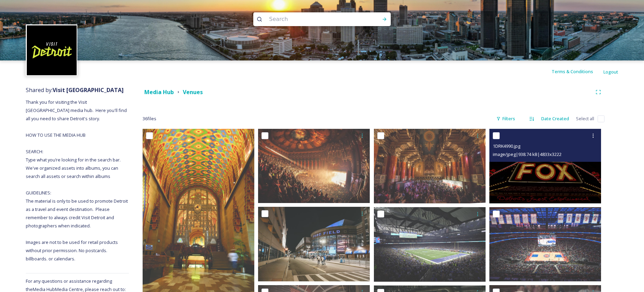
click at [518, 162] on img at bounding box center [545, 166] width 112 height 75
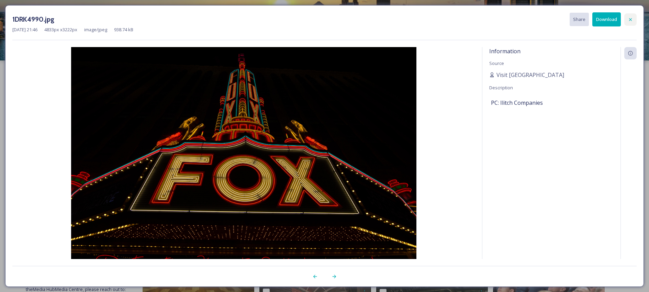
click at [591, 16] on div at bounding box center [631, 19] width 12 height 12
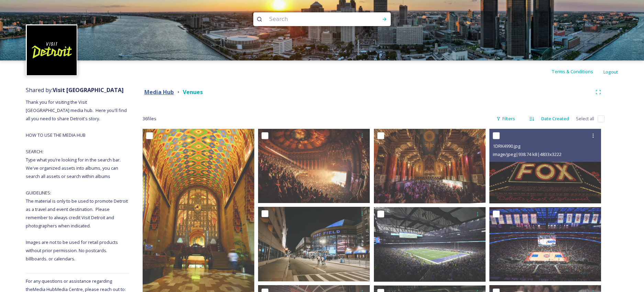
click at [161, 92] on strong "Media Hub" at bounding box center [159, 92] width 30 height 8
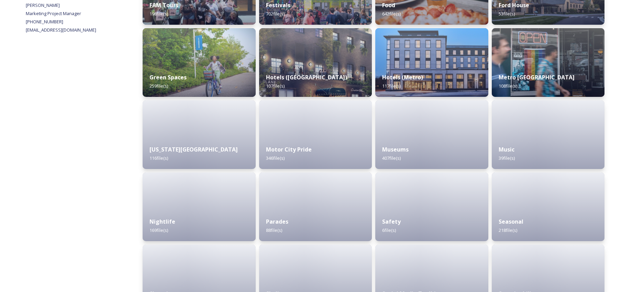
scroll to position [399, 0]
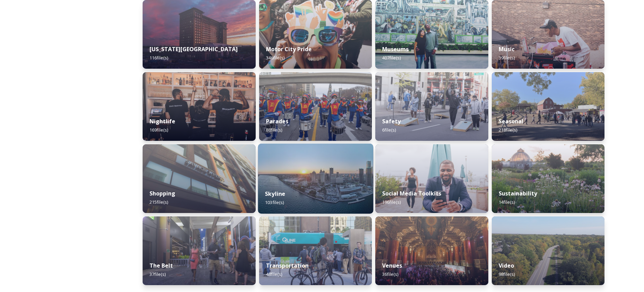
click at [278, 175] on img at bounding box center [315, 179] width 115 height 70
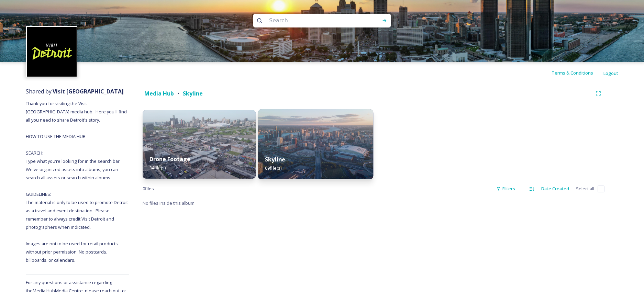
click at [300, 176] on div "Skyline 69 file(s)" at bounding box center [315, 163] width 115 height 31
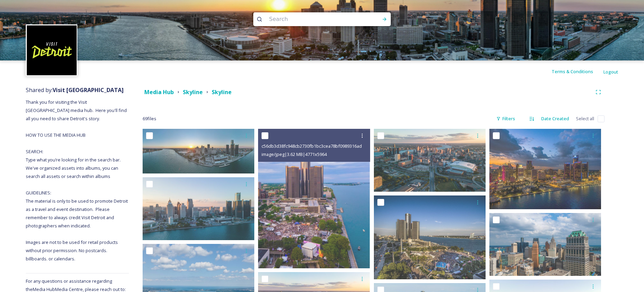
scroll to position [221, 0]
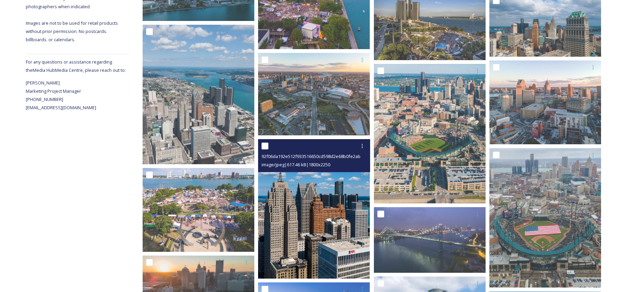
click at [313, 198] on img at bounding box center [314, 209] width 112 height 140
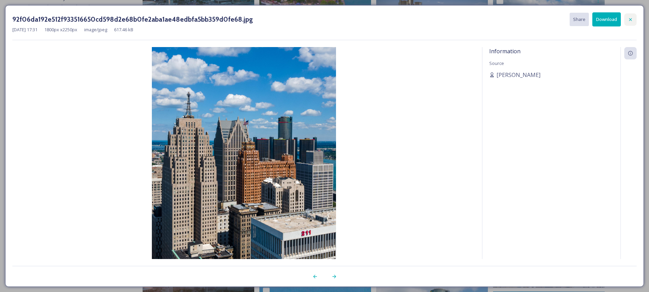
click at [591, 16] on div at bounding box center [631, 19] width 12 height 12
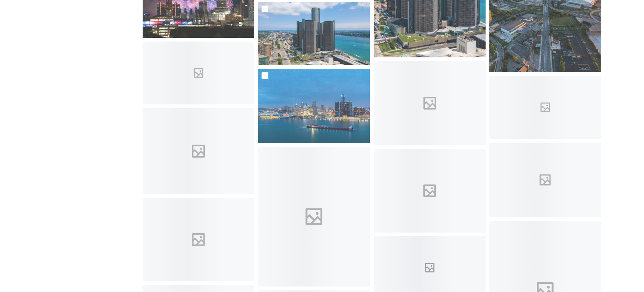
scroll to position [660, 0]
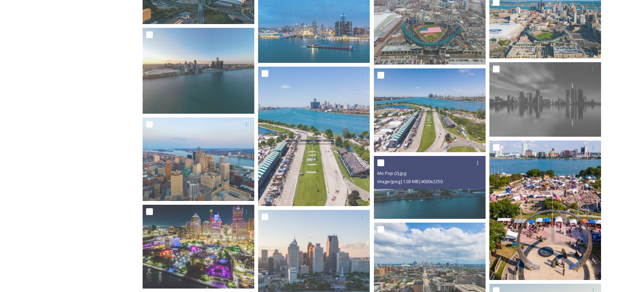
click at [506, 197] on img at bounding box center [545, 211] width 112 height 140
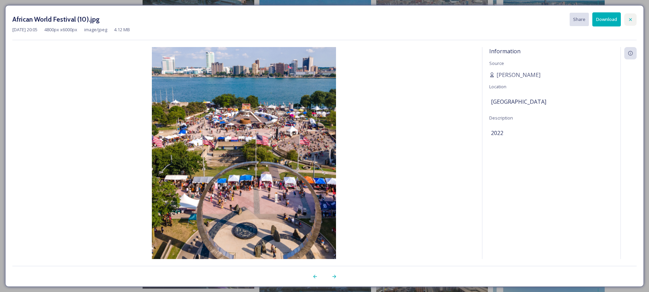
click at [591, 21] on icon at bounding box center [630, 19] width 5 height 5
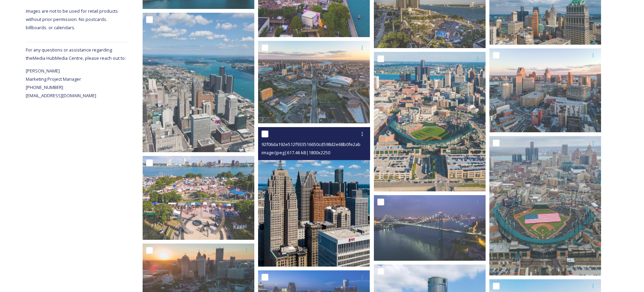
scroll to position [0, 0]
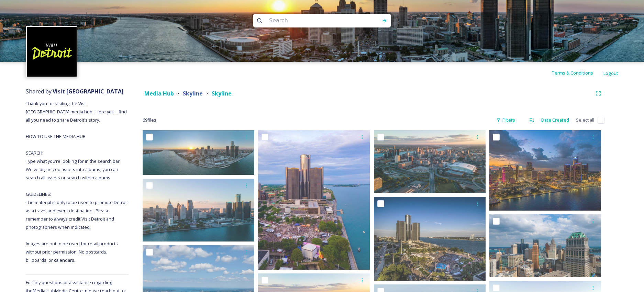
click at [191, 94] on strong "Skyline" at bounding box center [193, 94] width 20 height 8
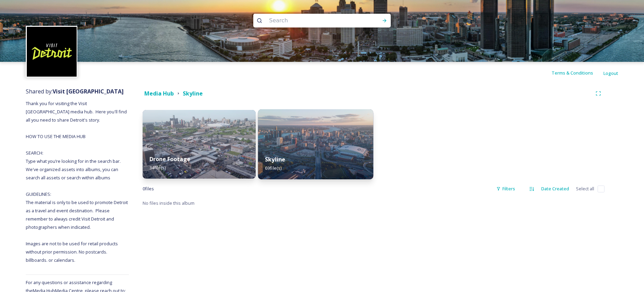
click at [290, 146] on img at bounding box center [315, 144] width 115 height 70
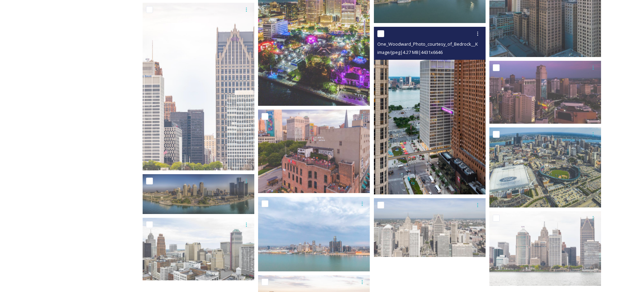
scroll to position [1534, 0]
click at [435, 163] on img at bounding box center [430, 110] width 112 height 168
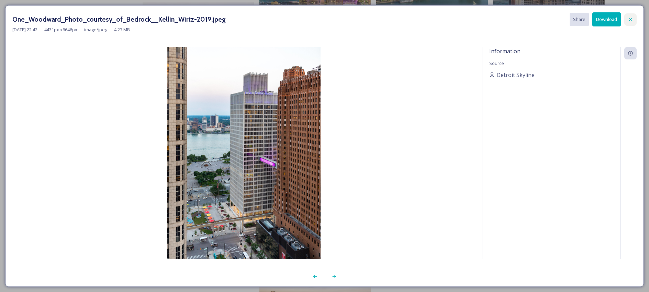
click at [591, 23] on div at bounding box center [631, 19] width 12 height 12
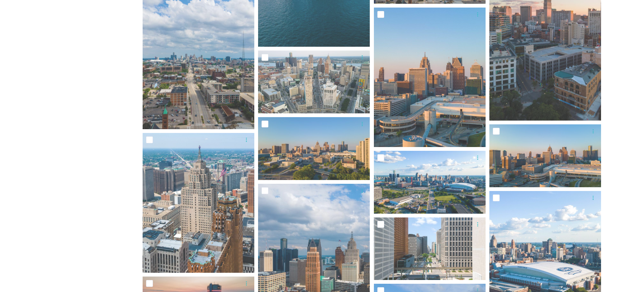
scroll to position [817, 0]
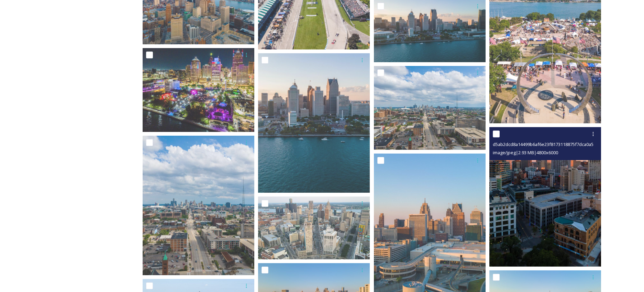
click at [528, 180] on img at bounding box center [545, 197] width 112 height 140
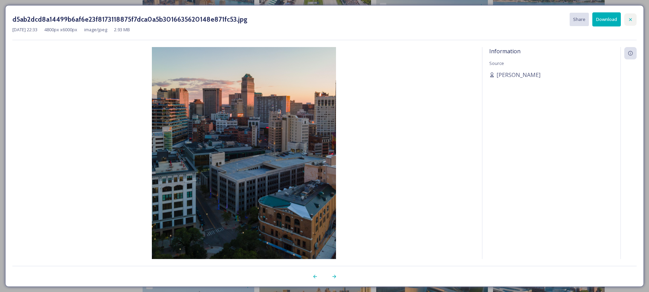
click at [591, 18] on icon at bounding box center [630, 19] width 5 height 5
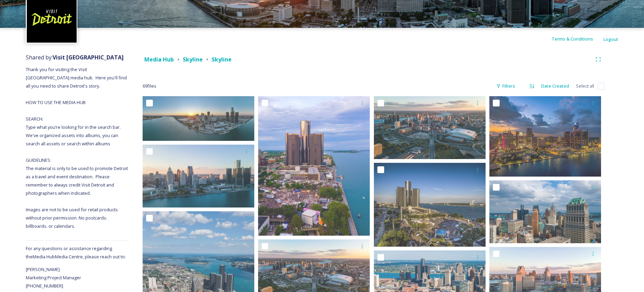
scroll to position [0, 0]
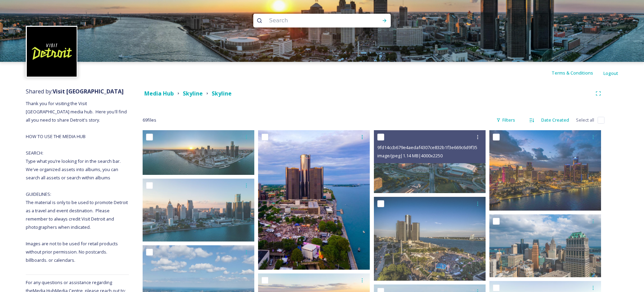
click at [331, 201] on img at bounding box center [314, 200] width 112 height 140
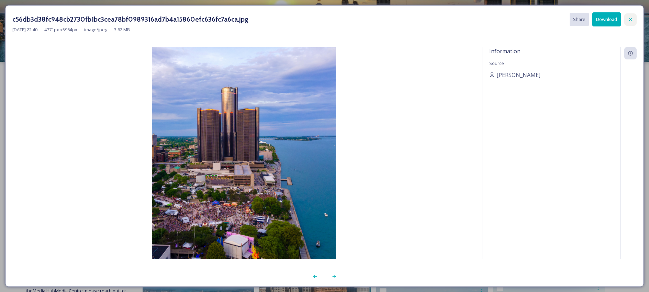
click at [591, 21] on icon at bounding box center [630, 19] width 5 height 5
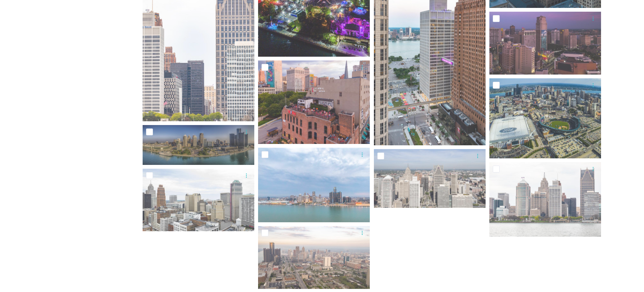
scroll to position [1595, 0]
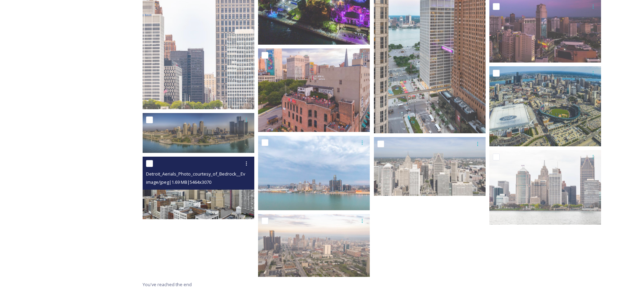
click at [208, 201] on img at bounding box center [199, 188] width 112 height 63
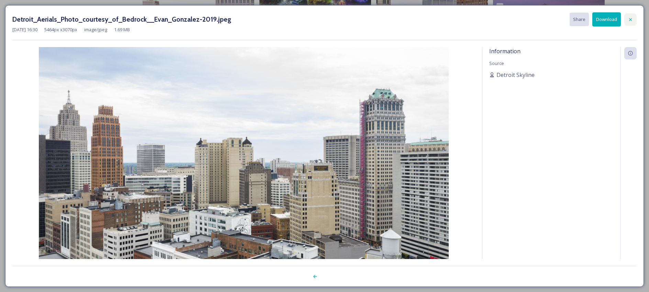
click at [591, 22] on div at bounding box center [631, 19] width 12 height 12
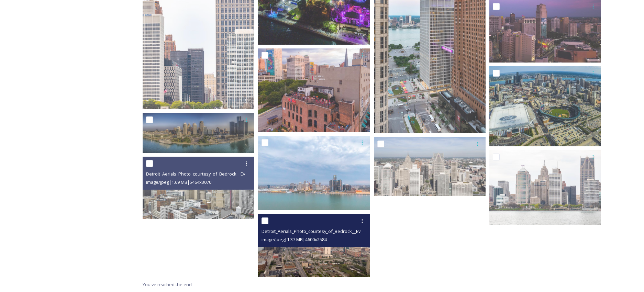
click at [320, 239] on span "image/jpeg | 1.37 MB | 4600 x 2584" at bounding box center [294, 239] width 65 height 6
click at [322, 255] on img at bounding box center [314, 245] width 112 height 63
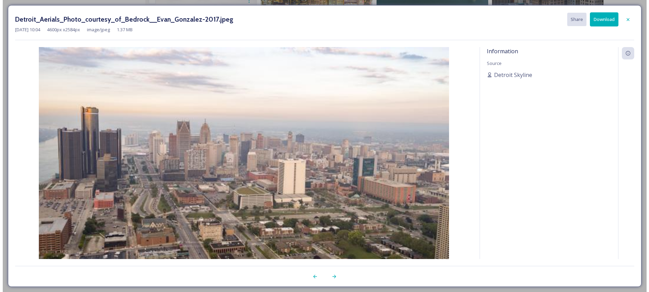
scroll to position [1543, 0]
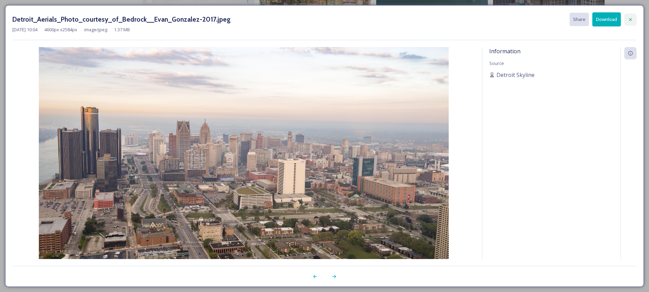
click at [591, 22] on div at bounding box center [631, 19] width 12 height 12
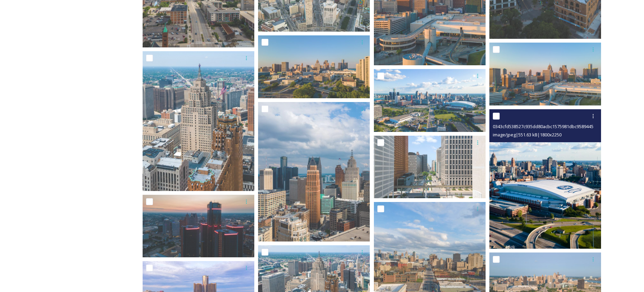
scroll to position [954, 0]
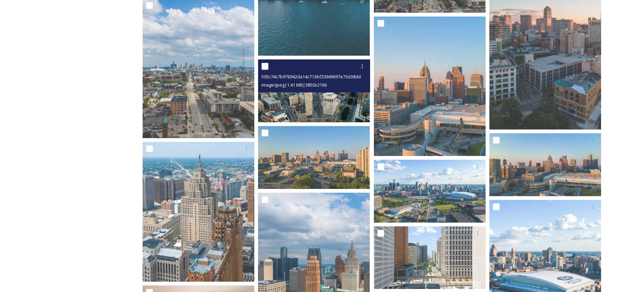
click at [340, 100] on img at bounding box center [314, 90] width 112 height 63
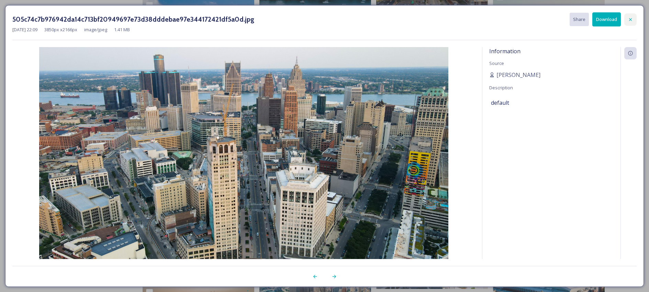
click at [591, 14] on div at bounding box center [631, 19] width 12 height 12
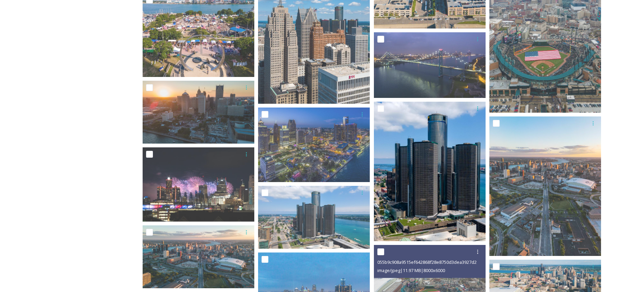
scroll to position [395, 0]
